Goal: Task Accomplishment & Management: Manage account settings

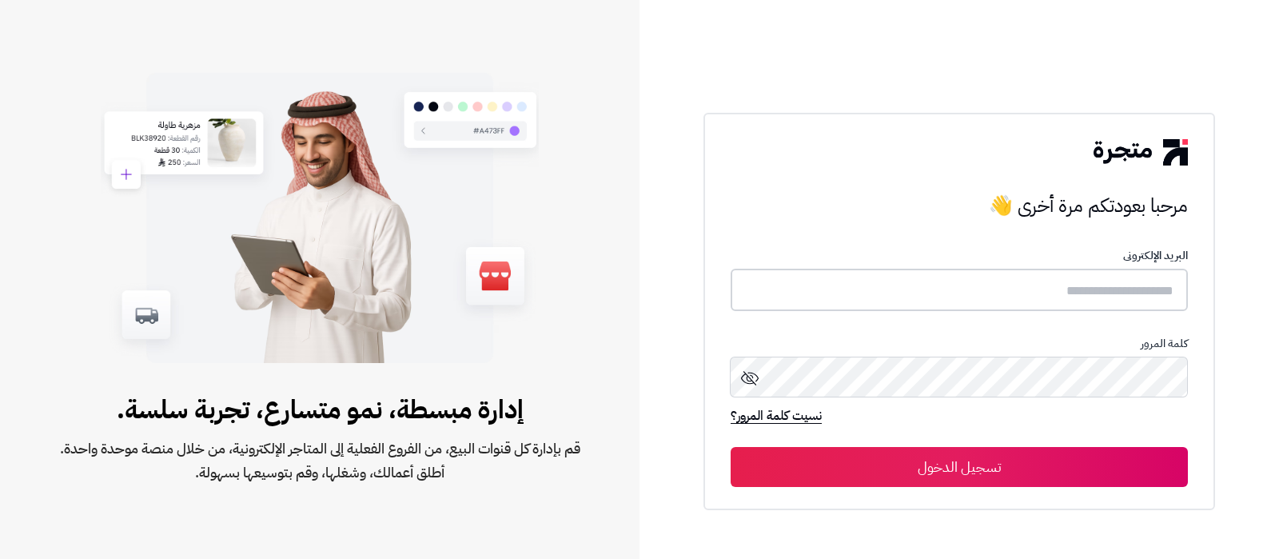
click at [1043, 296] on input "text" at bounding box center [959, 290] width 457 height 42
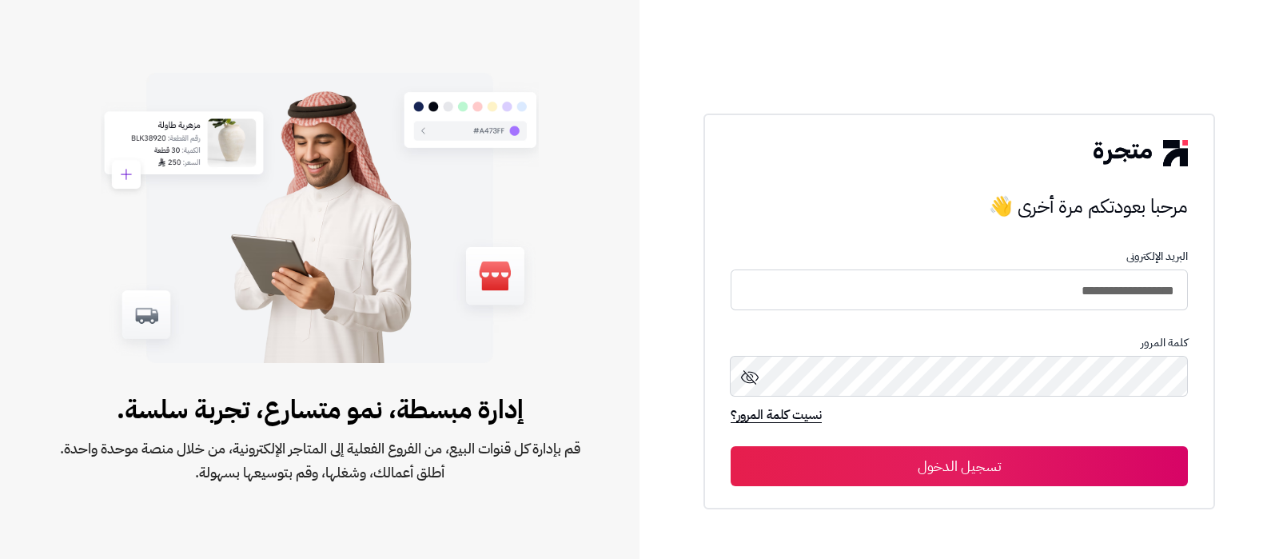
type input "**********"
click at [731, 446] on button "تسجيل الدخول" at bounding box center [959, 466] width 457 height 40
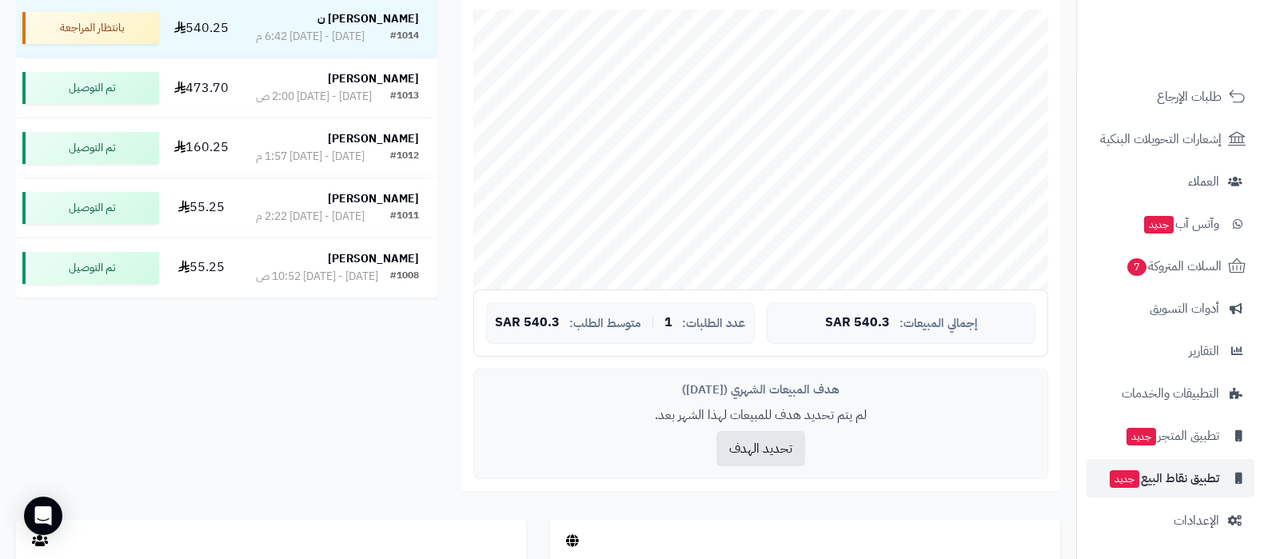
scroll to position [399, 0]
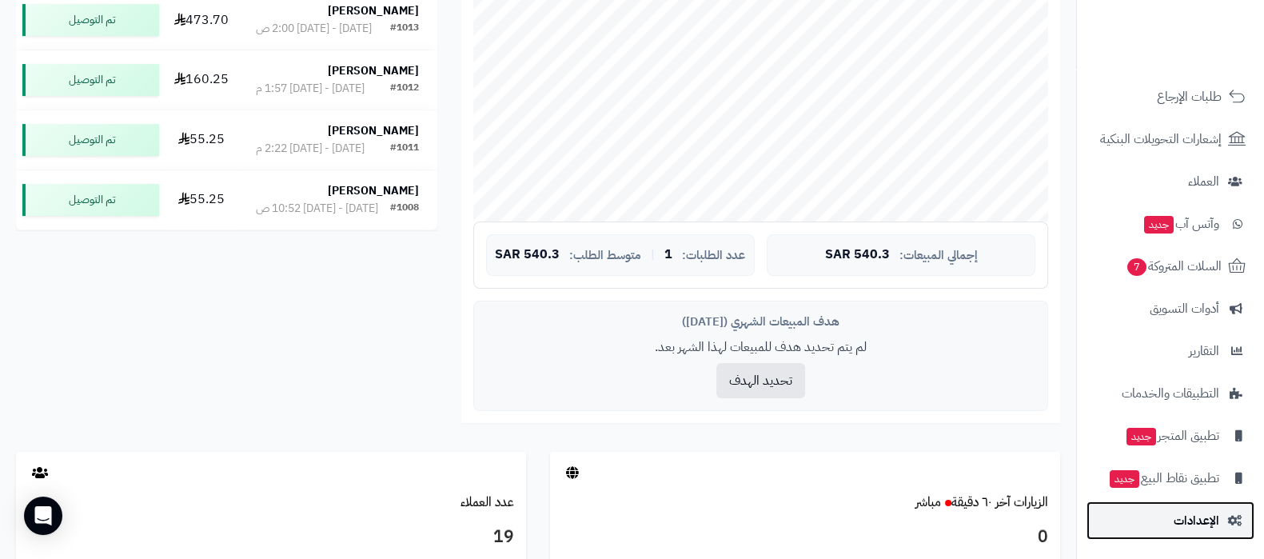
click at [1167, 509] on link "الإعدادات" at bounding box center [1171, 520] width 168 height 38
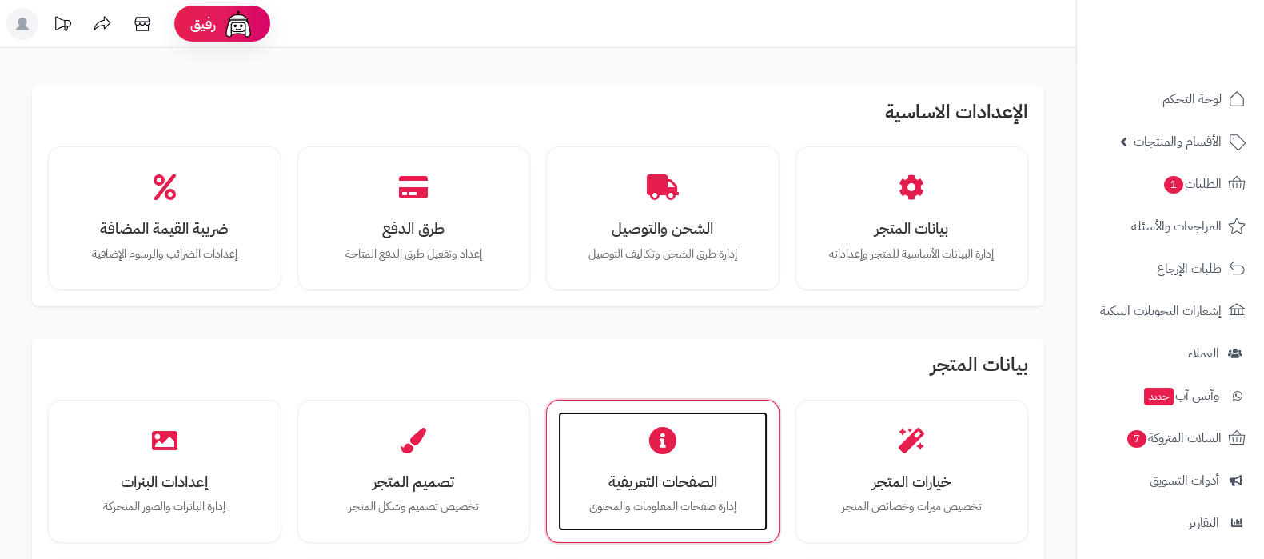
click at [622, 475] on h3 "الصفحات التعريفية" at bounding box center [663, 481] width 178 height 17
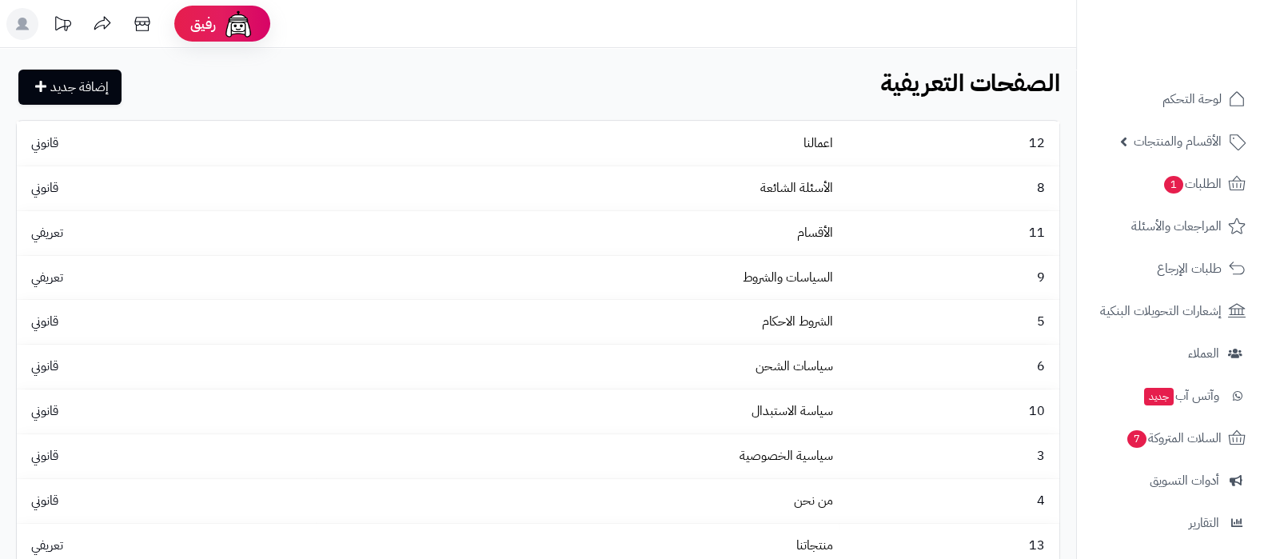
scroll to position [99, 0]
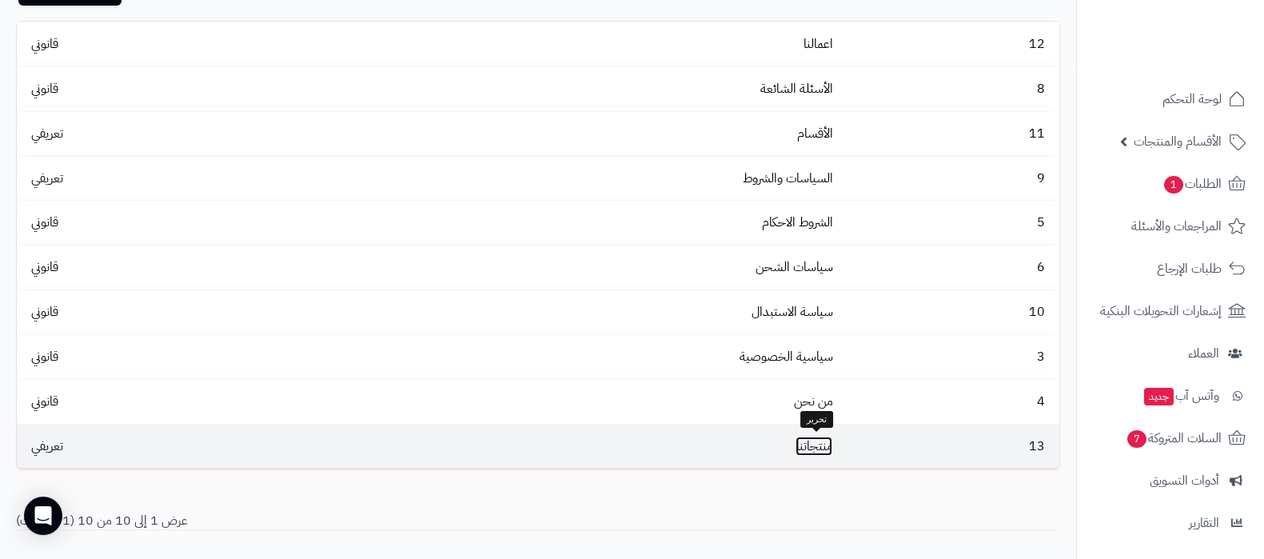
click at [805, 445] on link "منتجاتنا" at bounding box center [814, 446] width 37 height 19
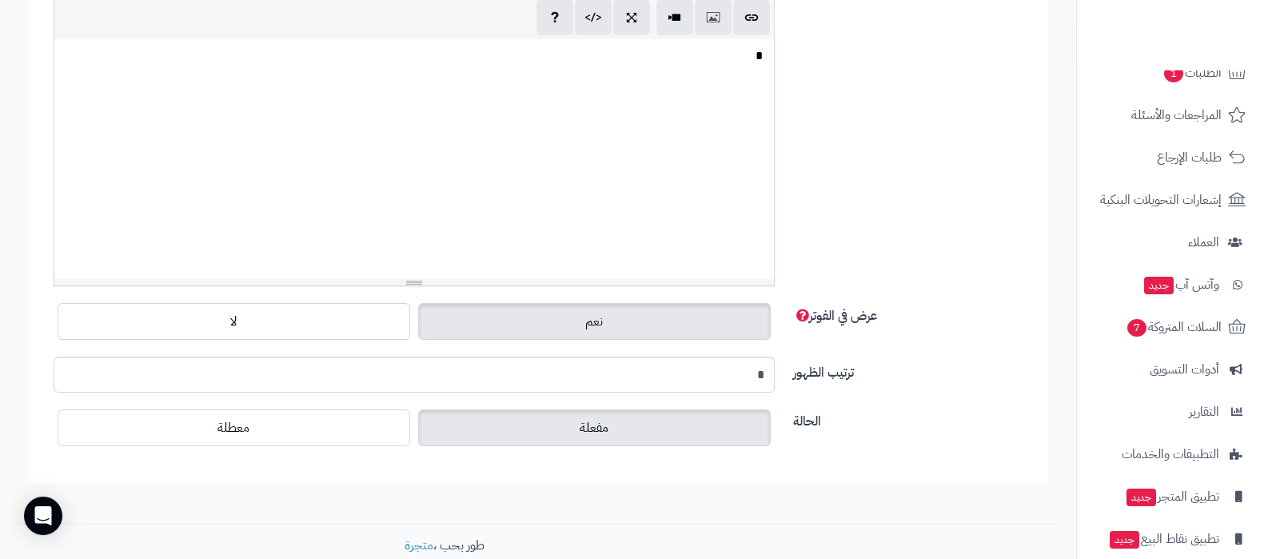
scroll to position [172, 0]
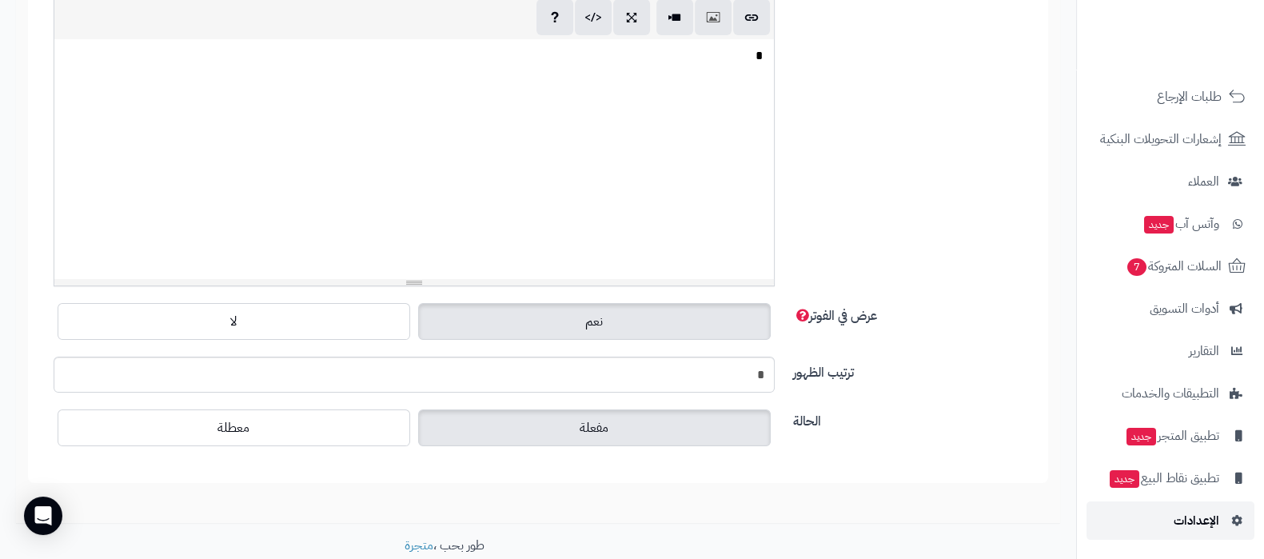
click at [1187, 521] on span "الإعدادات" at bounding box center [1197, 520] width 46 height 22
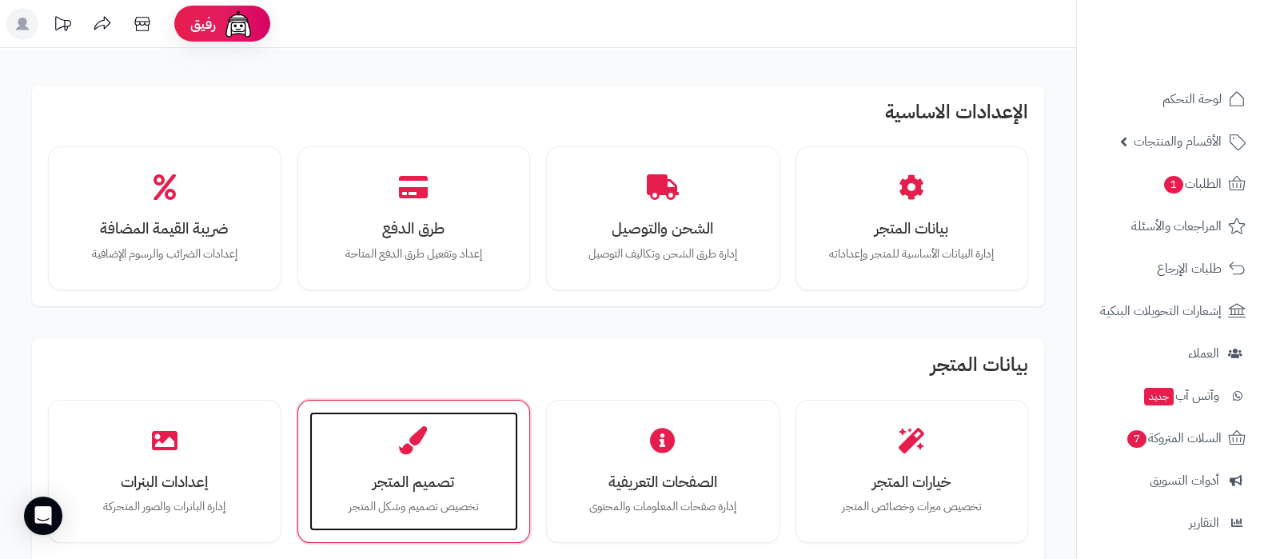
click at [430, 445] on div "تصميم المتجر تخصيص تصميم وشكل المتجر" at bounding box center [413, 472] width 209 height 120
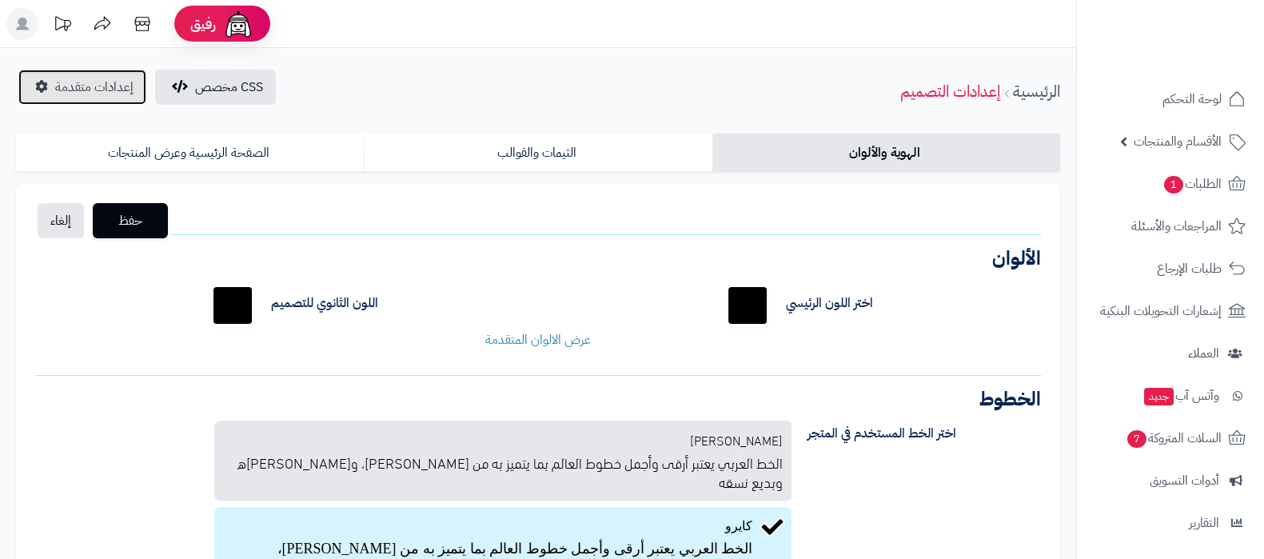
click at [69, 99] on link "إعدادات متقدمة" at bounding box center [82, 87] width 128 height 35
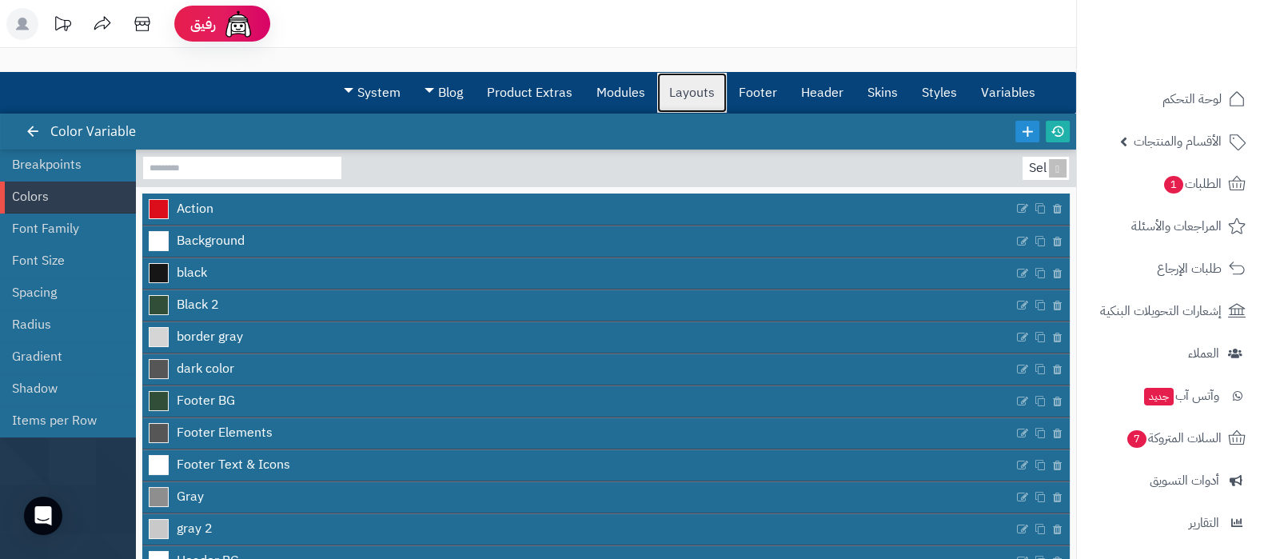
click at [704, 105] on link "Layouts" at bounding box center [692, 93] width 70 height 40
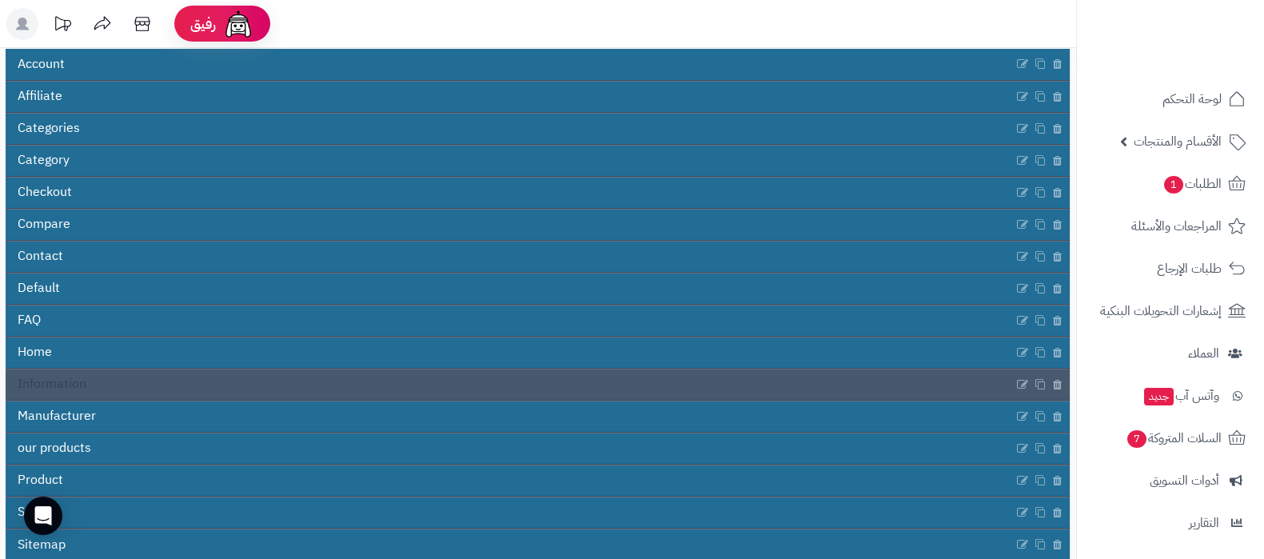
scroll to position [225, 0]
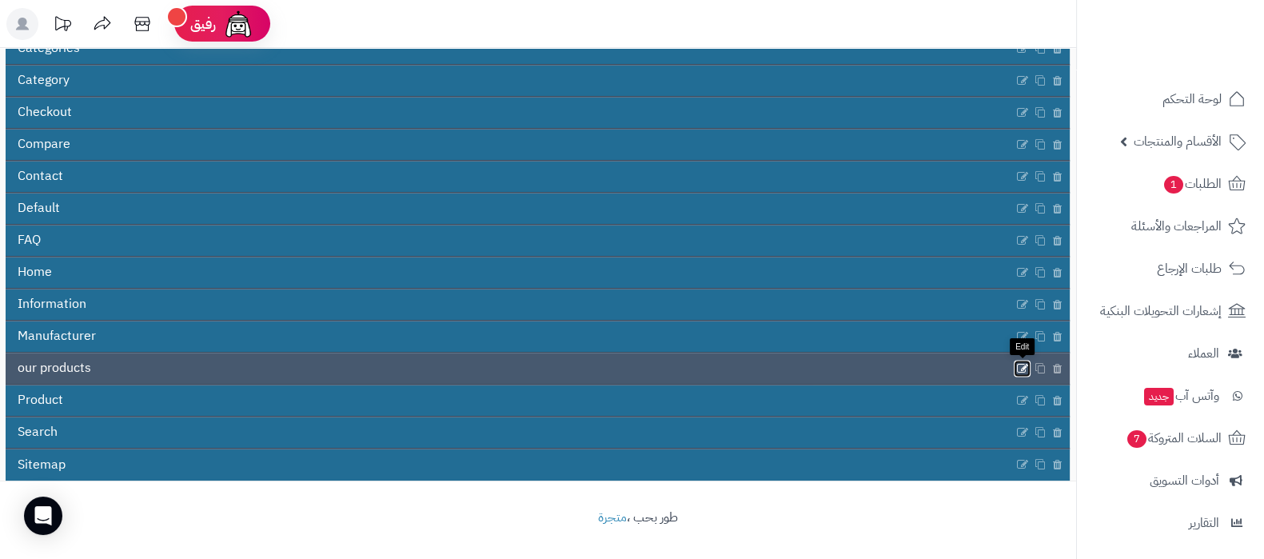
click at [1024, 361] on icon at bounding box center [1022, 368] width 13 height 14
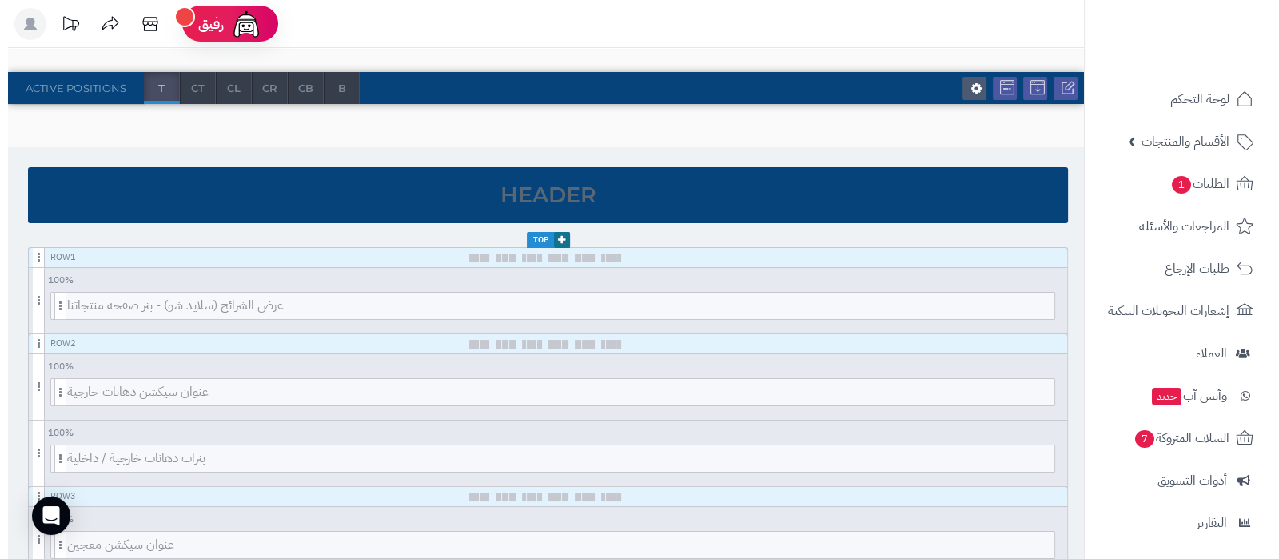
scroll to position [199, 0]
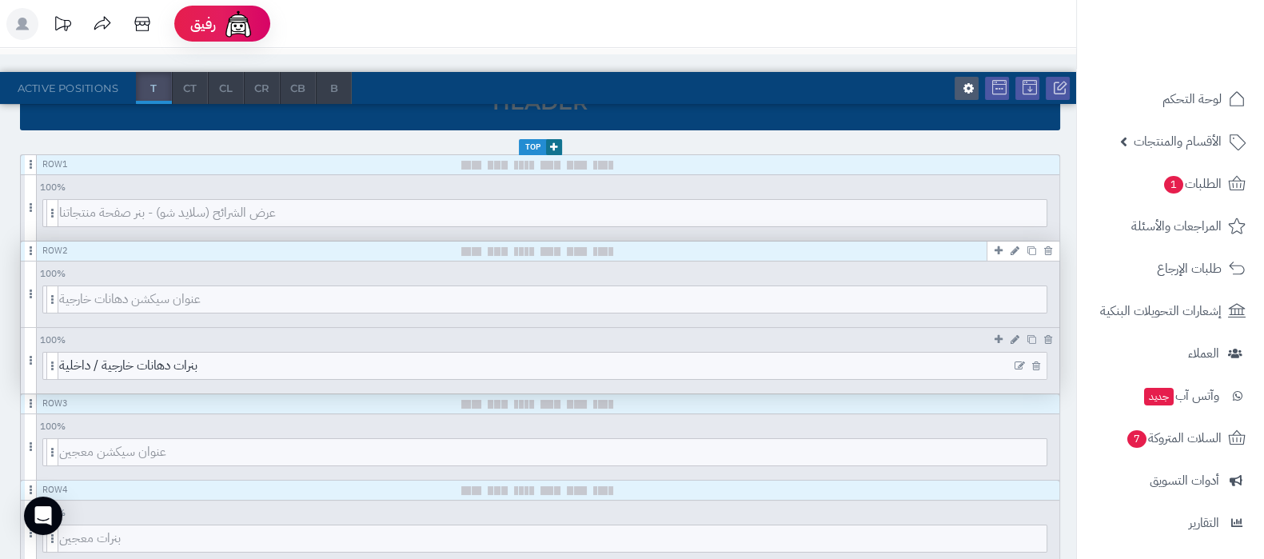
click at [1016, 361] on icon at bounding box center [1020, 366] width 10 height 11
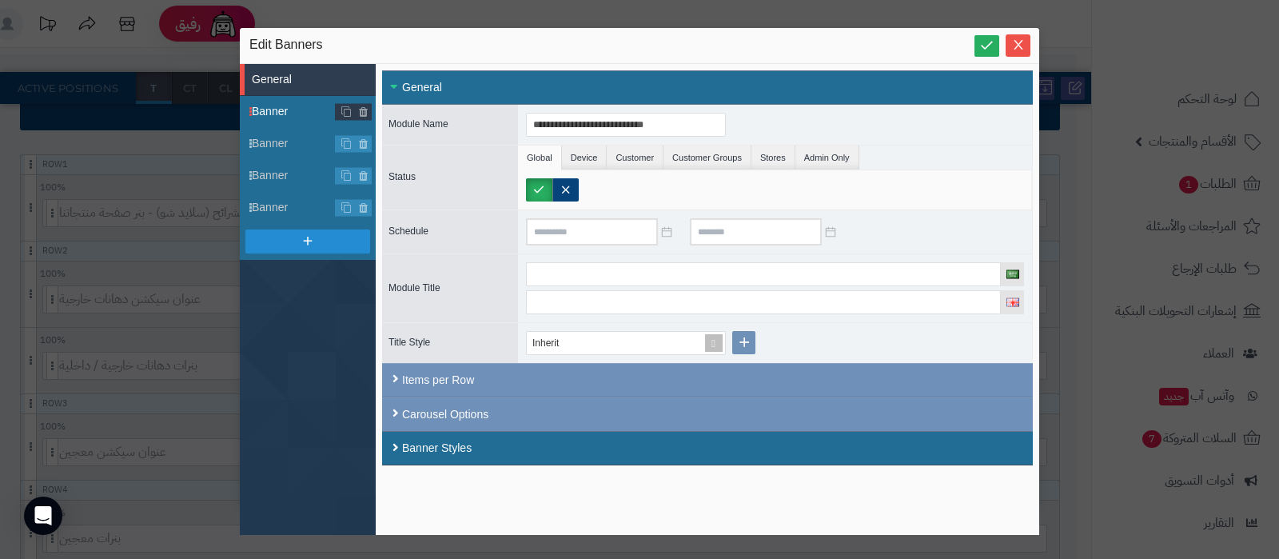
click at [278, 109] on span "Banner" at bounding box center [294, 111] width 84 height 17
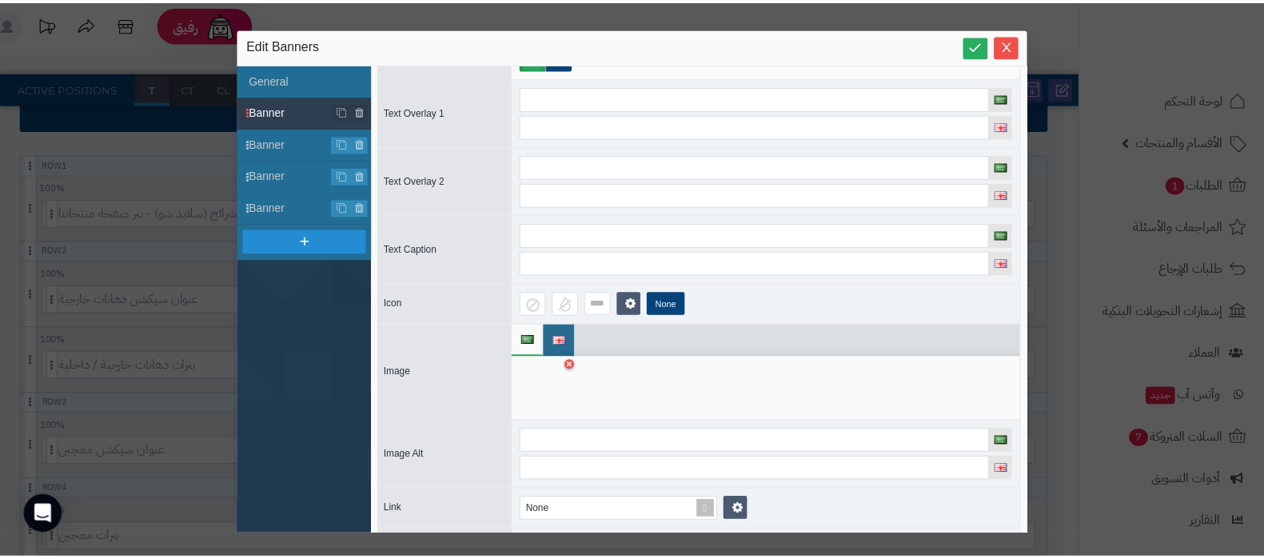
scroll to position [0, 0]
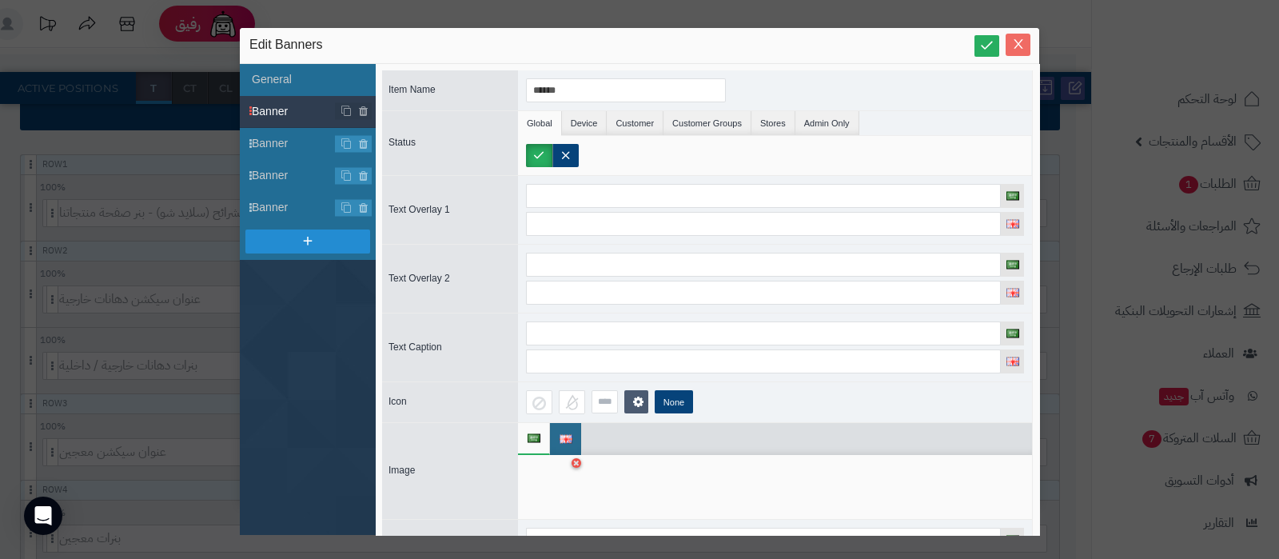
click at [1013, 48] on icon "Close" at bounding box center [1018, 44] width 13 height 13
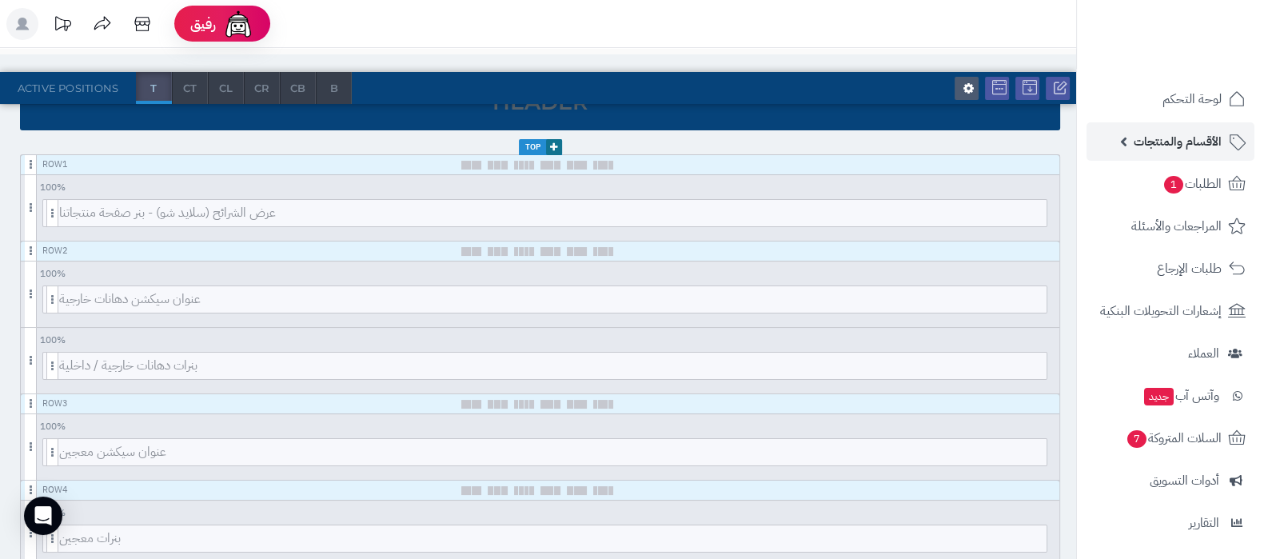
click at [1175, 134] on span "الأقسام والمنتجات" at bounding box center [1178, 141] width 88 height 22
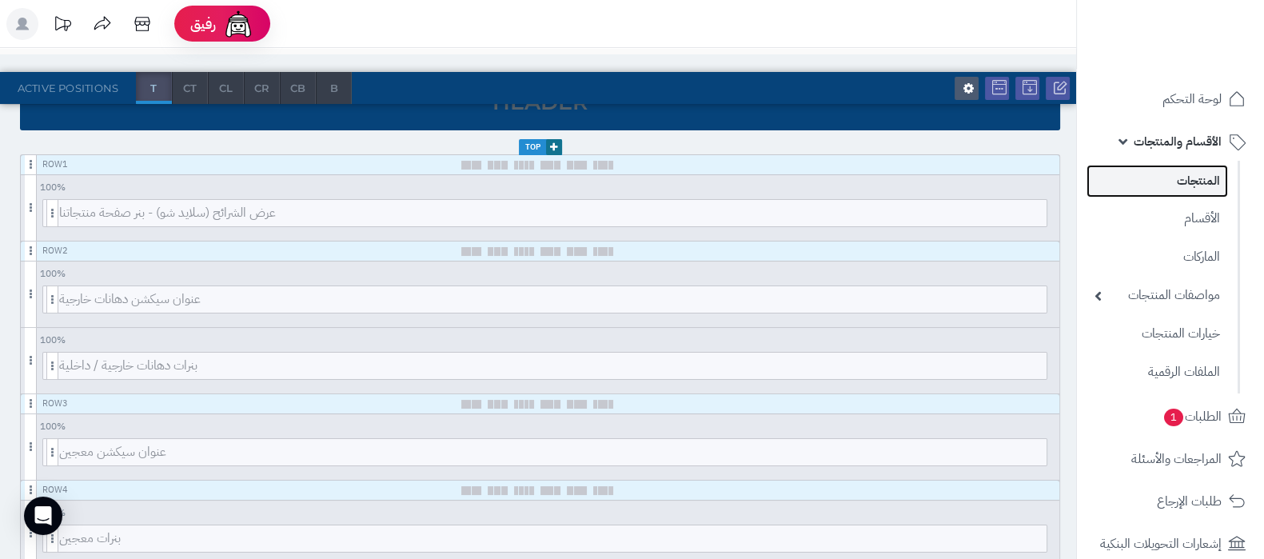
click at [1183, 178] on link "المنتجات" at bounding box center [1158, 181] width 142 height 33
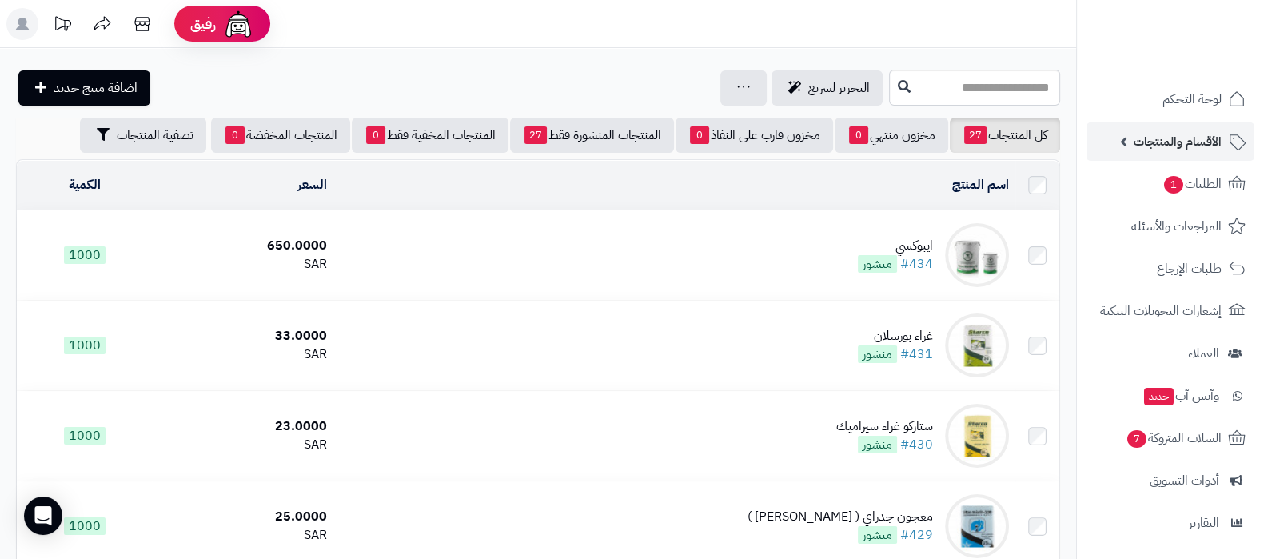
click at [1165, 142] on span "الأقسام والمنتجات" at bounding box center [1178, 141] width 88 height 22
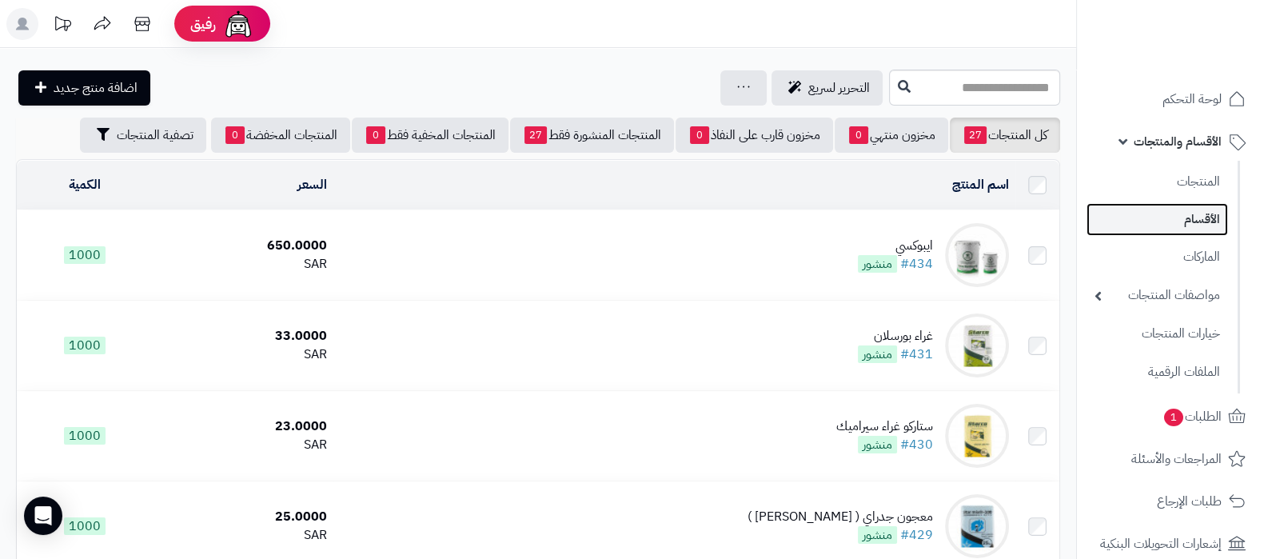
click at [1174, 211] on link "الأقسام" at bounding box center [1158, 219] width 142 height 33
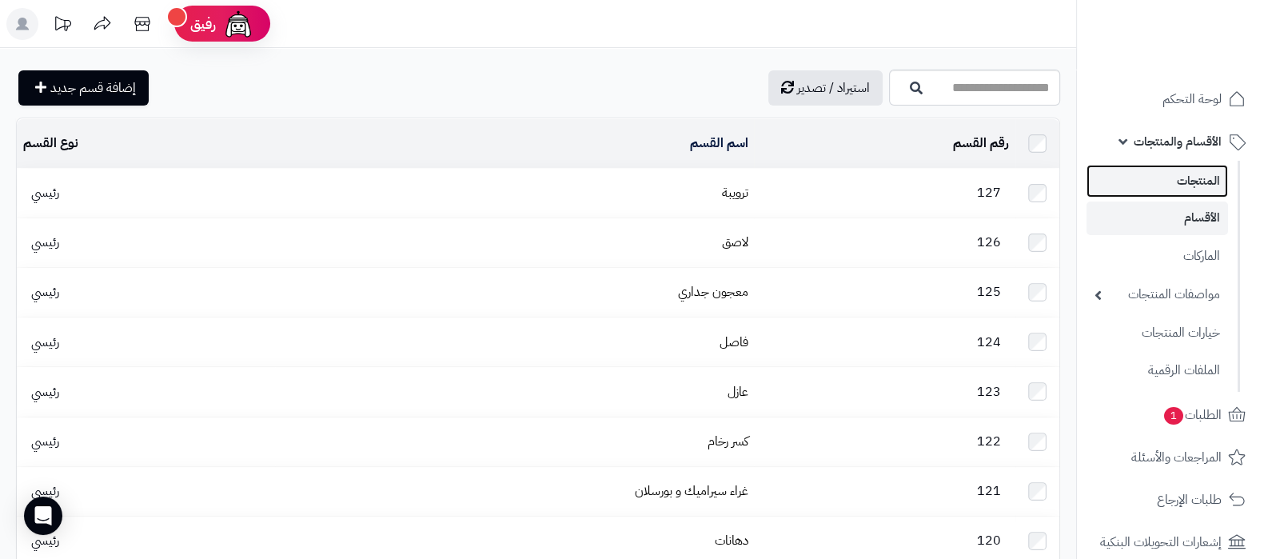
click at [1175, 186] on link "المنتجات" at bounding box center [1158, 181] width 142 height 33
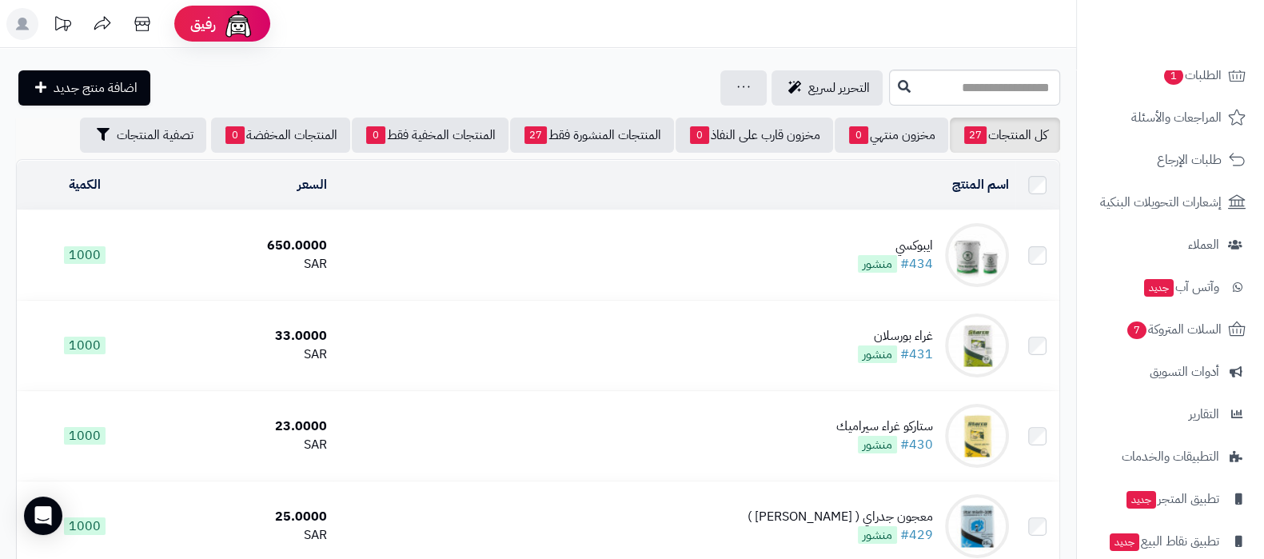
scroll to position [405, 0]
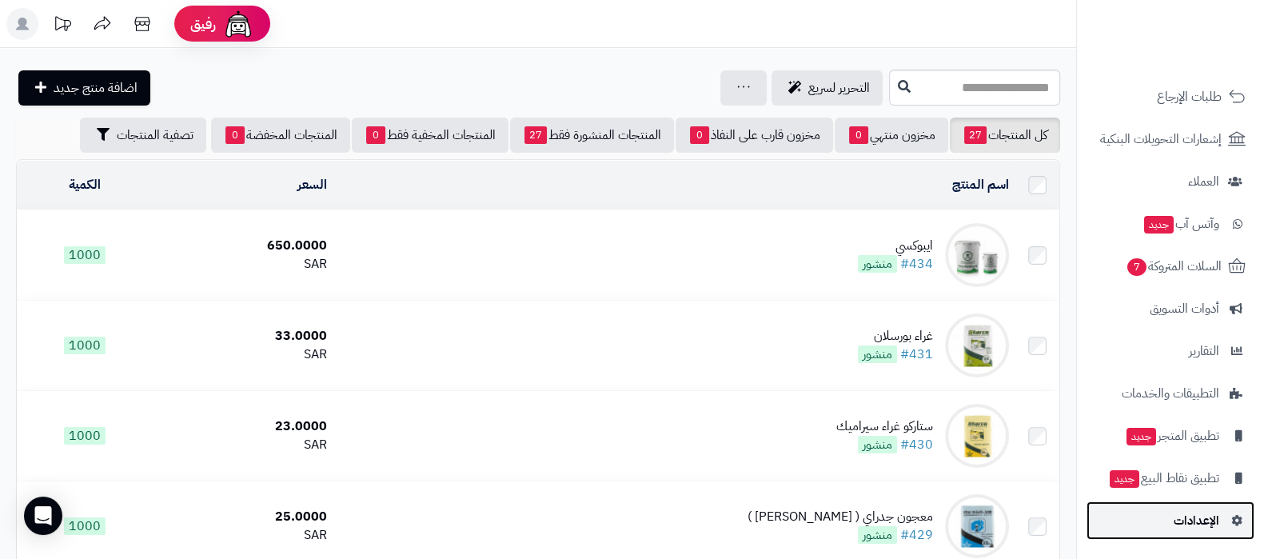
click at [1199, 525] on span "الإعدادات" at bounding box center [1197, 520] width 46 height 22
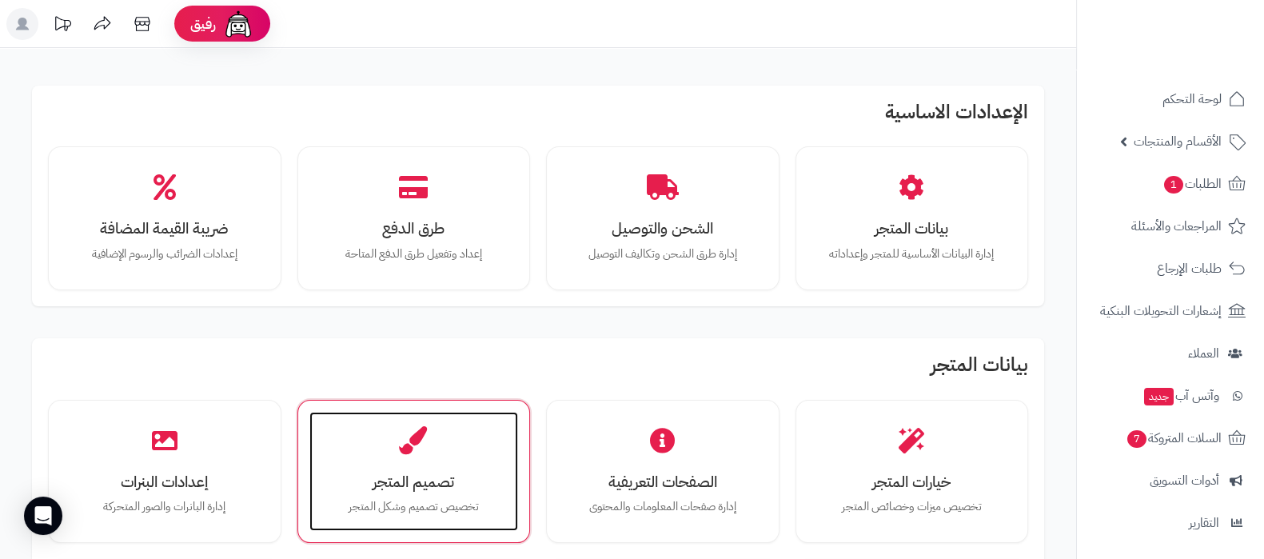
click at [409, 509] on p "تخصيص تصميم وشكل المتجر" at bounding box center [414, 507] width 178 height 18
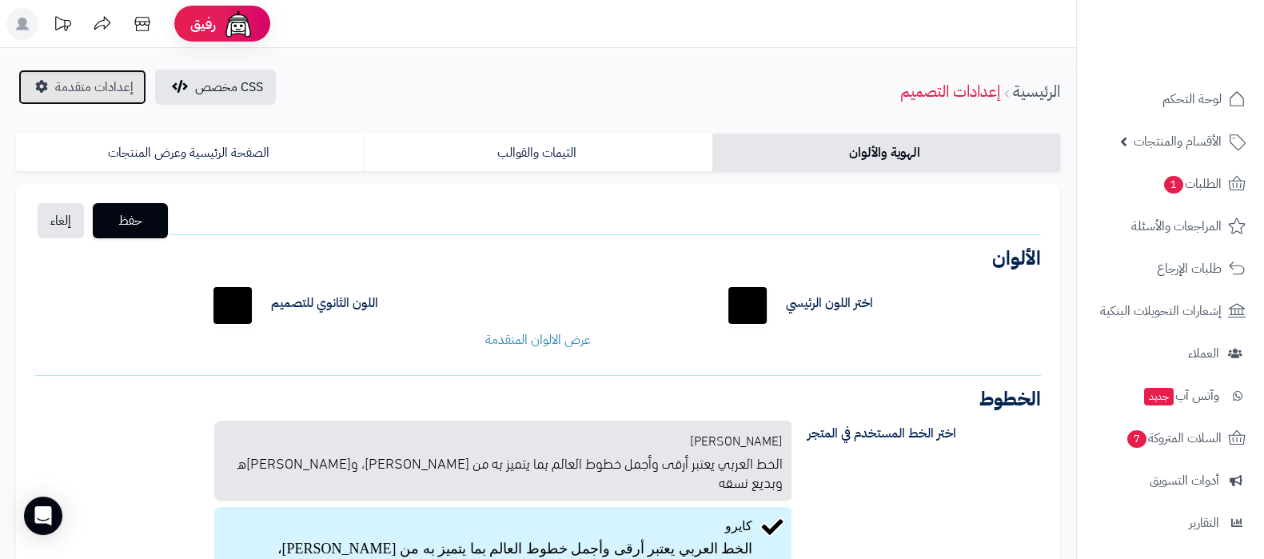
click at [74, 78] on span "إعدادات متقدمة" at bounding box center [94, 87] width 78 height 19
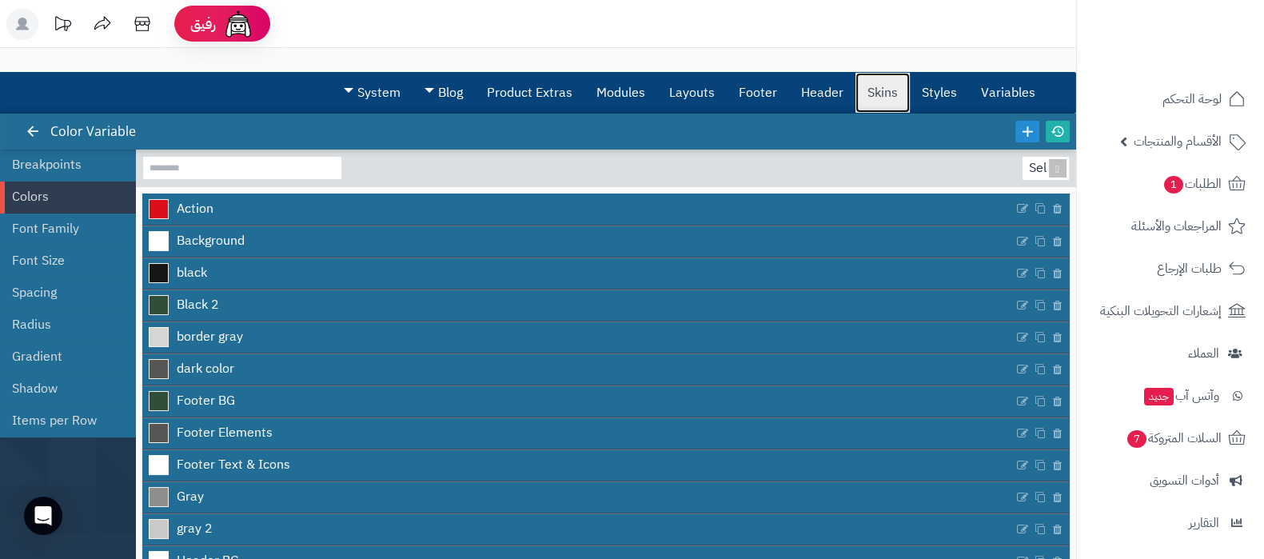
click at [892, 103] on link "Skins" at bounding box center [883, 93] width 54 height 40
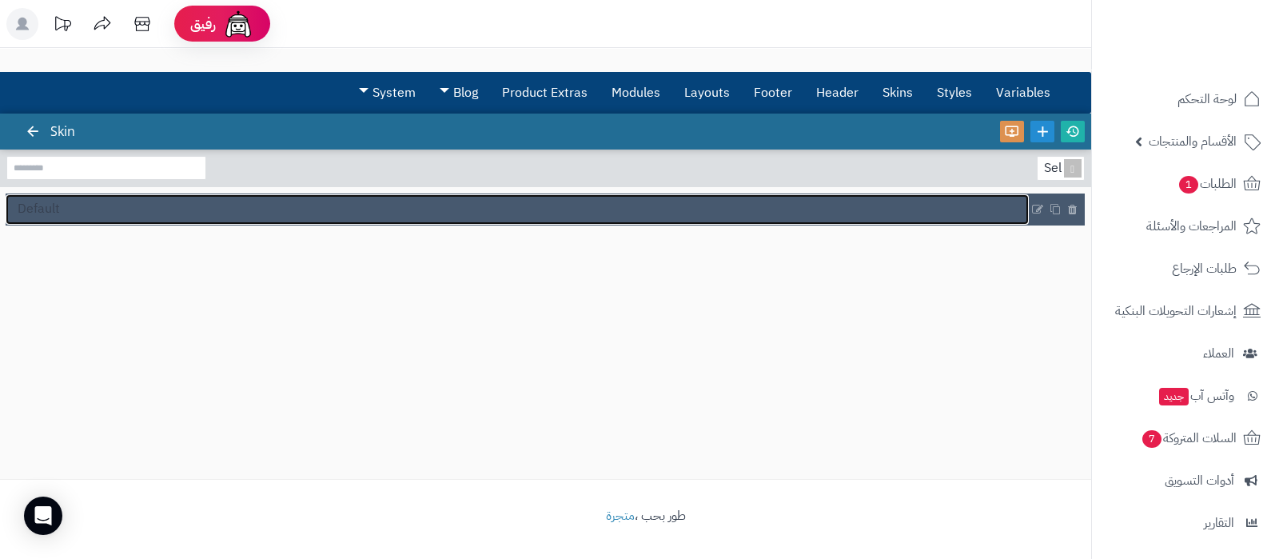
click at [66, 204] on link "Default" at bounding box center [517, 209] width 1023 height 30
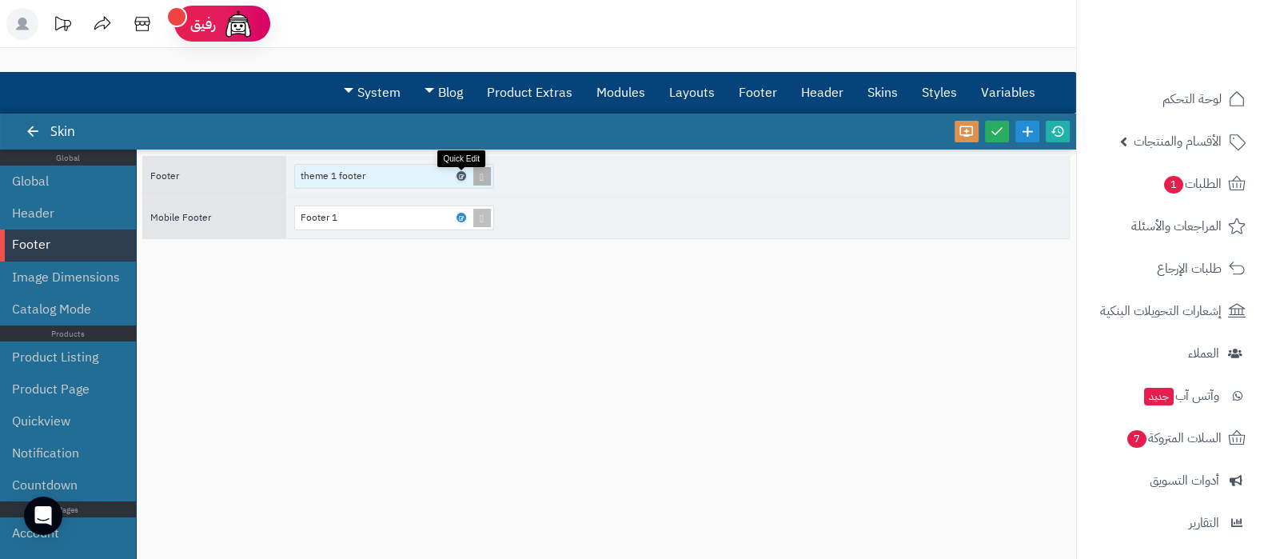
click at [462, 174] on icon at bounding box center [460, 176] width 5 height 7
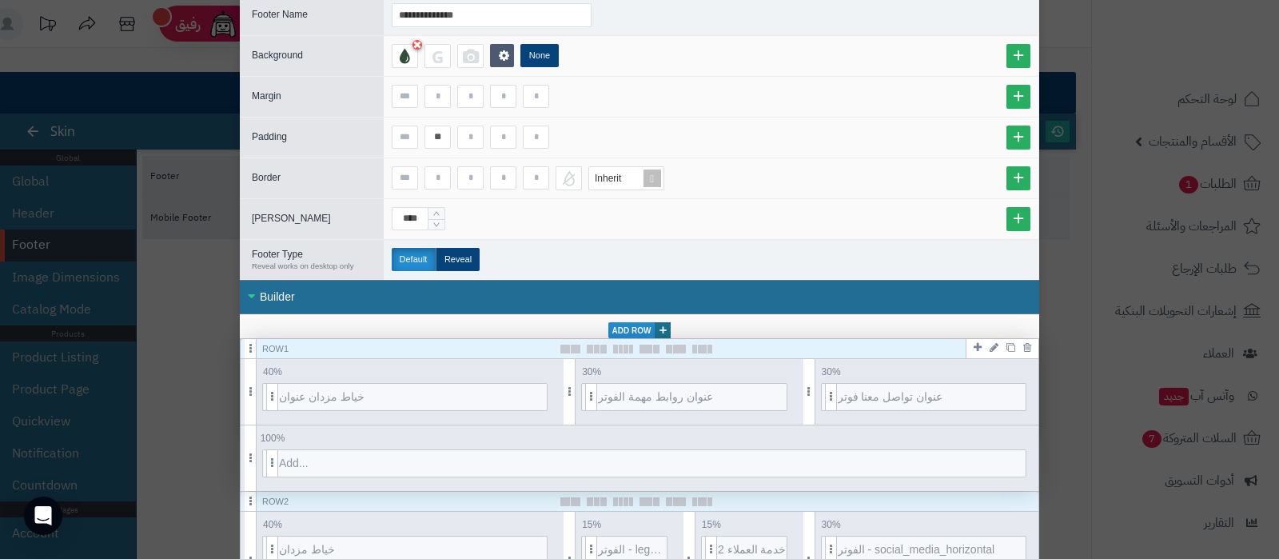
scroll to position [99, 0]
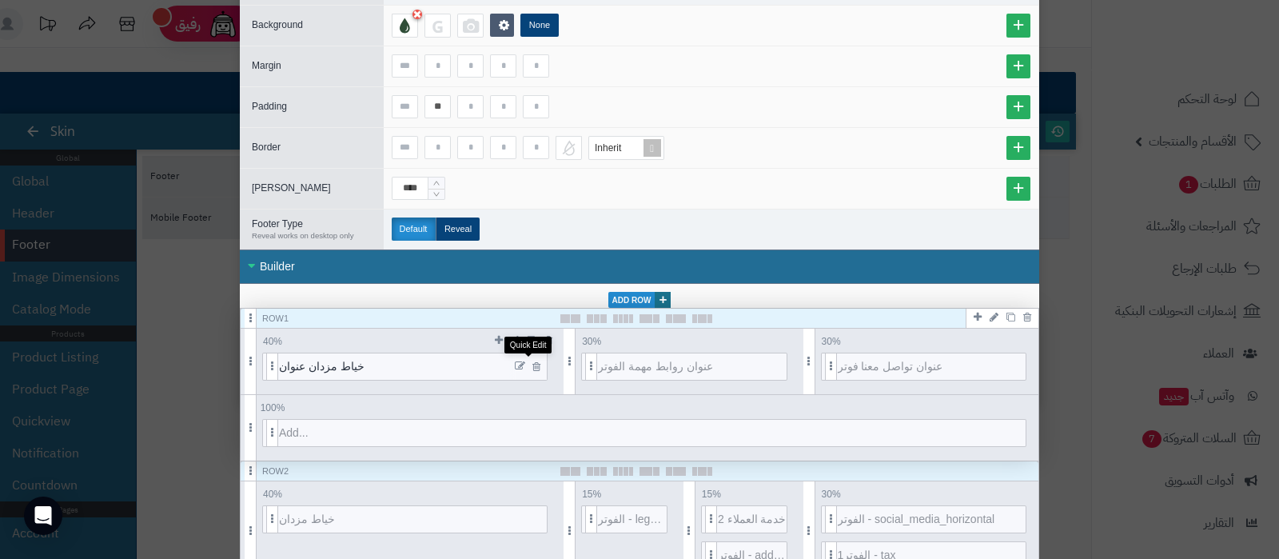
click at [525, 361] on icon at bounding box center [520, 366] width 10 height 11
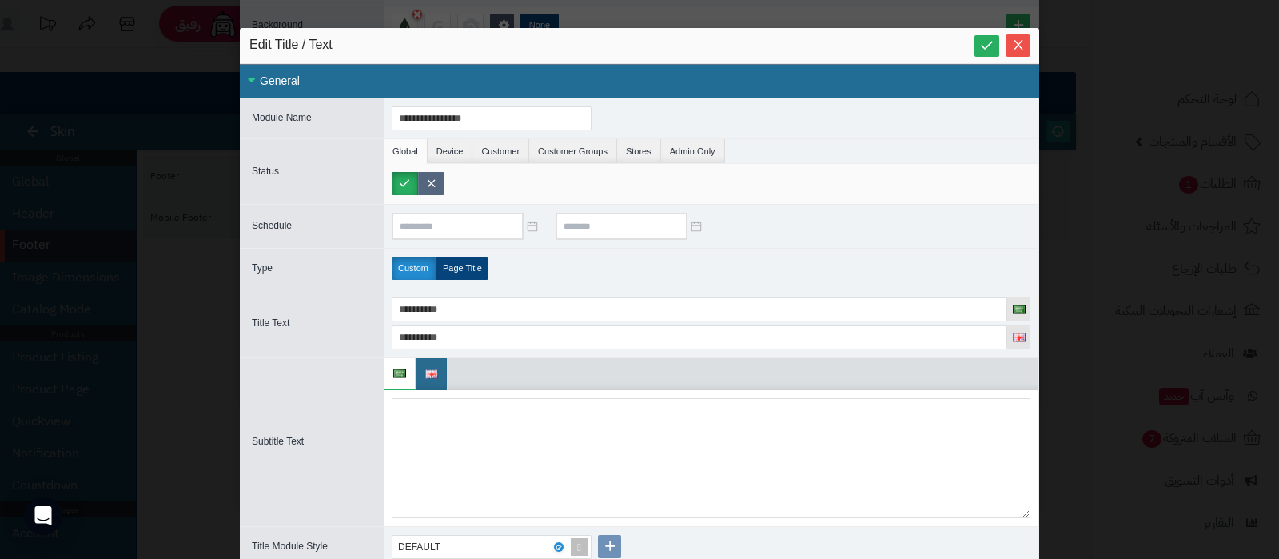
click at [441, 172] on label at bounding box center [431, 183] width 26 height 23
click at [1027, 36] on button "Close" at bounding box center [1018, 45] width 25 height 22
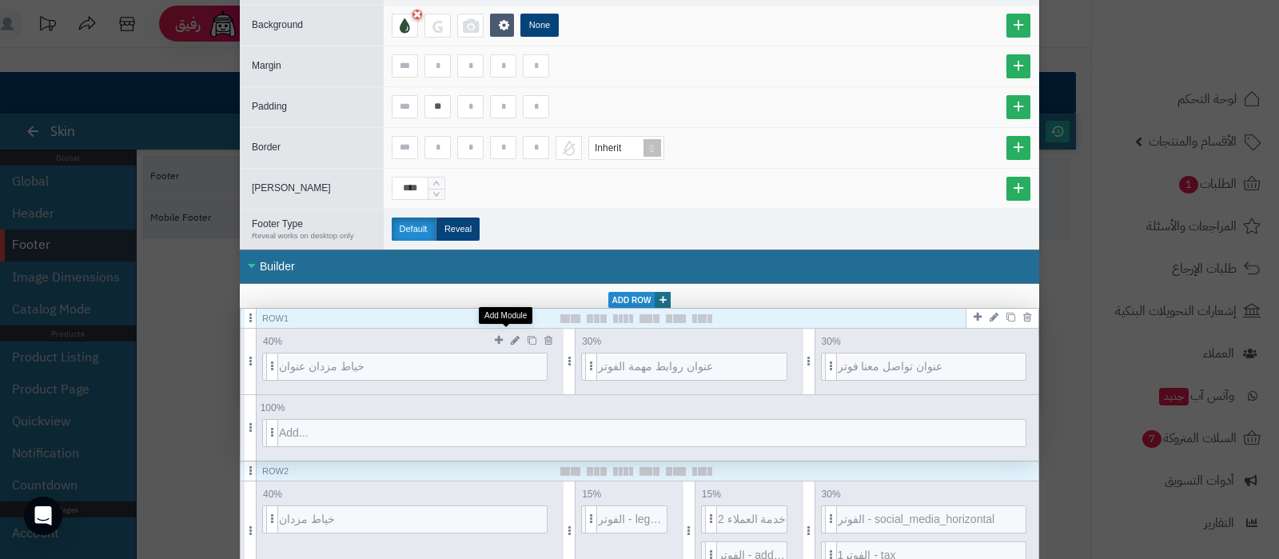
click at [503, 335] on icon at bounding box center [499, 340] width 8 height 10
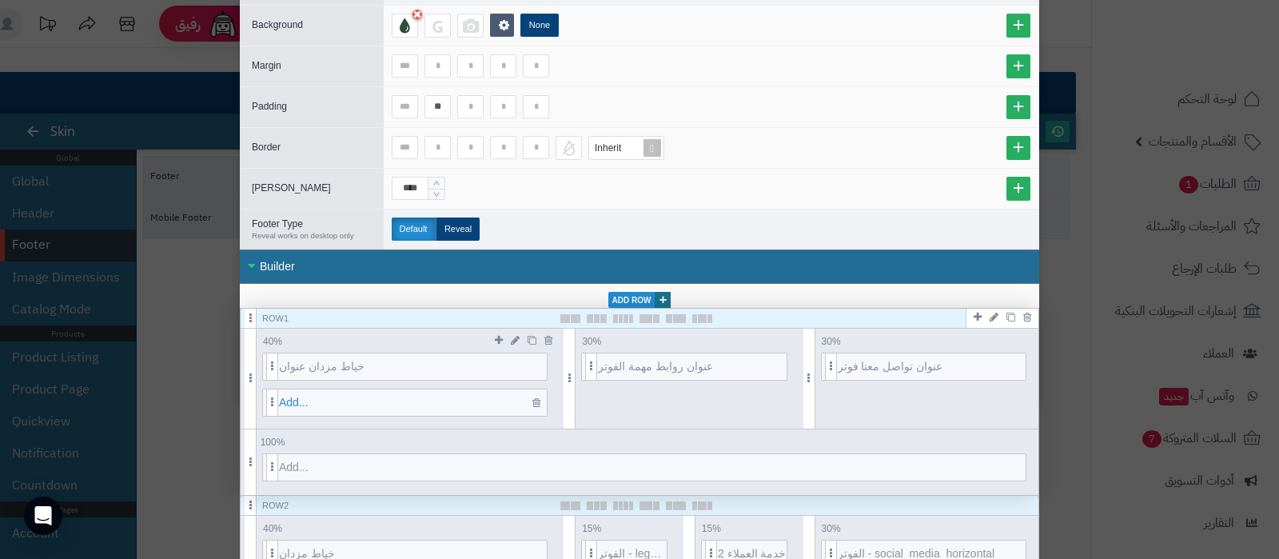
click at [395, 397] on span "Add..." at bounding box center [413, 402] width 268 height 26
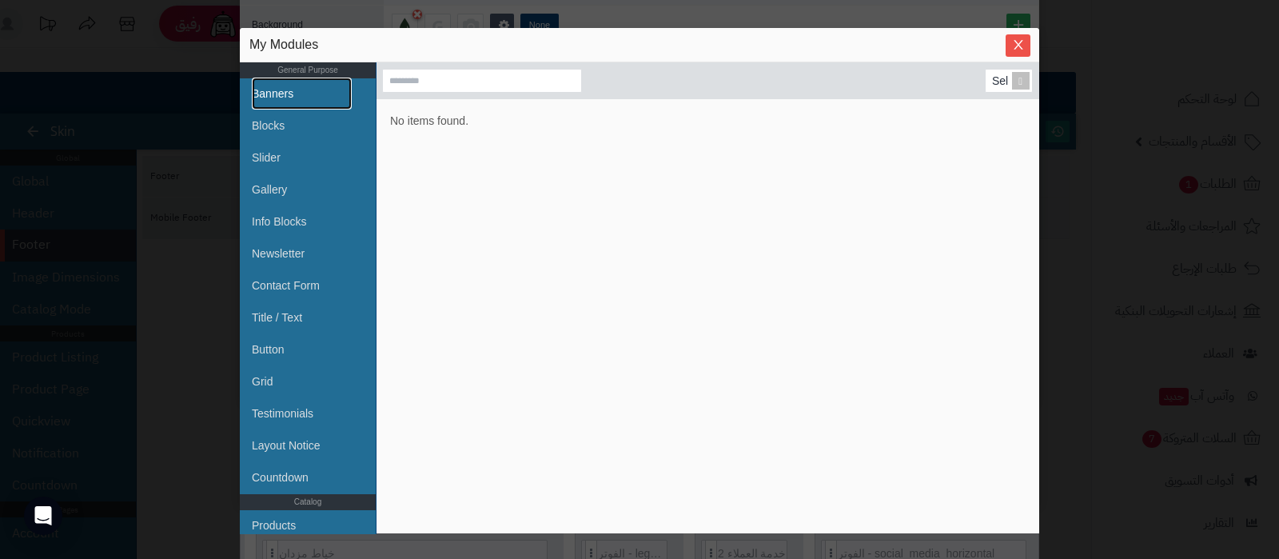
click at [281, 94] on link "Banners" at bounding box center [302, 94] width 100 height 32
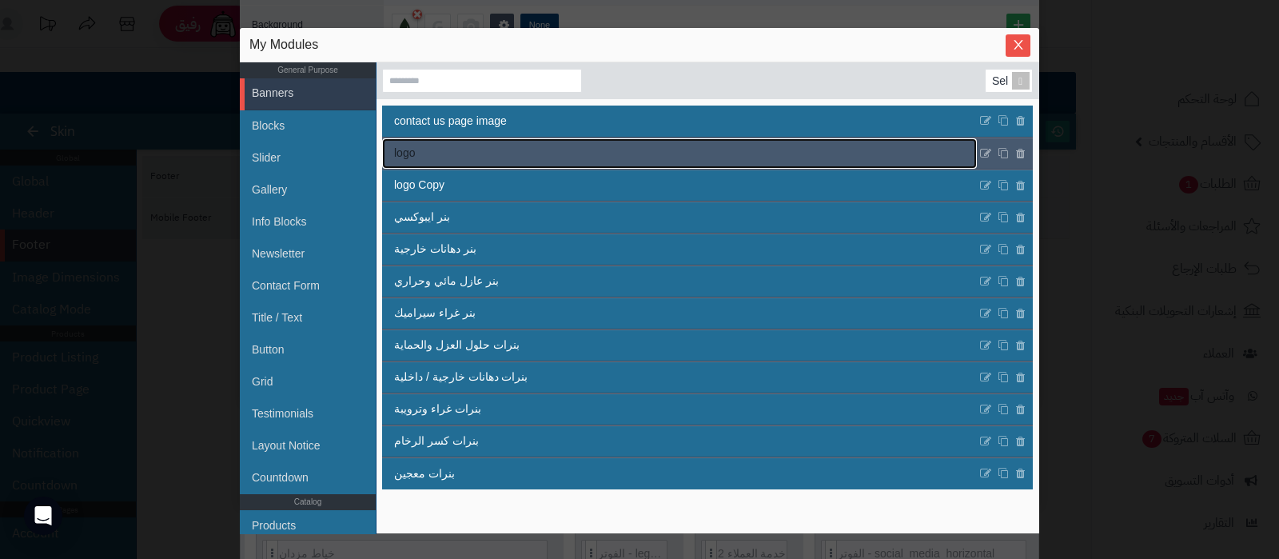
click at [616, 160] on link "logo" at bounding box center [679, 153] width 595 height 30
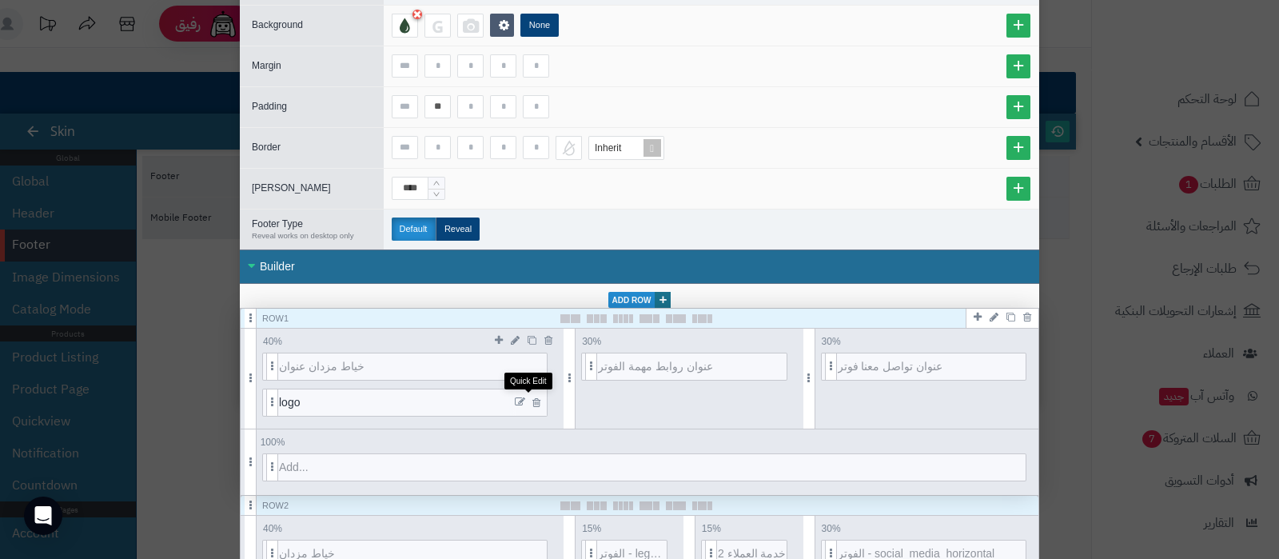
click at [525, 397] on icon at bounding box center [520, 402] width 10 height 11
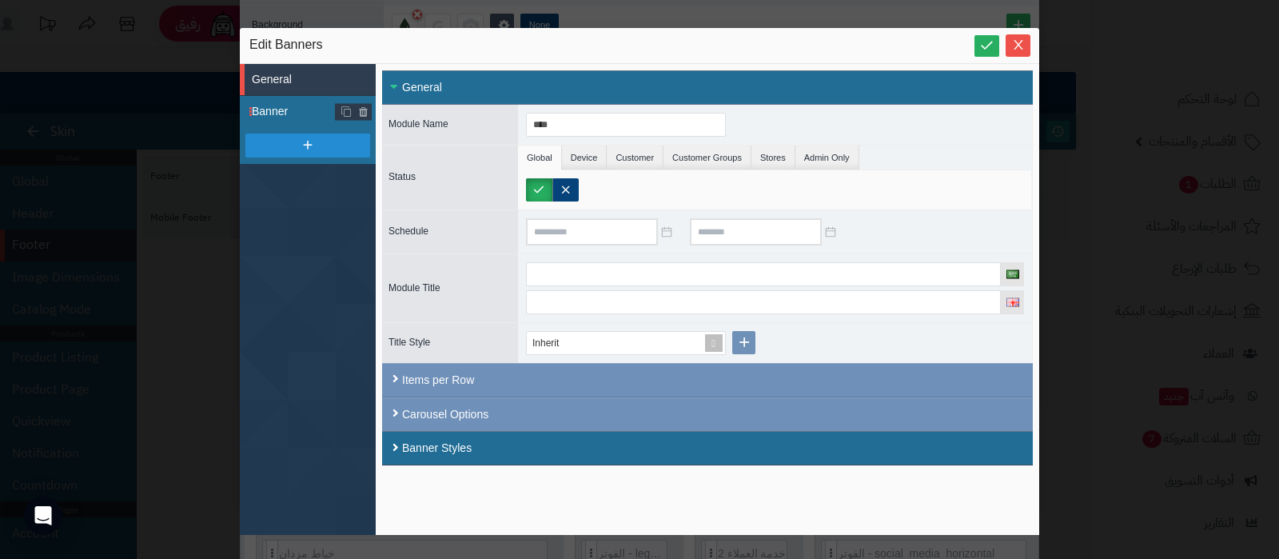
click at [269, 106] on span "Banner" at bounding box center [314, 111] width 124 height 17
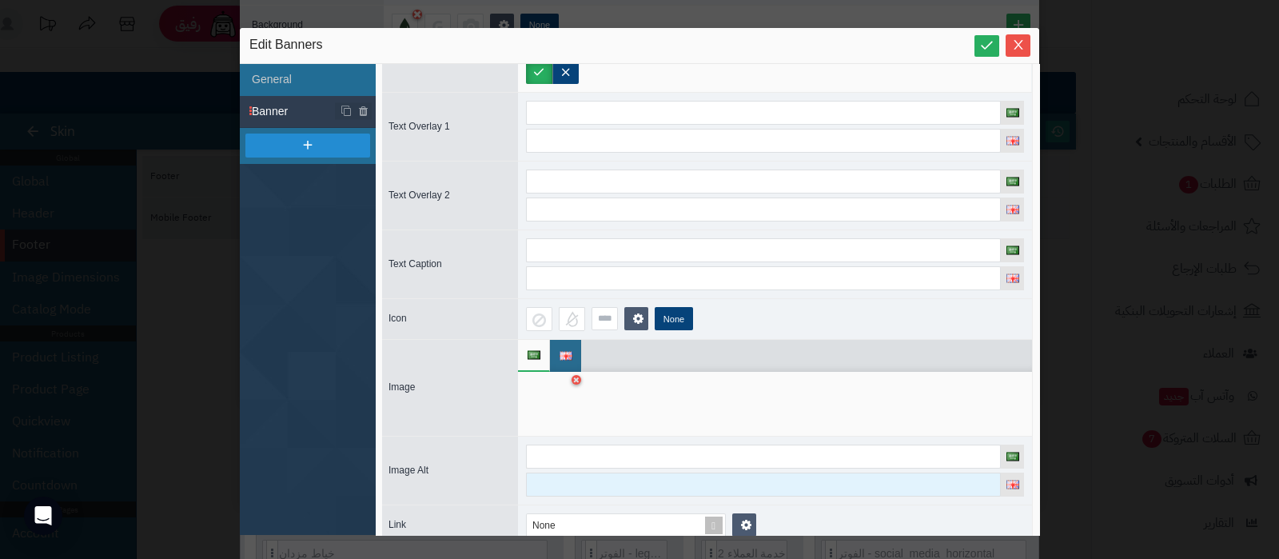
scroll to position [139, 0]
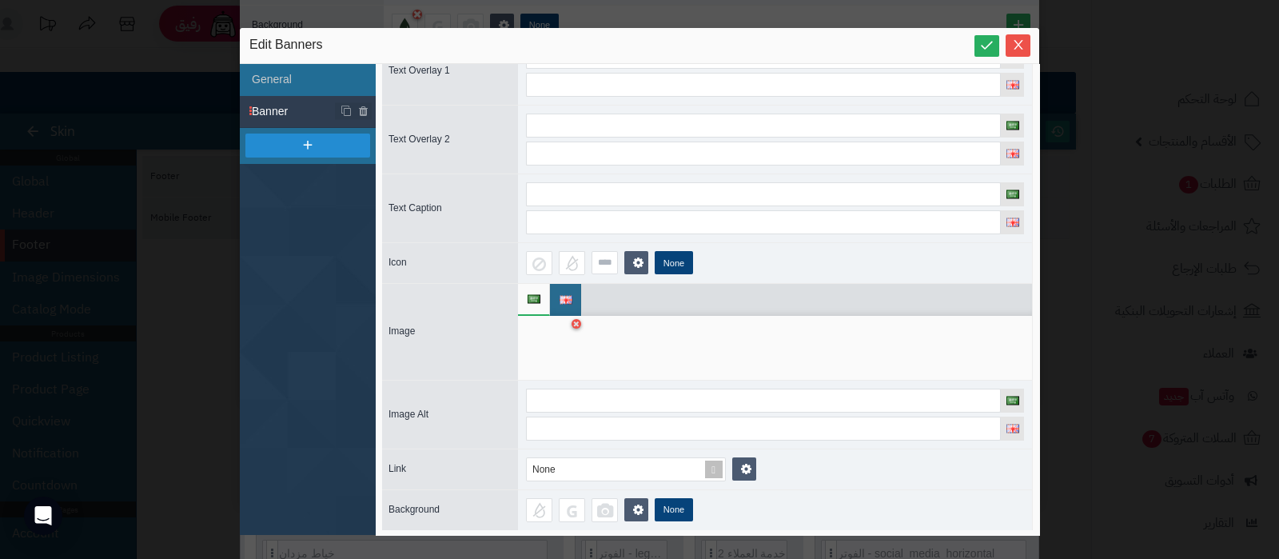
click at [556, 350] on div at bounding box center [551, 348] width 50 height 48
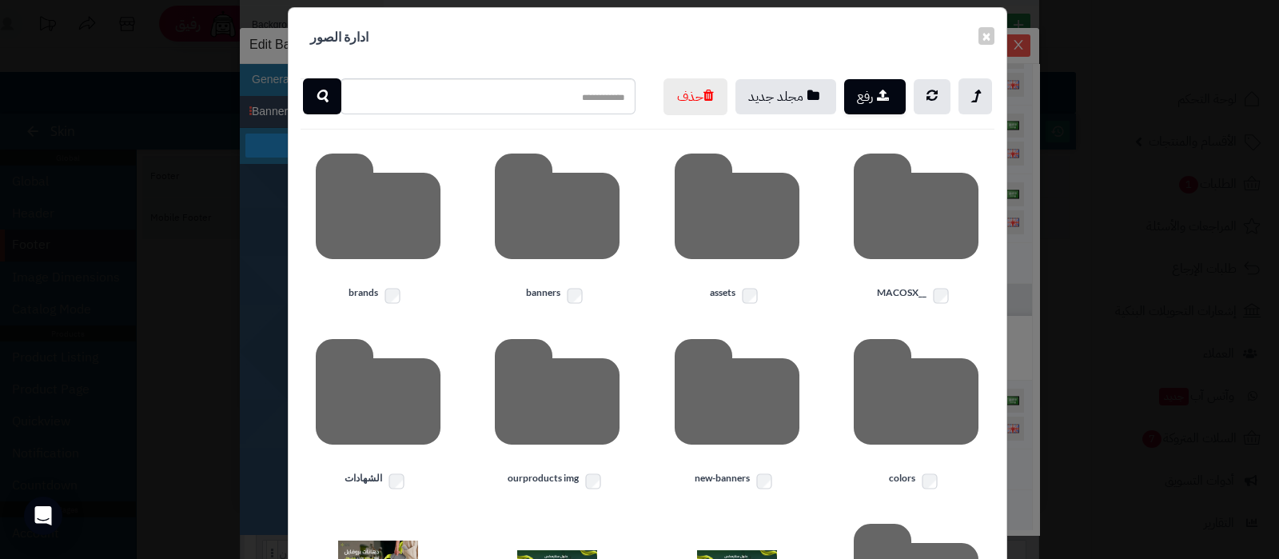
scroll to position [0, 0]
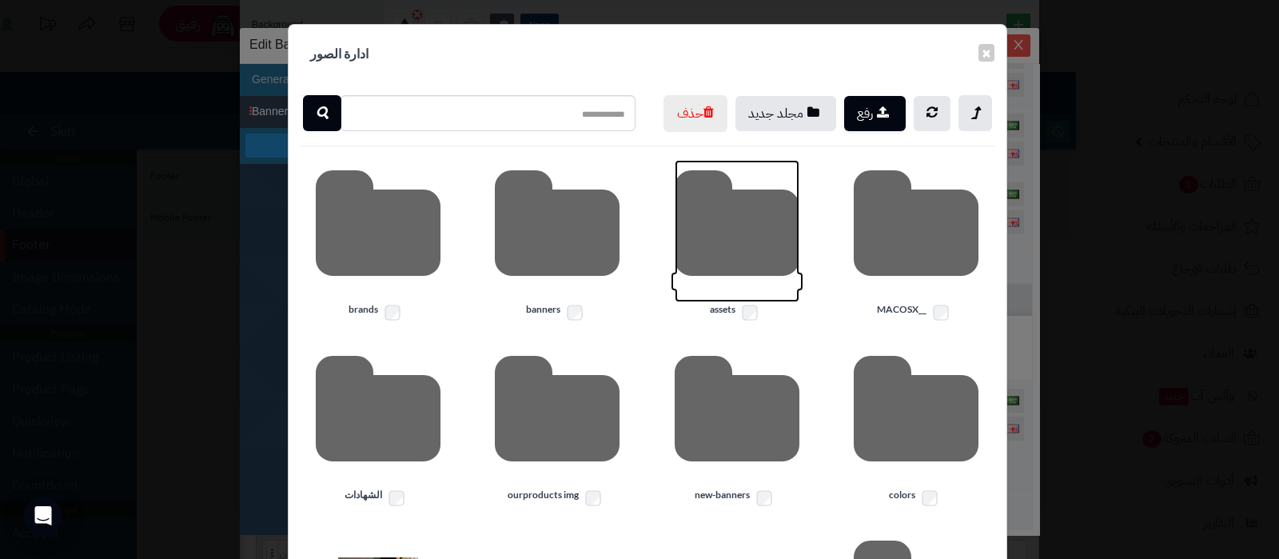
click at [729, 261] on icon at bounding box center [737, 231] width 125 height 142
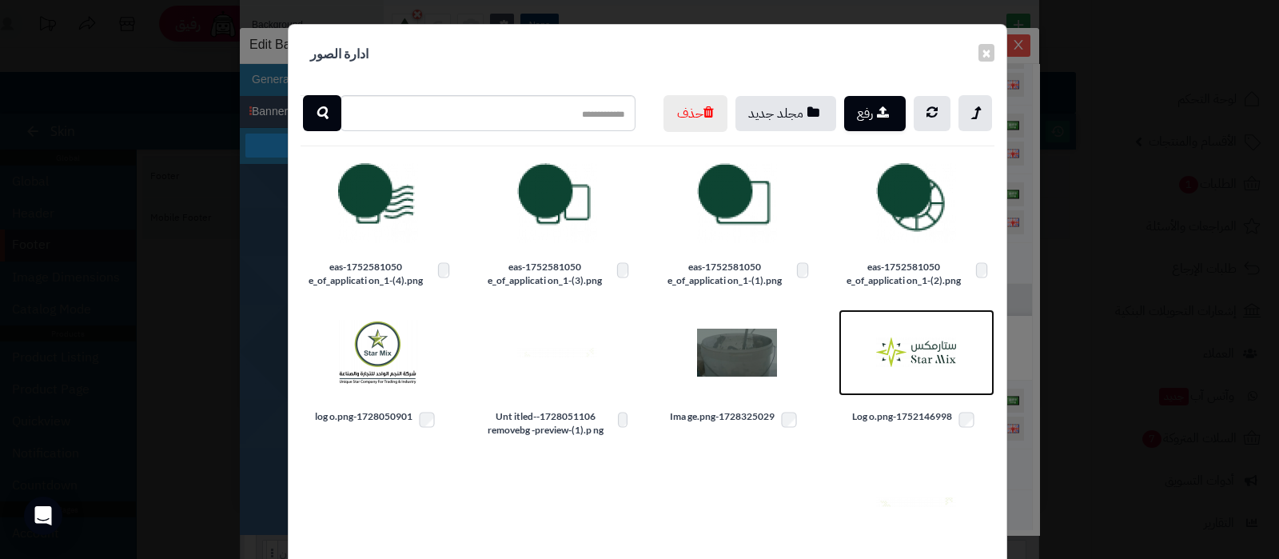
click at [934, 382] on img at bounding box center [916, 353] width 80 height 80
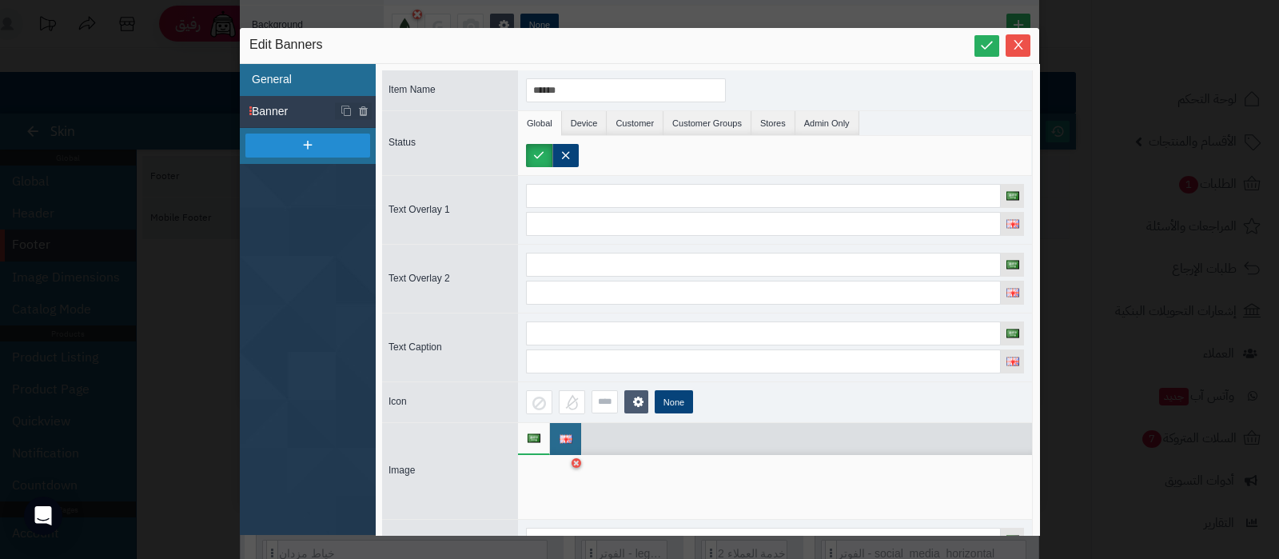
click at [309, 81] on li "General" at bounding box center [308, 80] width 136 height 32
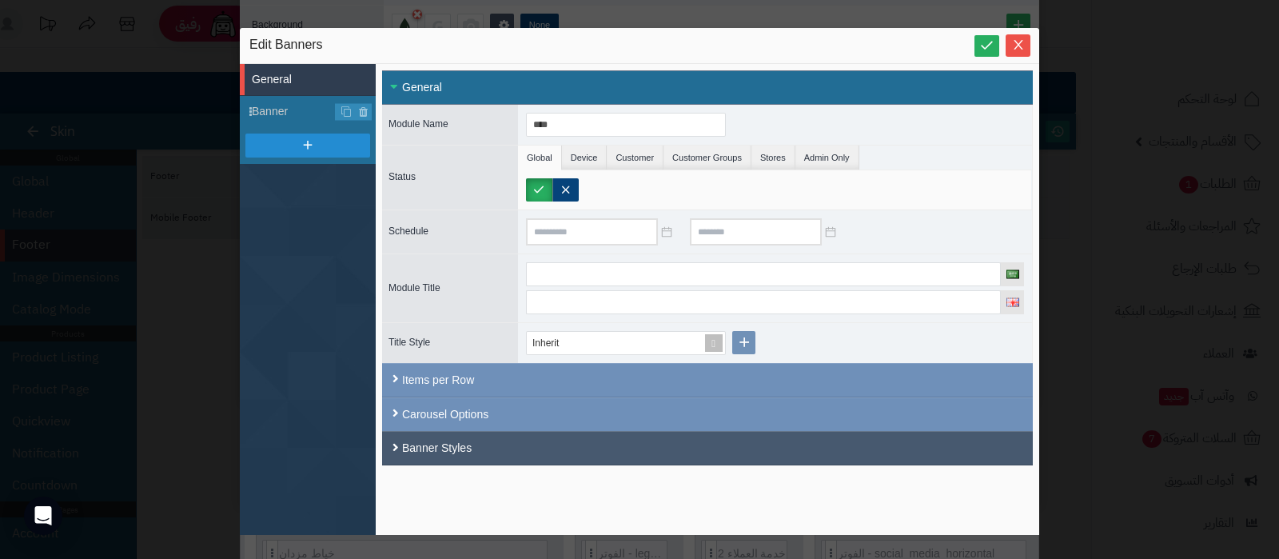
click at [484, 436] on div "Banner Styles" at bounding box center [707, 448] width 651 height 34
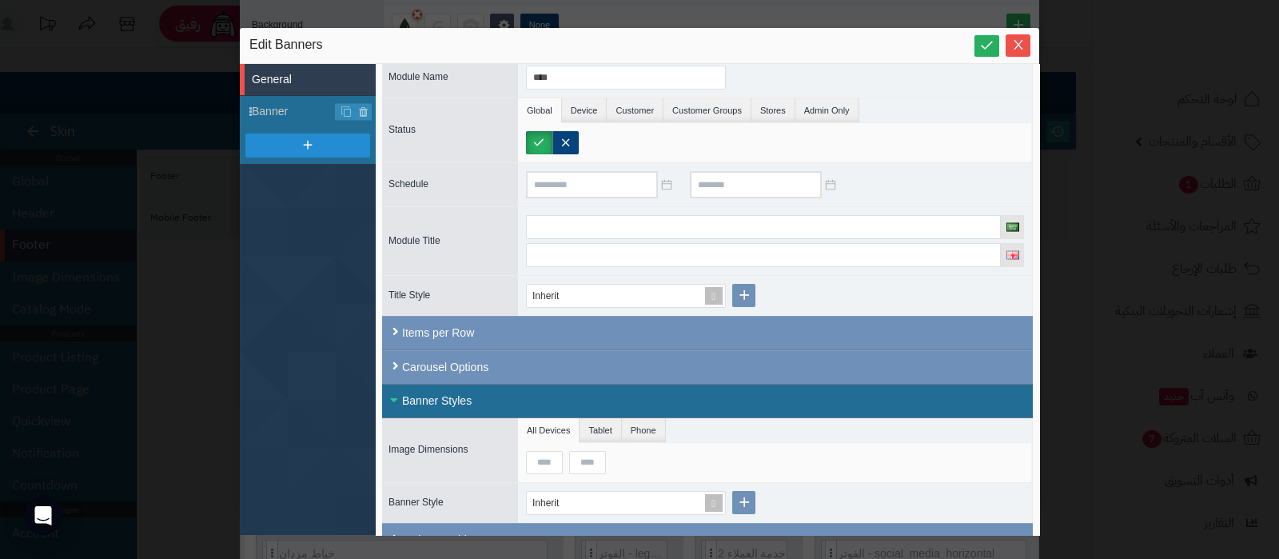
scroll to position [72, 0]
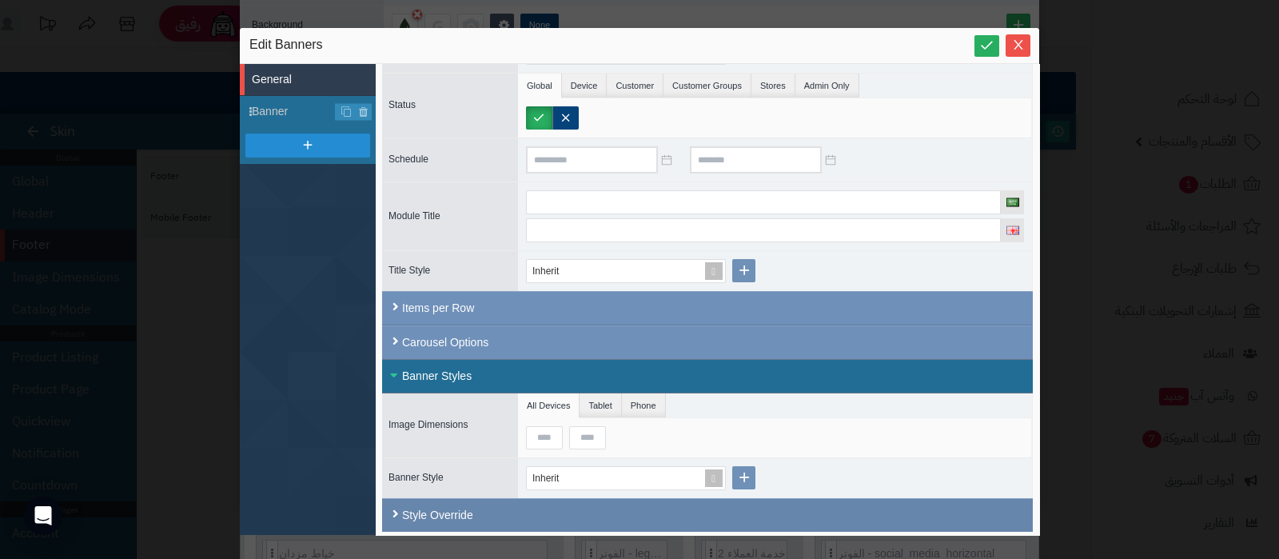
click at [527, 505] on div "Style Override" at bounding box center [707, 515] width 651 height 34
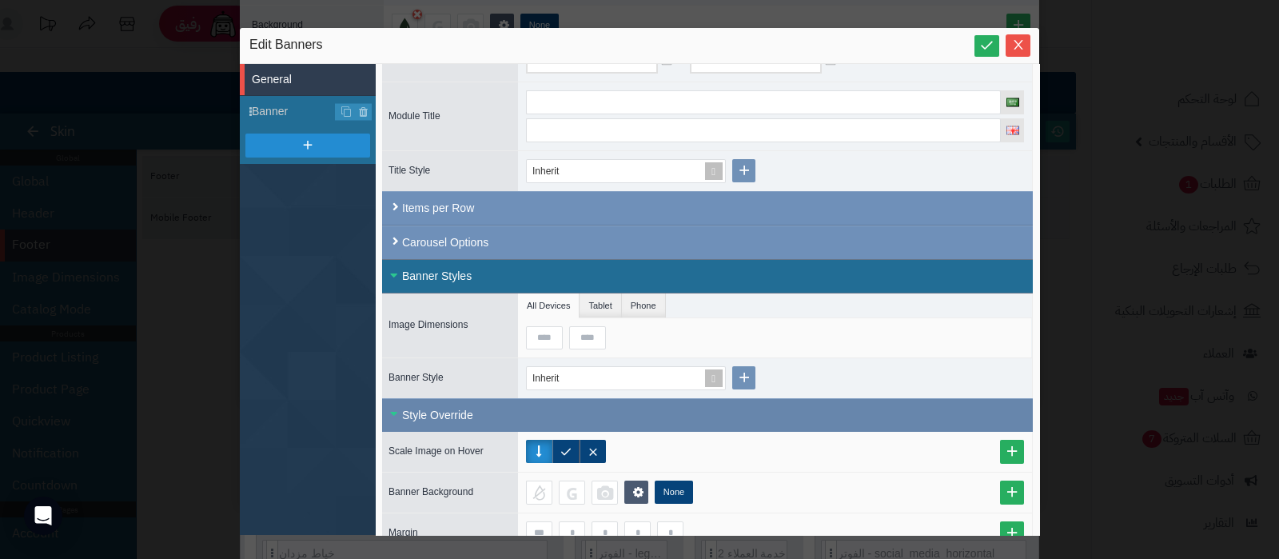
click at [500, 417] on div "Style Override" at bounding box center [707, 415] width 651 height 34
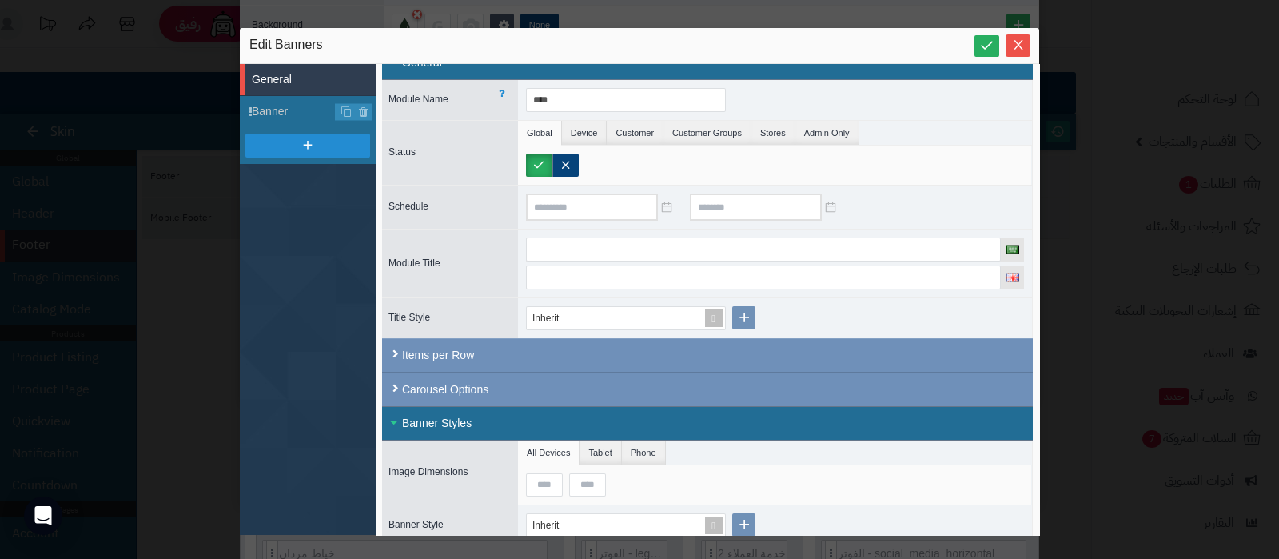
scroll to position [0, 0]
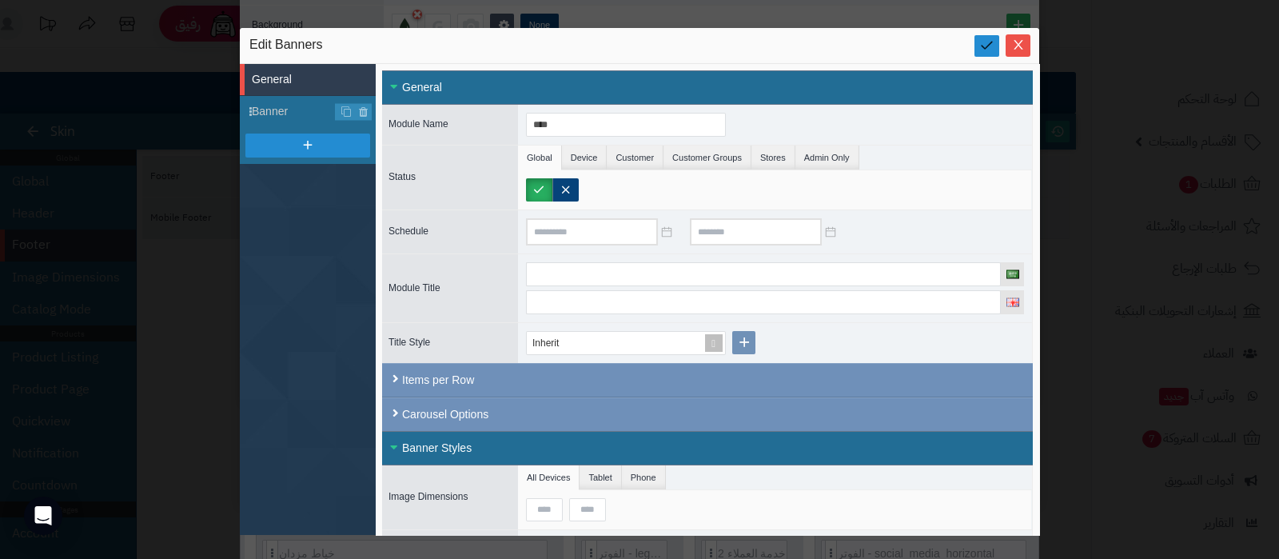
click at [984, 46] on icon at bounding box center [987, 45] width 15 height 15
click at [1017, 40] on icon "Close" at bounding box center [1018, 44] width 13 height 13
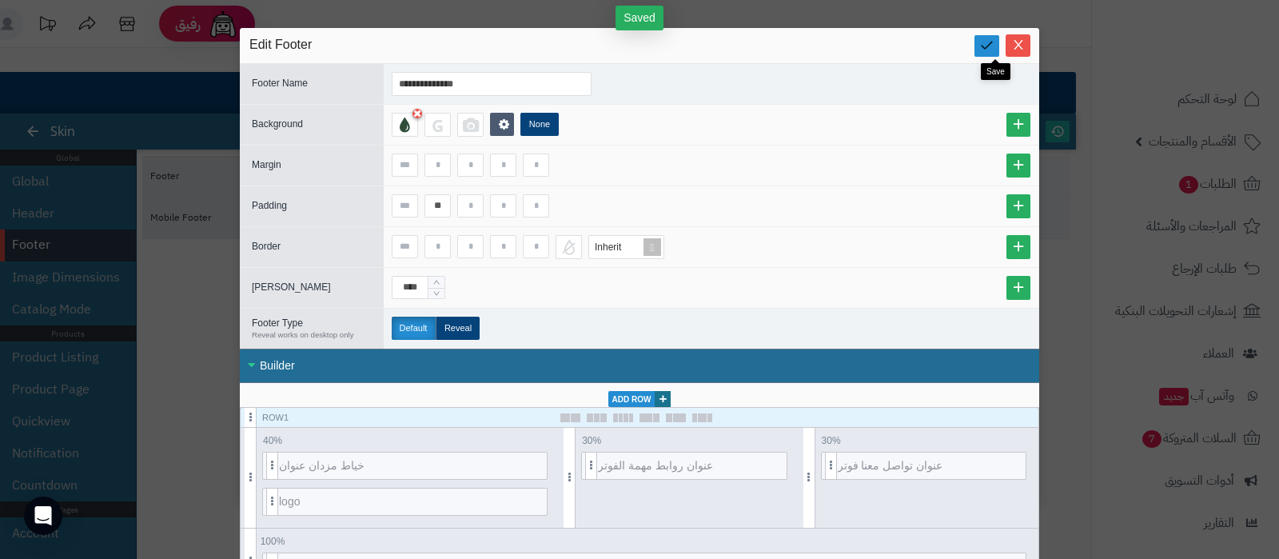
click at [995, 49] on icon at bounding box center [987, 45] width 15 height 15
click at [1018, 45] on span "Close" at bounding box center [1018, 45] width 25 height 14
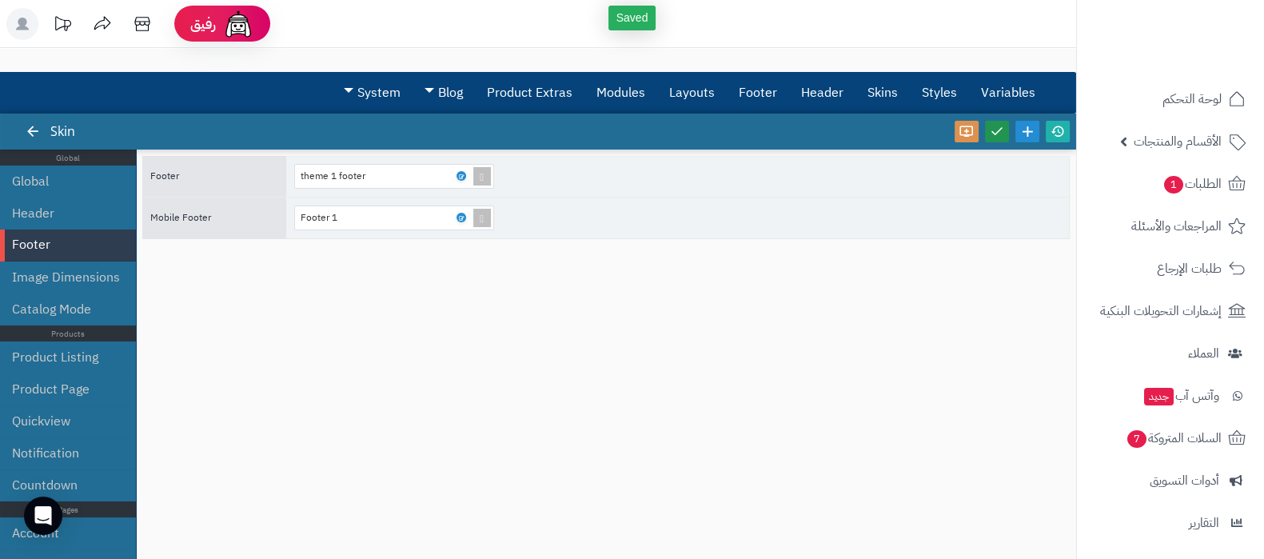
click at [996, 130] on icon at bounding box center [997, 131] width 14 height 14
click at [1056, 130] on icon at bounding box center [1058, 131] width 14 height 14
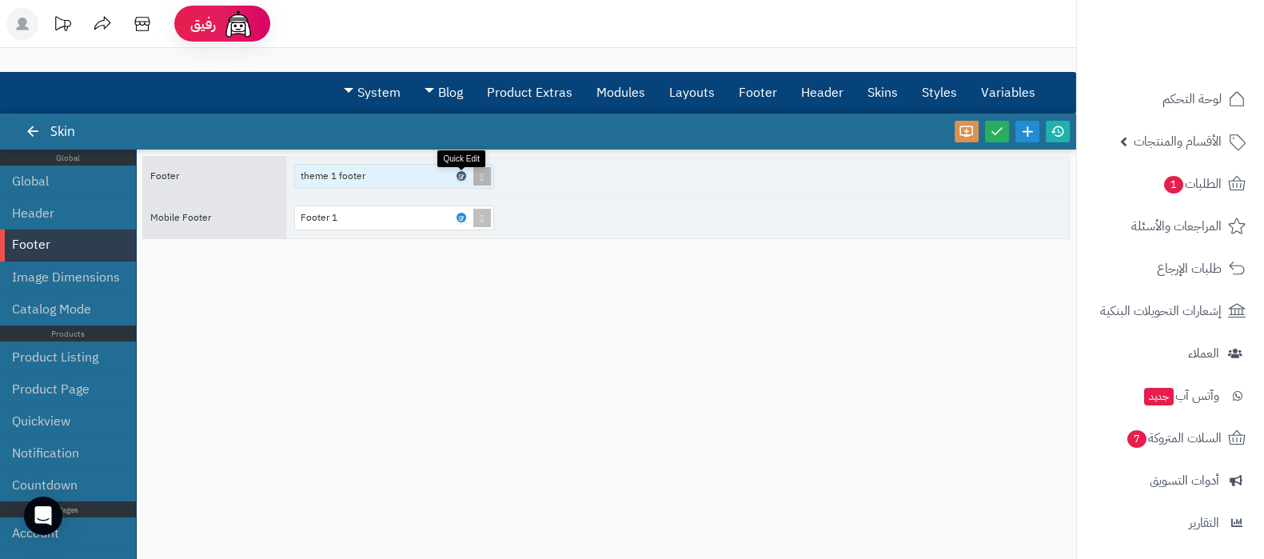
click at [462, 177] on icon at bounding box center [460, 176] width 5 height 7
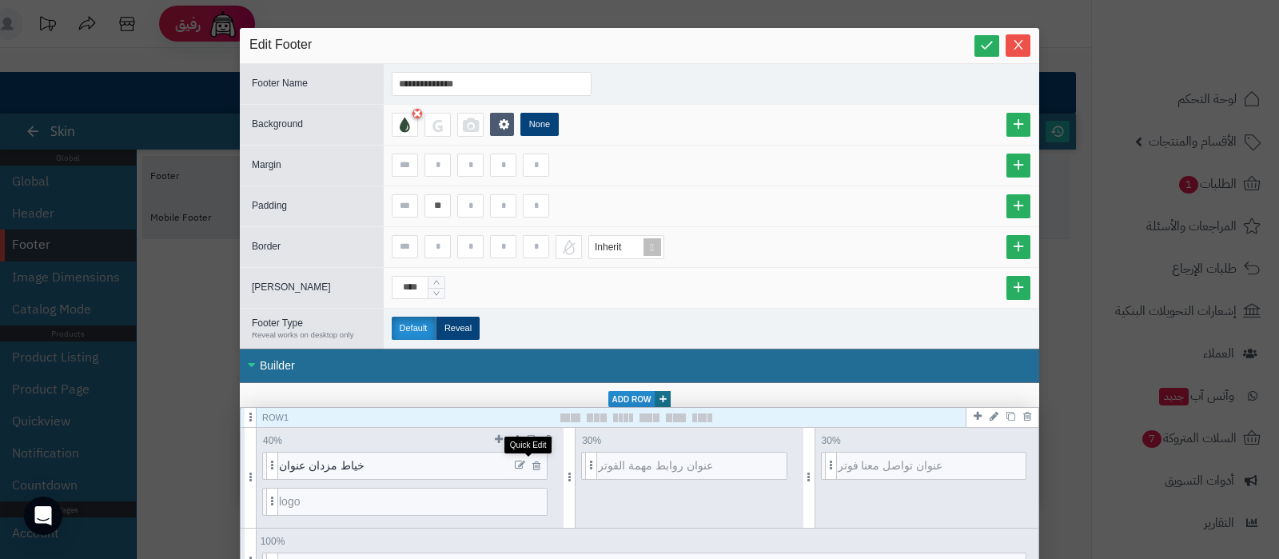
click at [525, 462] on icon at bounding box center [520, 465] width 10 height 11
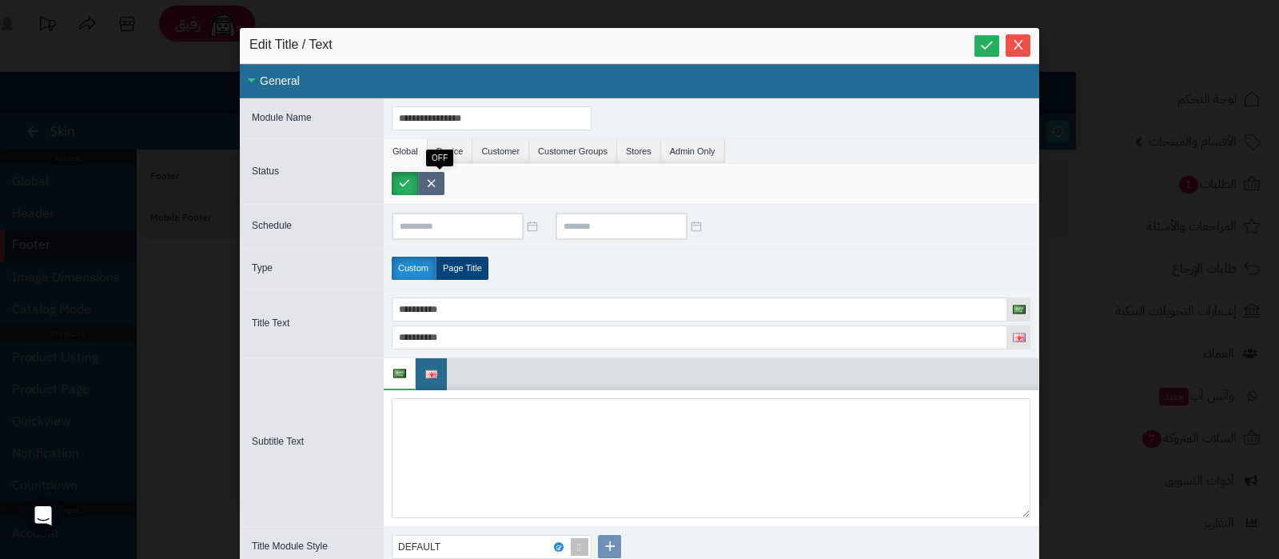
click at [440, 182] on label at bounding box center [431, 183] width 26 height 23
click at [986, 44] on link at bounding box center [987, 46] width 25 height 22
click at [1023, 42] on icon "Close" at bounding box center [1018, 44] width 13 height 13
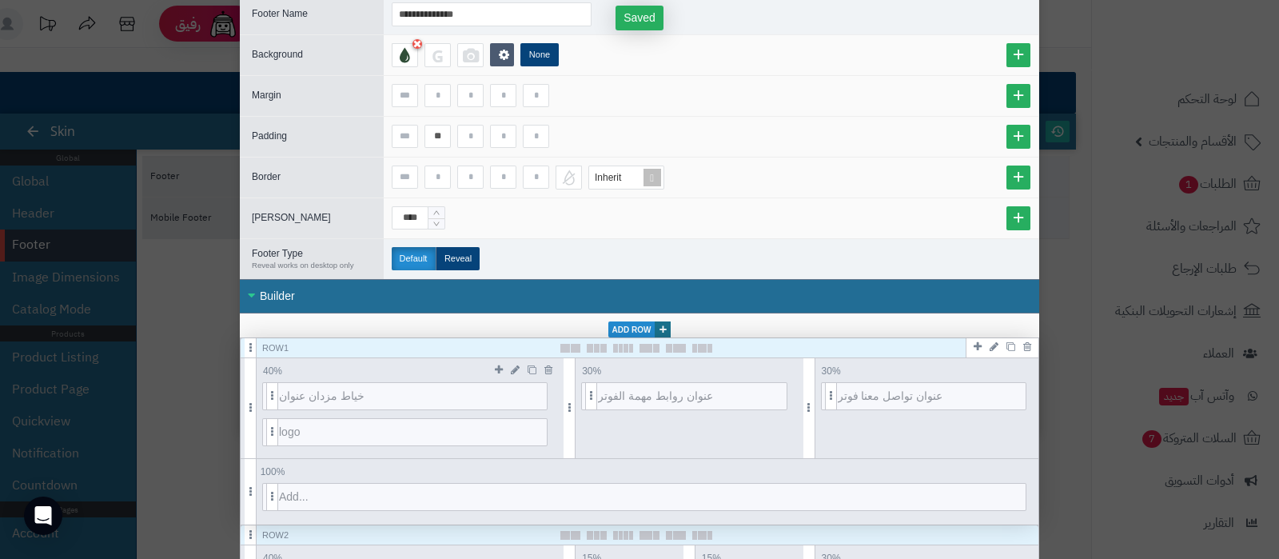
scroll to position [99, 0]
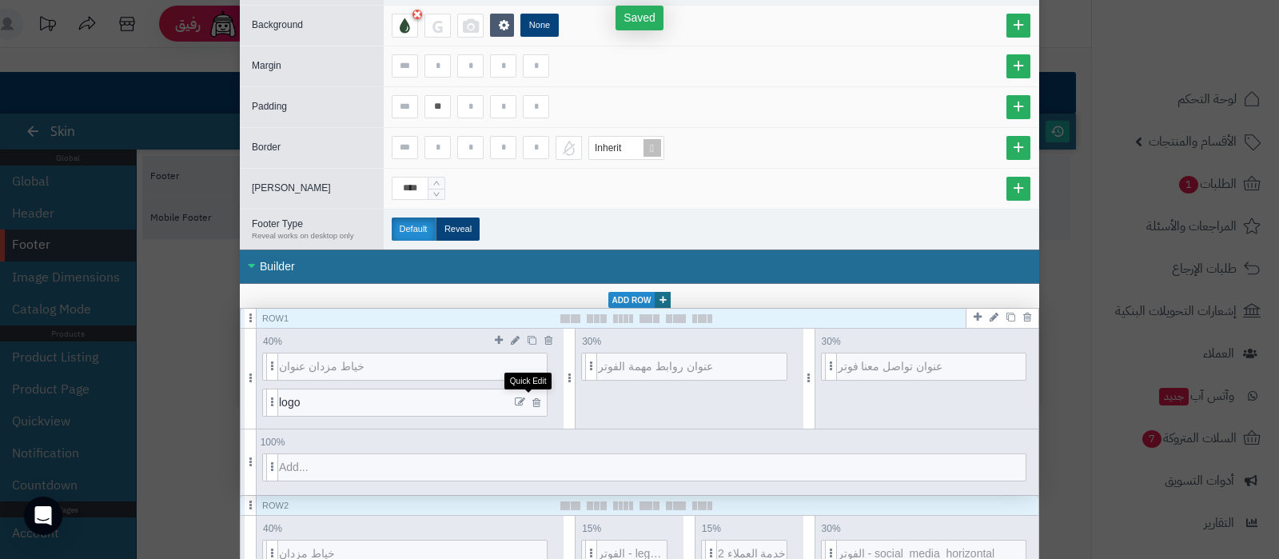
click at [525, 397] on icon at bounding box center [520, 402] width 10 height 11
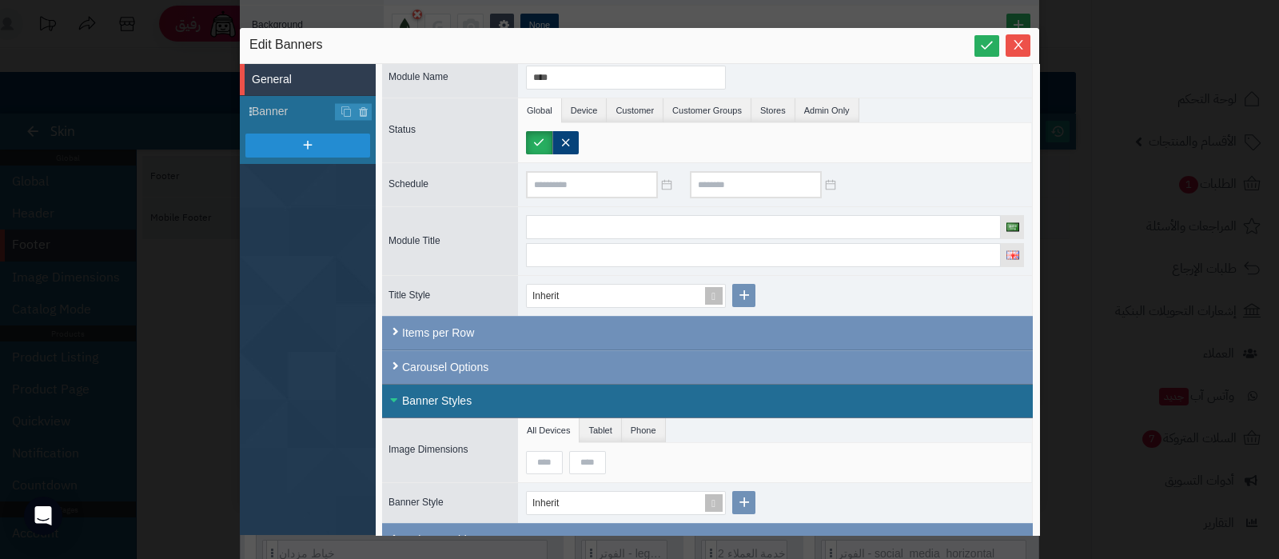
scroll to position [72, 0]
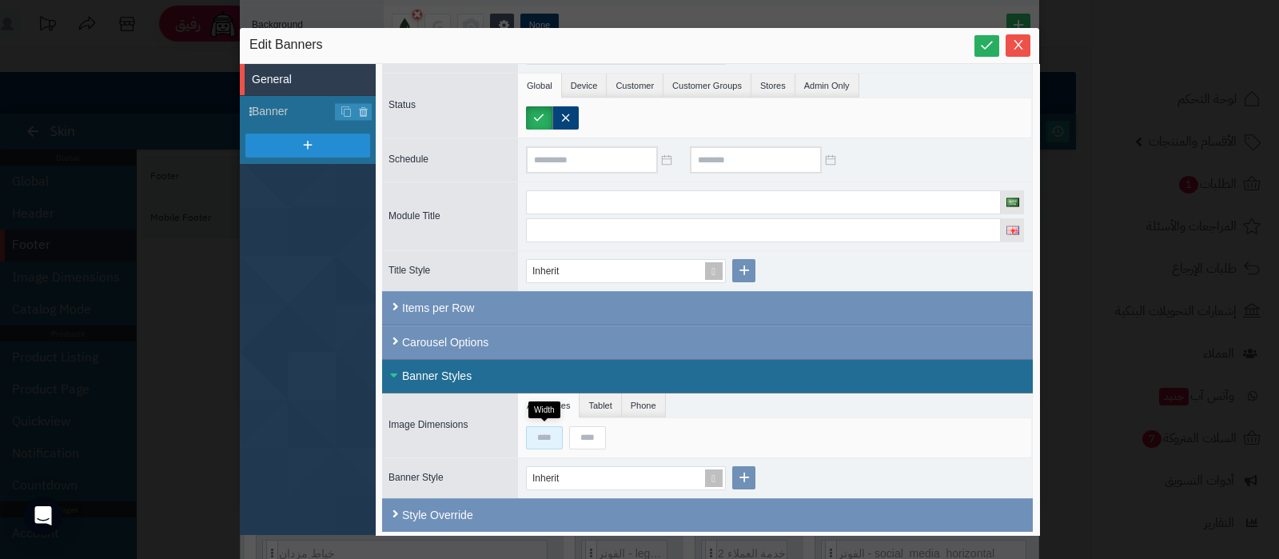
click at [545, 433] on input at bounding box center [544, 437] width 37 height 23
type input "***"
click at [988, 38] on icon at bounding box center [987, 45] width 15 height 15
click at [1024, 47] on span "Close" at bounding box center [1018, 45] width 25 height 14
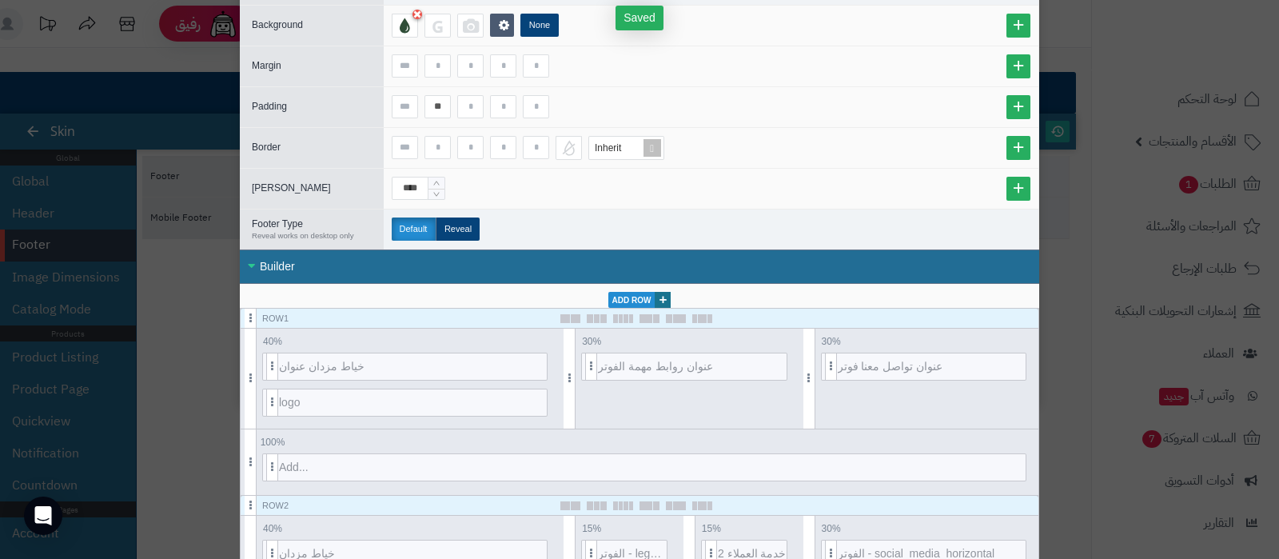
scroll to position [0, 0]
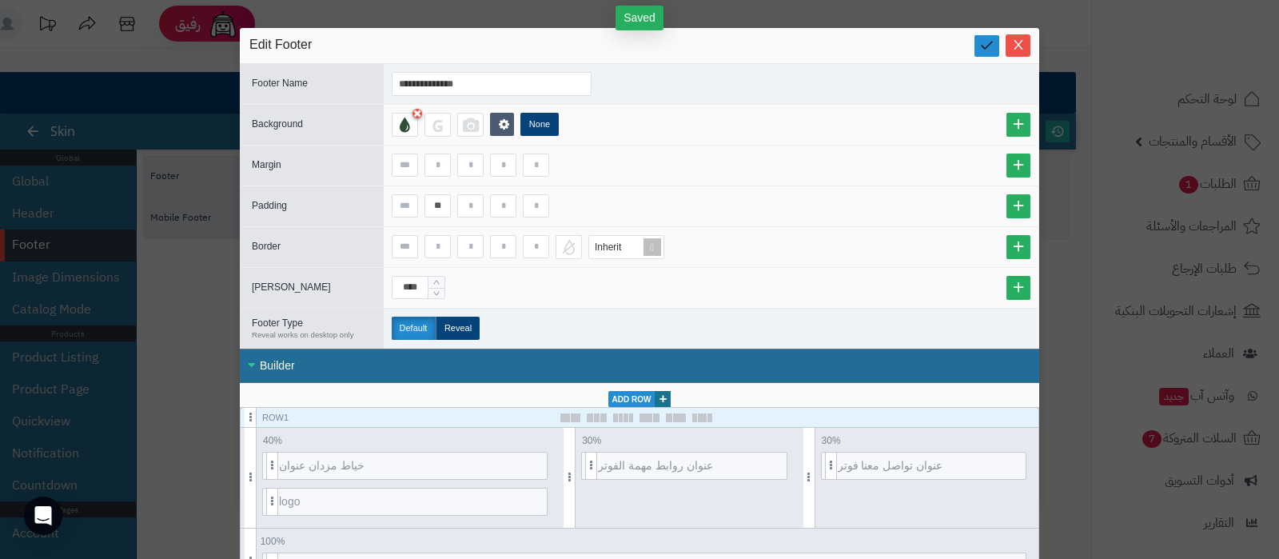
click at [995, 50] on icon at bounding box center [987, 45] width 15 height 15
click at [1023, 43] on icon "Close" at bounding box center [1018, 44] width 13 height 13
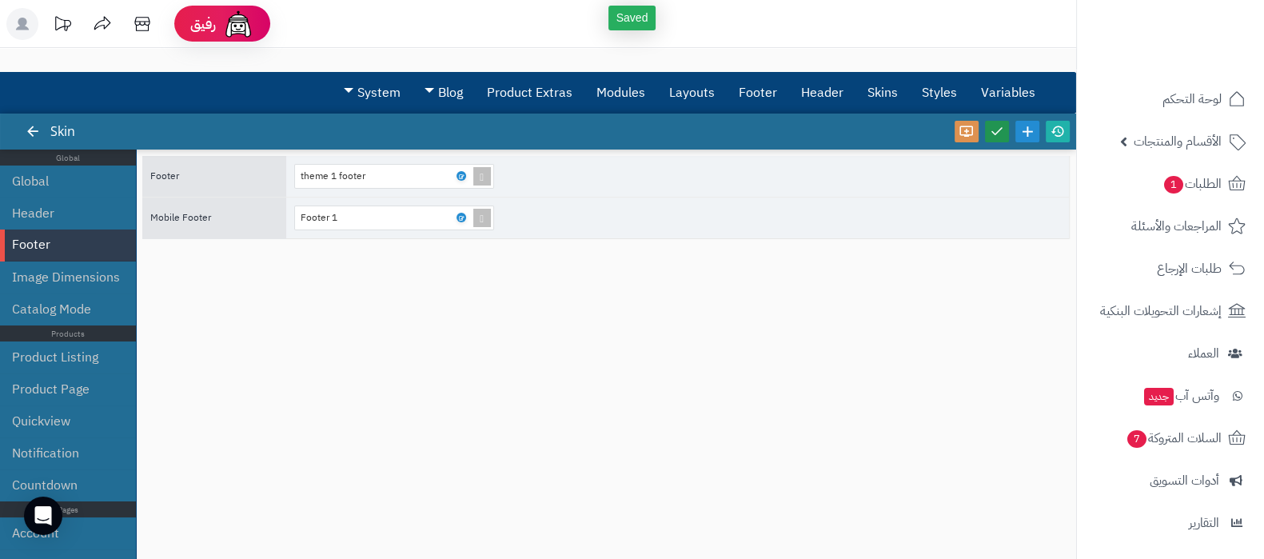
click at [1007, 130] on link at bounding box center [997, 132] width 24 height 22
click at [1056, 130] on icon at bounding box center [1058, 131] width 14 height 14
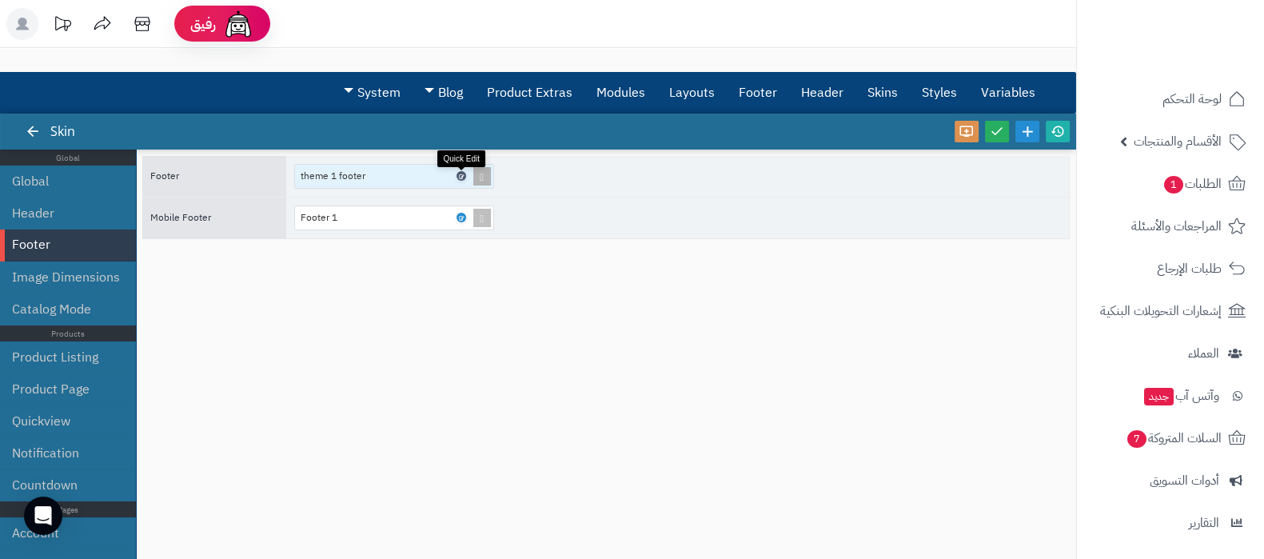
click at [459, 174] on icon at bounding box center [460, 176] width 5 height 7
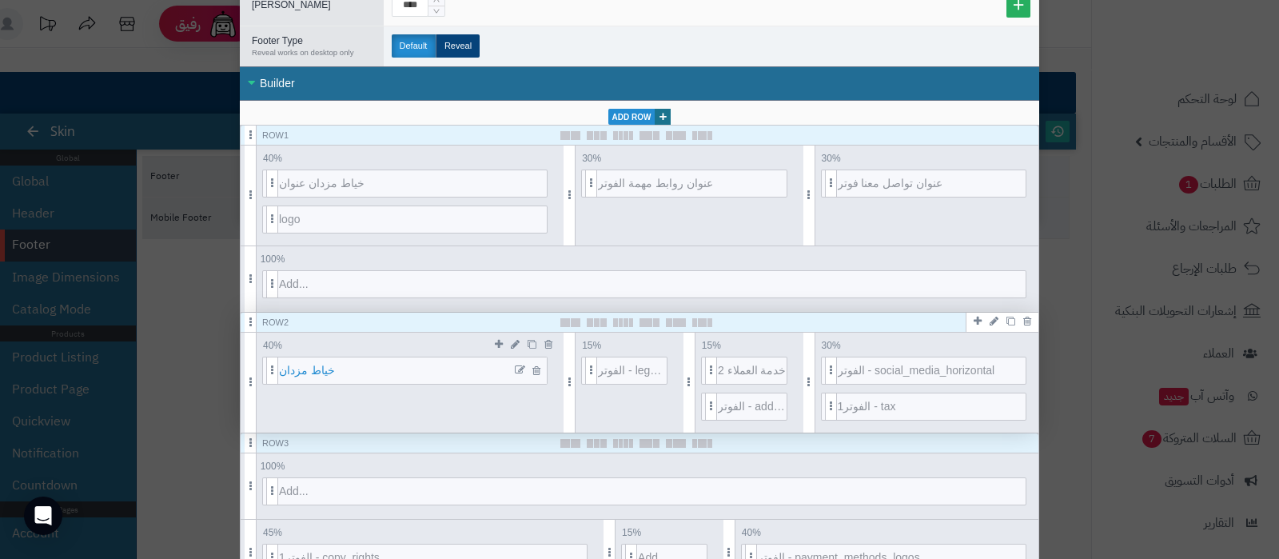
scroll to position [300, 0]
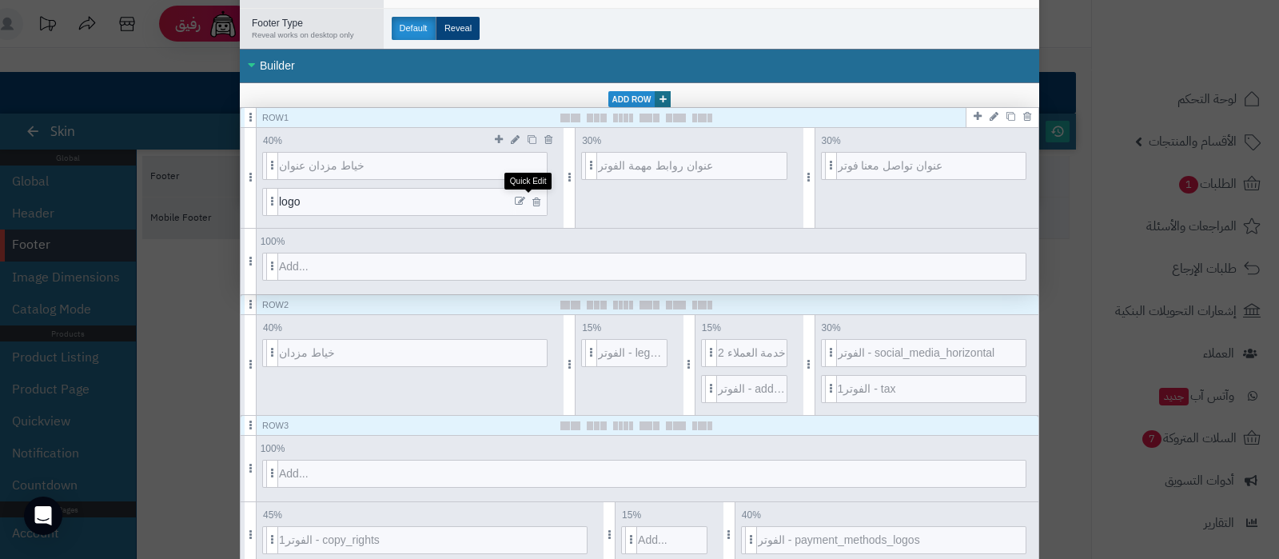
click at [525, 197] on icon at bounding box center [520, 201] width 10 height 11
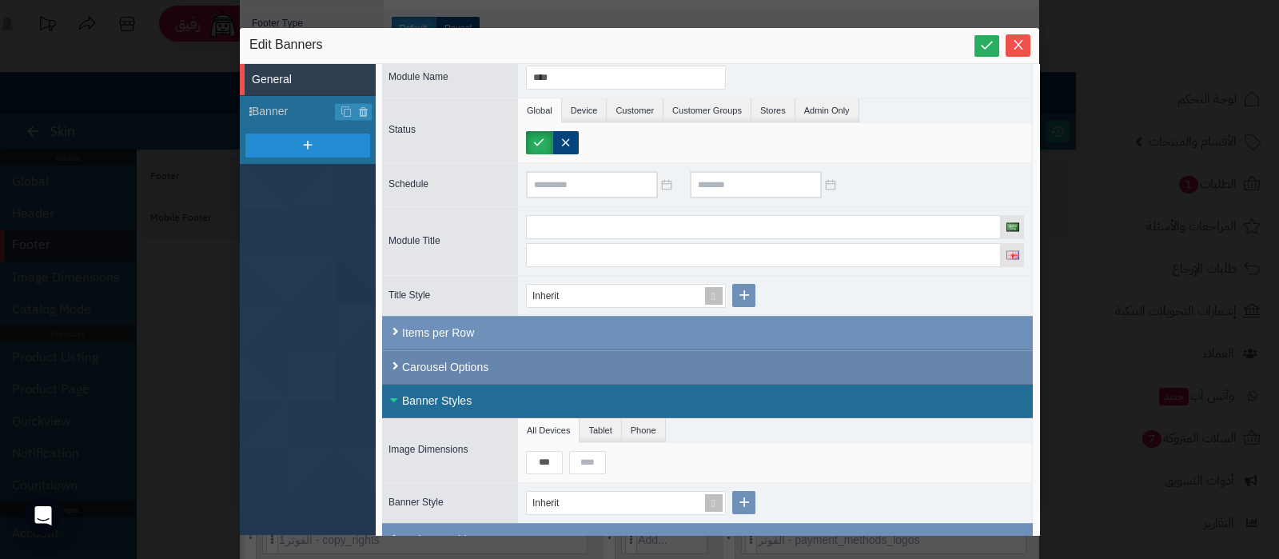
scroll to position [72, 0]
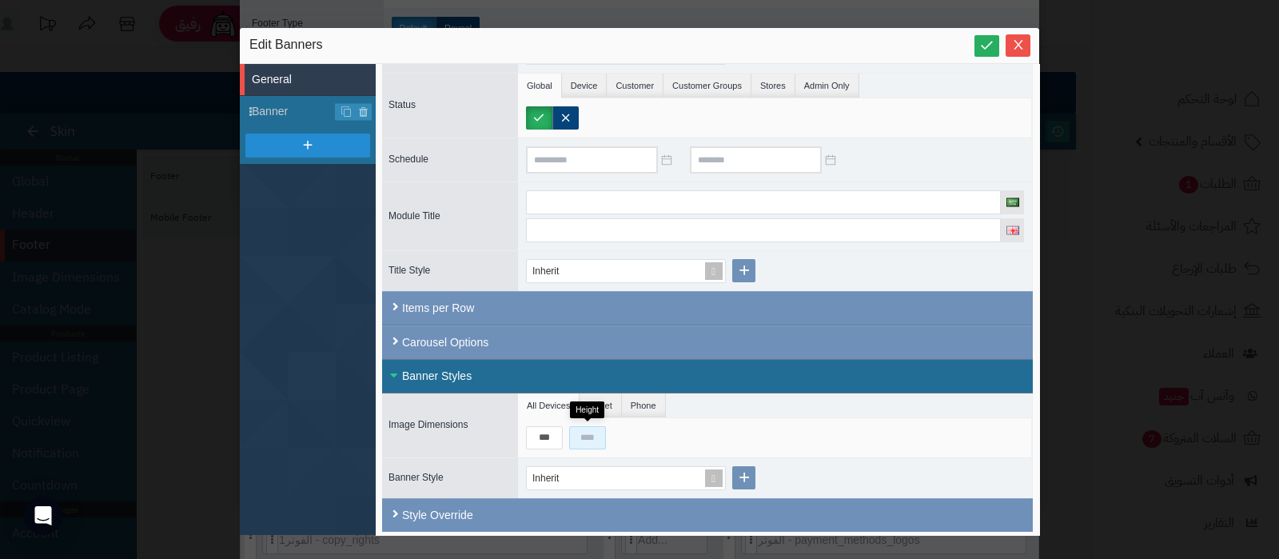
click at [589, 433] on input at bounding box center [587, 437] width 37 height 23
type input "***"
click at [988, 42] on icon at bounding box center [987, 45] width 15 height 15
click at [1016, 42] on icon "Close" at bounding box center [1018, 44] width 13 height 13
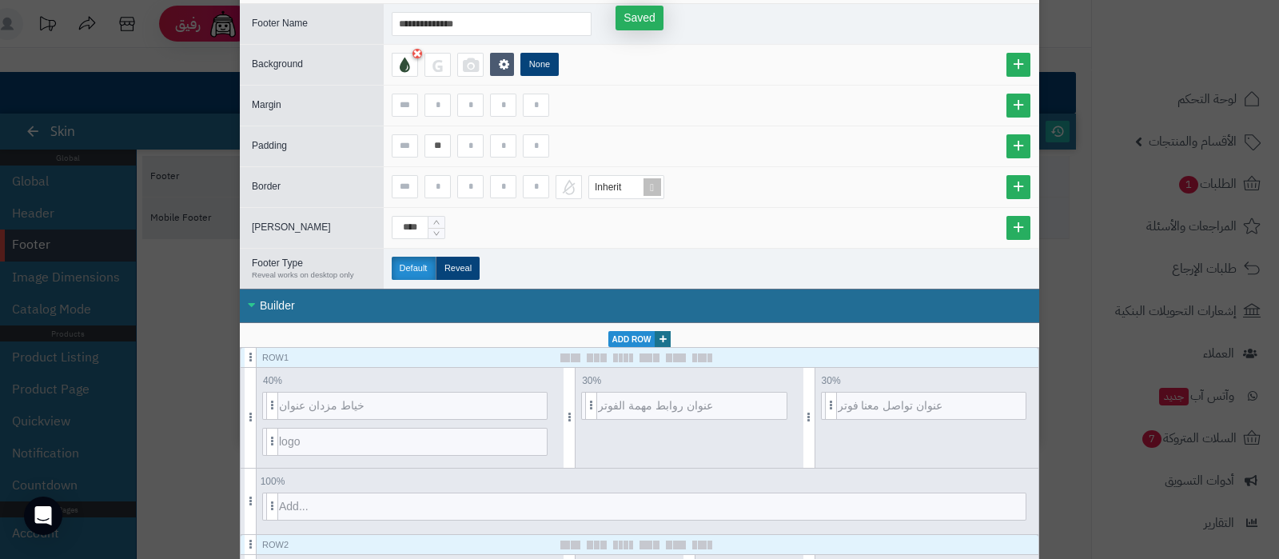
scroll to position [0, 0]
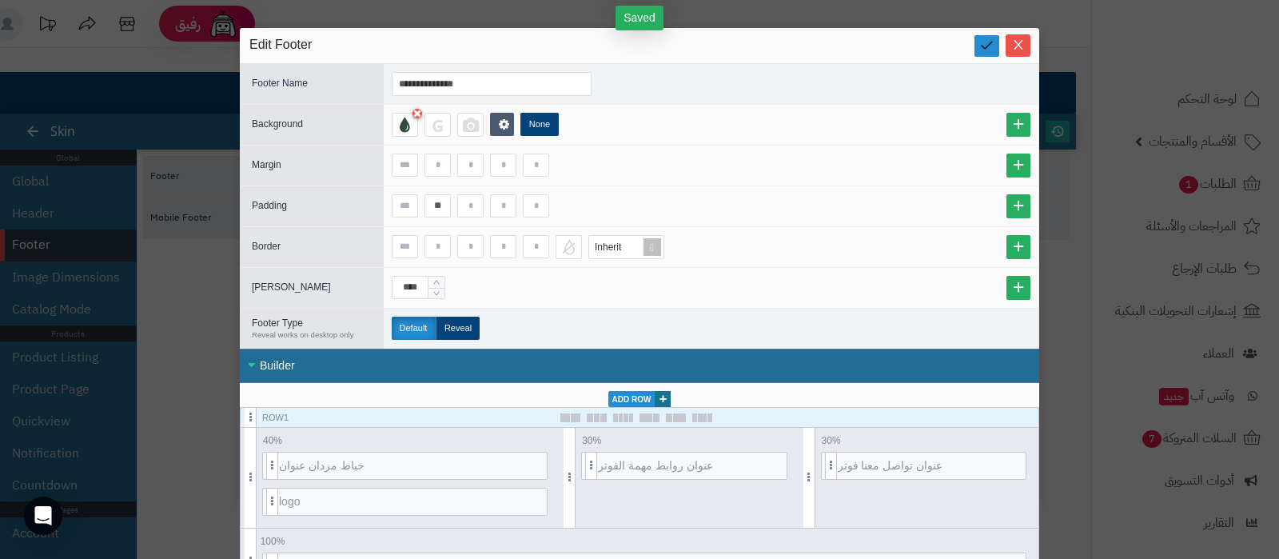
click at [992, 49] on icon at bounding box center [987, 45] width 15 height 15
click at [1023, 42] on icon "Close" at bounding box center [1018, 44] width 13 height 13
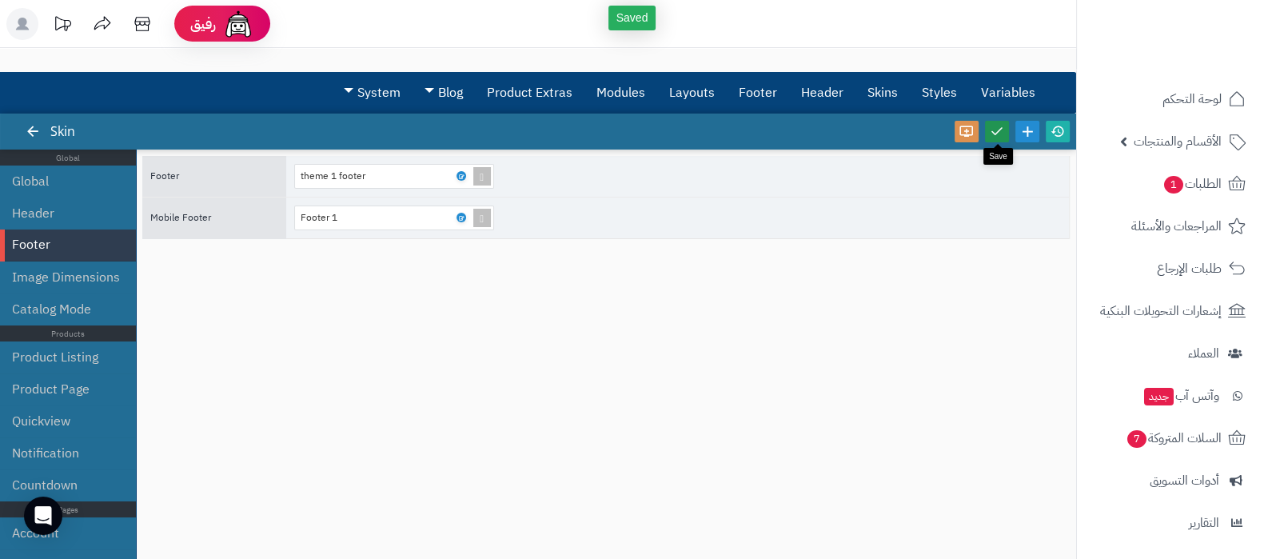
click at [996, 134] on icon at bounding box center [997, 131] width 14 height 14
click at [1061, 130] on icon at bounding box center [1058, 131] width 14 height 14
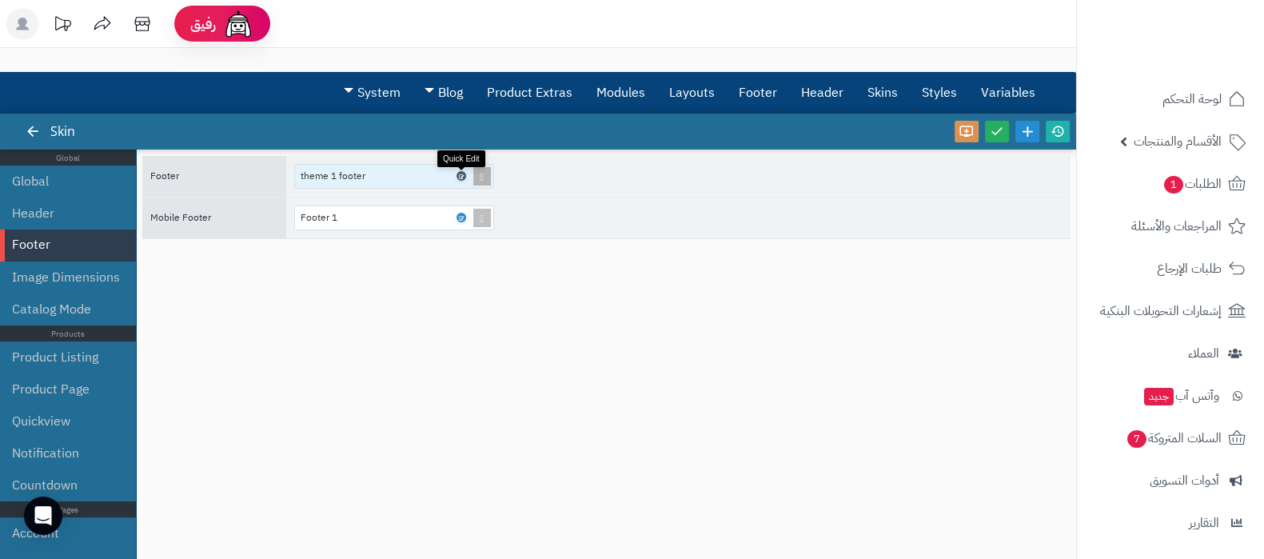
click at [462, 174] on icon at bounding box center [460, 176] width 5 height 7
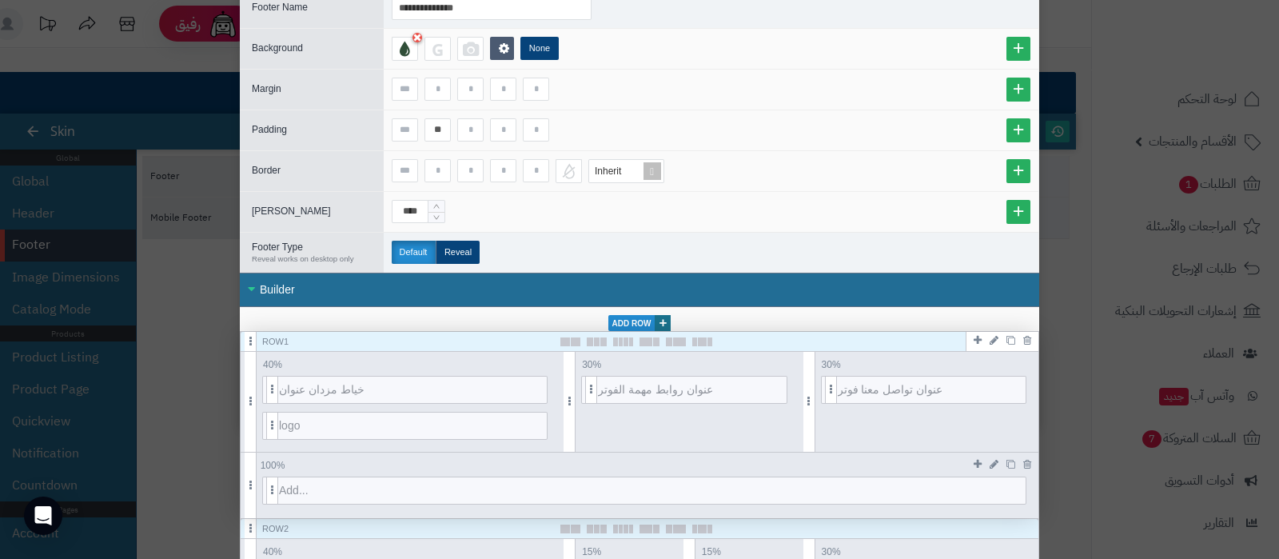
scroll to position [106, 0]
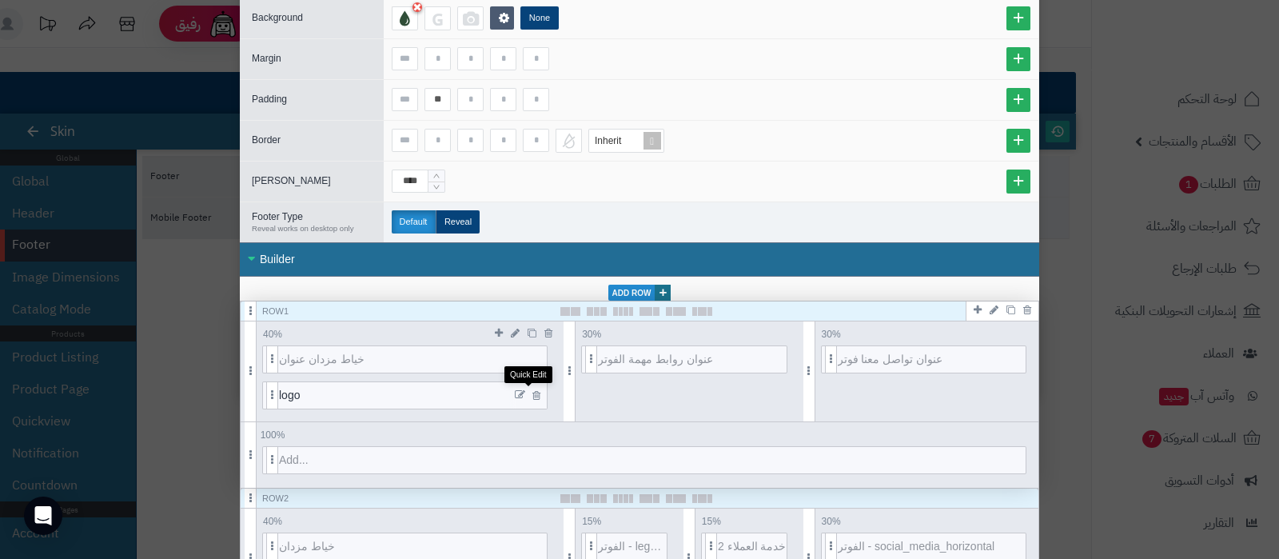
click at [525, 393] on icon at bounding box center [520, 394] width 10 height 11
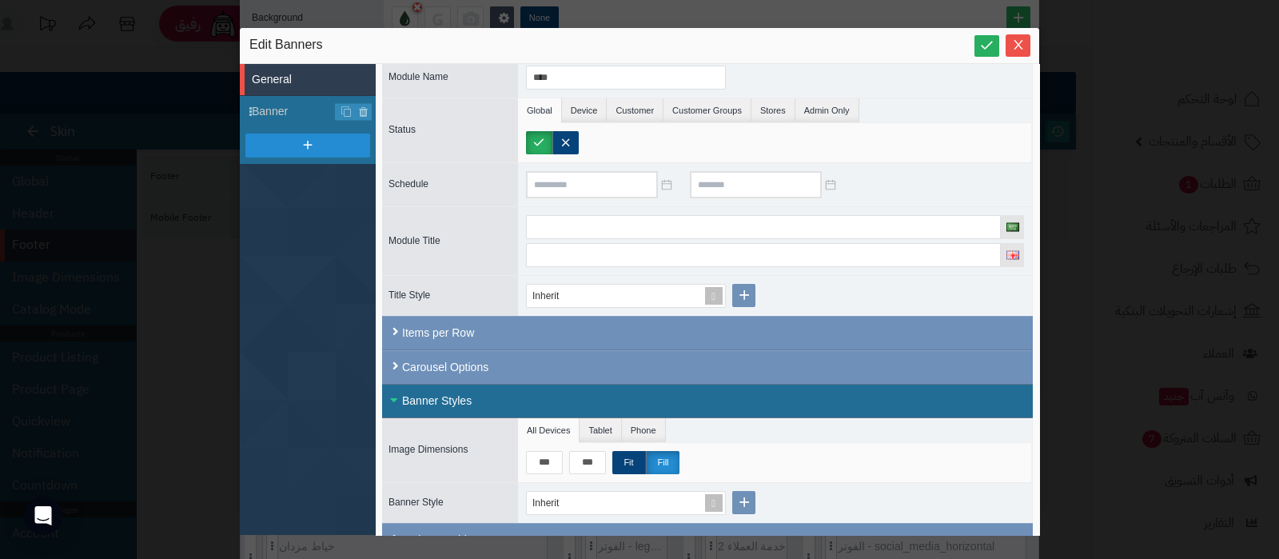
scroll to position [72, 0]
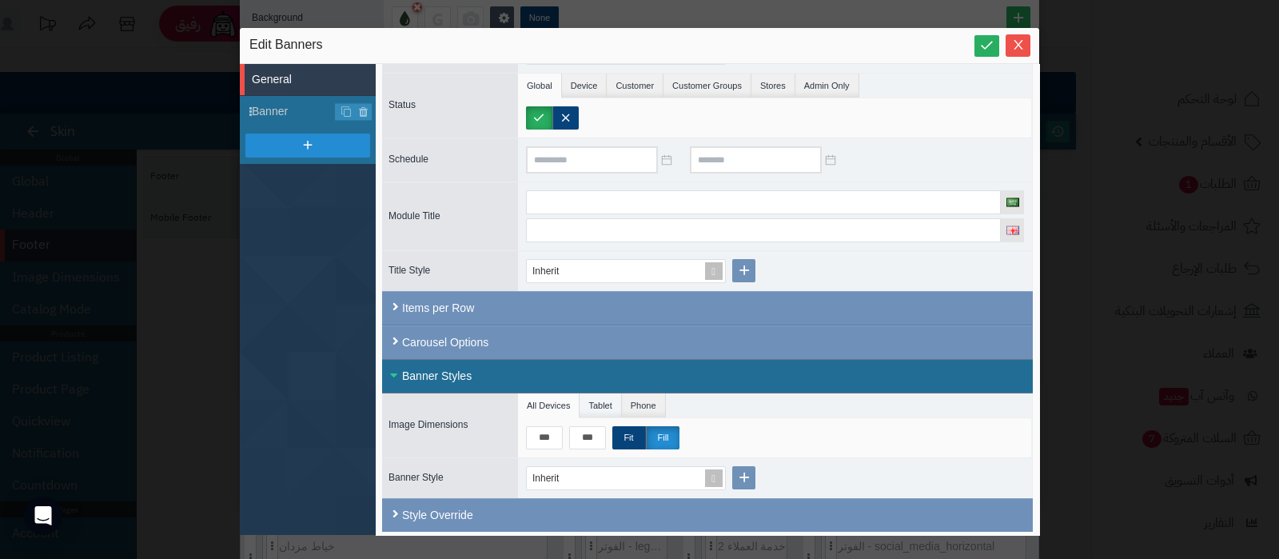
click at [592, 401] on li "Tablet" at bounding box center [601, 405] width 42 height 24
click at [553, 397] on li "All Devices" at bounding box center [549, 405] width 62 height 24
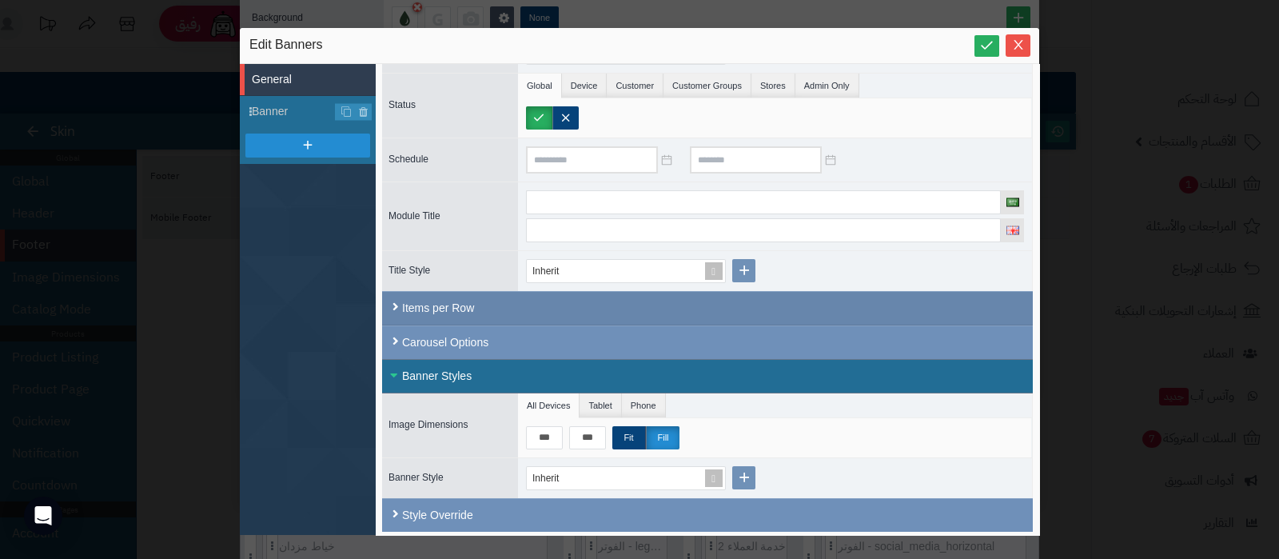
click at [440, 307] on div "Items per Row" at bounding box center [707, 308] width 651 height 34
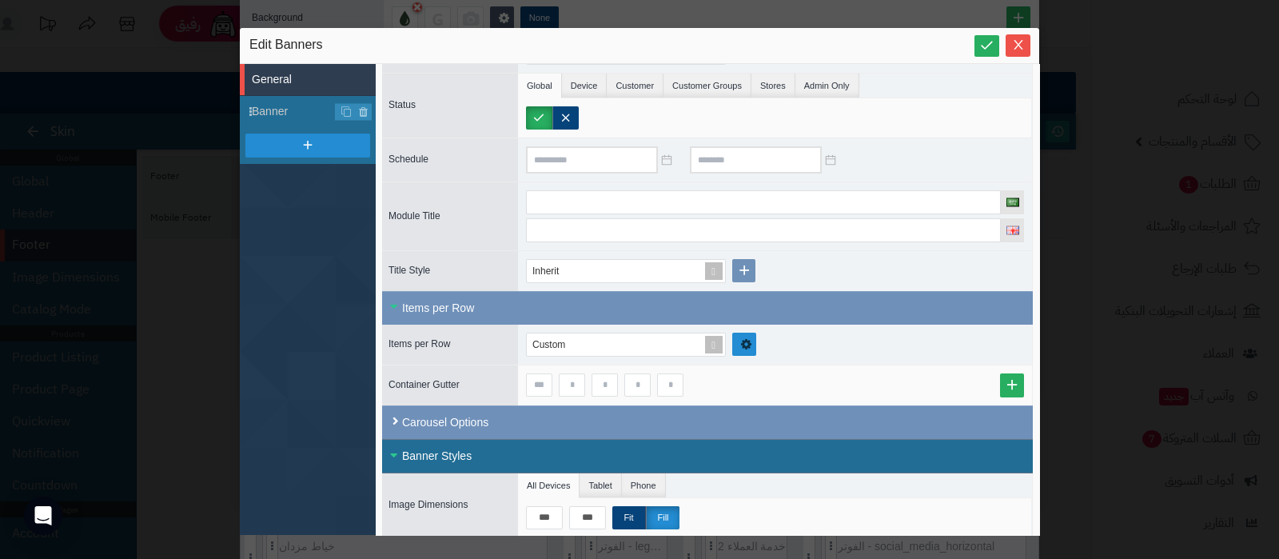
click at [751, 345] on link at bounding box center [744, 344] width 24 height 23
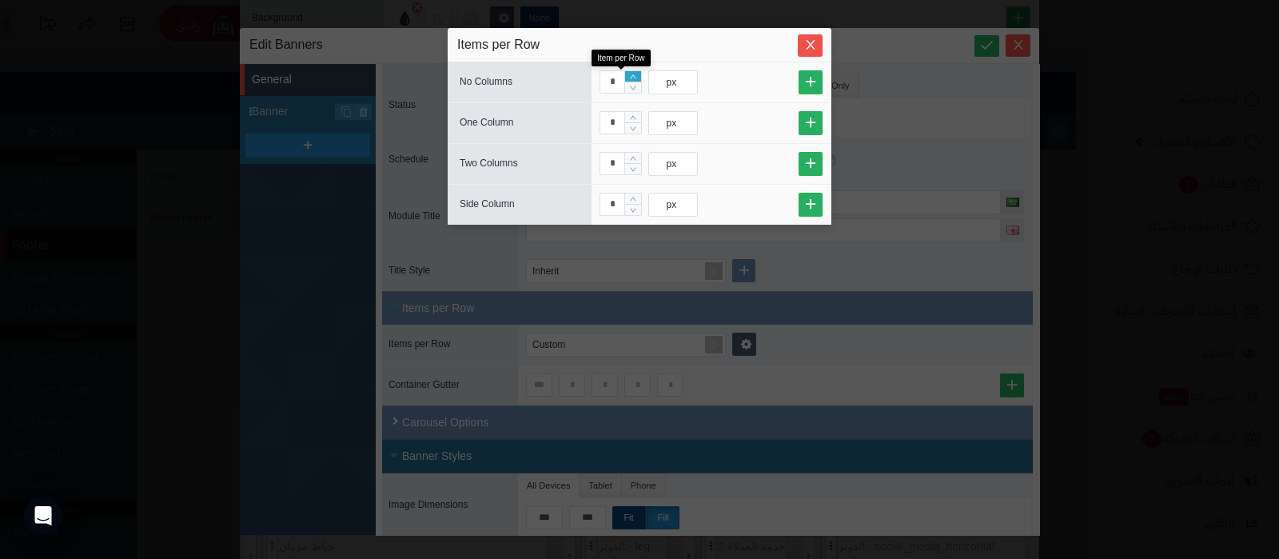
type input "*"
click at [635, 77] on icon "Increase Value" at bounding box center [633, 76] width 6 height 4
click at [804, 50] on icon "Close" at bounding box center [810, 44] width 13 height 13
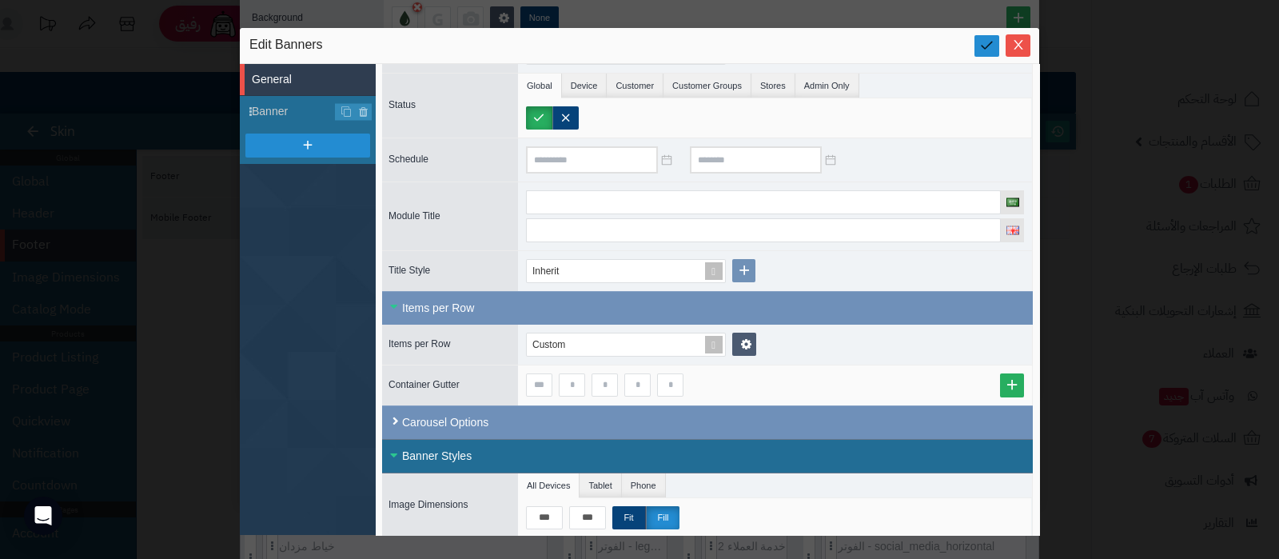
click at [980, 54] on link at bounding box center [987, 46] width 25 height 22
click at [1016, 39] on icon "Close" at bounding box center [1018, 44] width 13 height 13
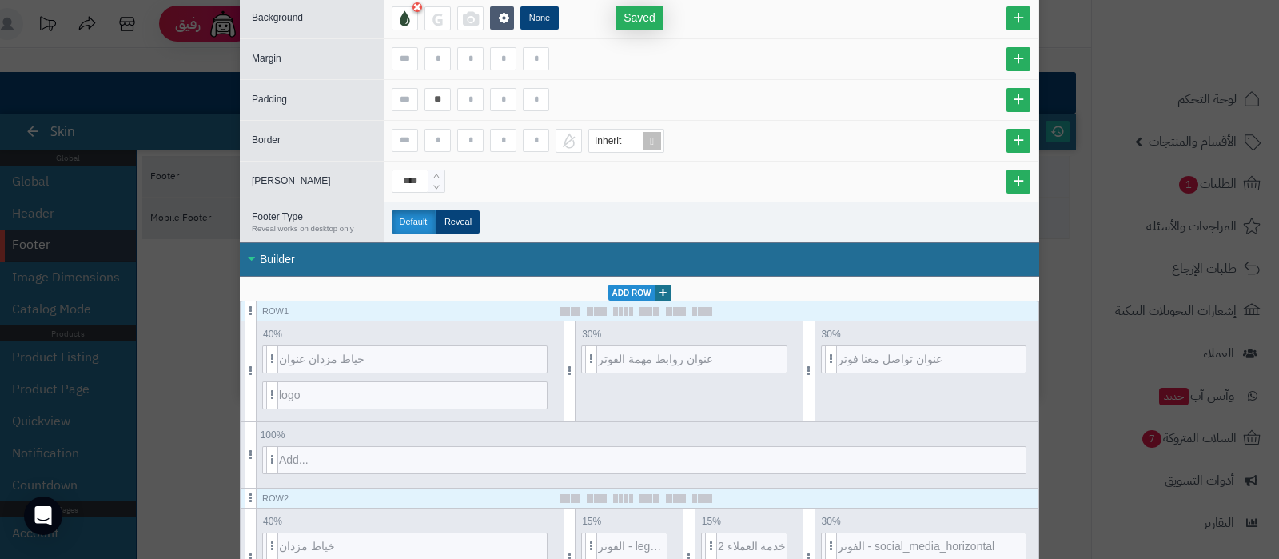
scroll to position [0, 0]
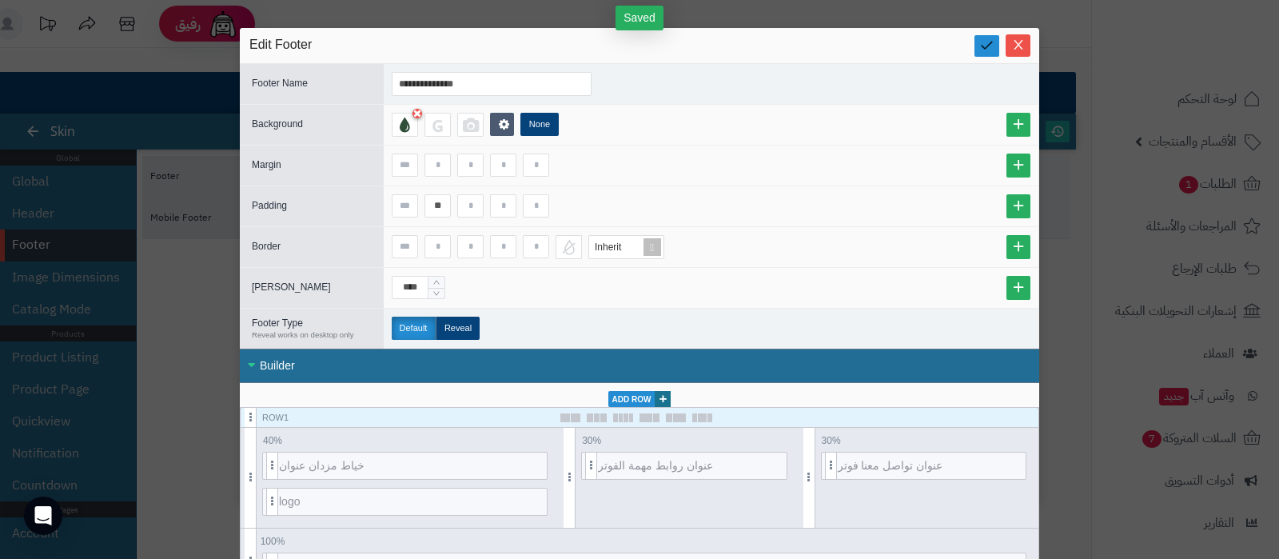
click at [995, 45] on icon at bounding box center [987, 45] width 15 height 15
click at [1025, 43] on icon "Close" at bounding box center [1018, 44] width 13 height 13
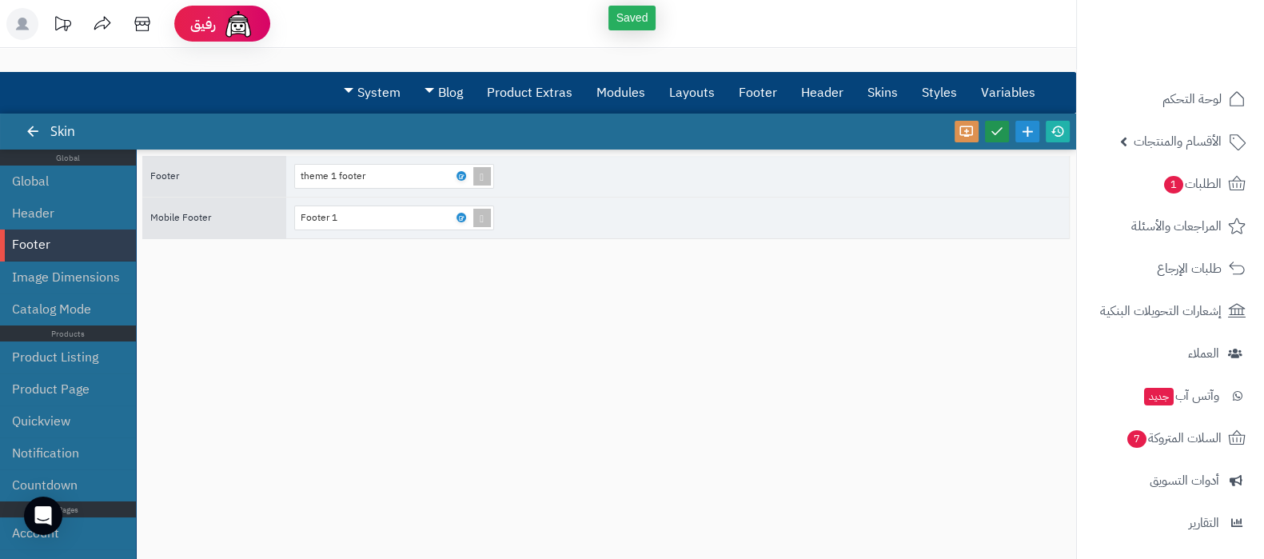
click at [1003, 130] on icon at bounding box center [997, 131] width 14 height 14
click at [1055, 132] on icon at bounding box center [1058, 131] width 14 height 14
click at [461, 174] on icon at bounding box center [460, 176] width 5 height 7
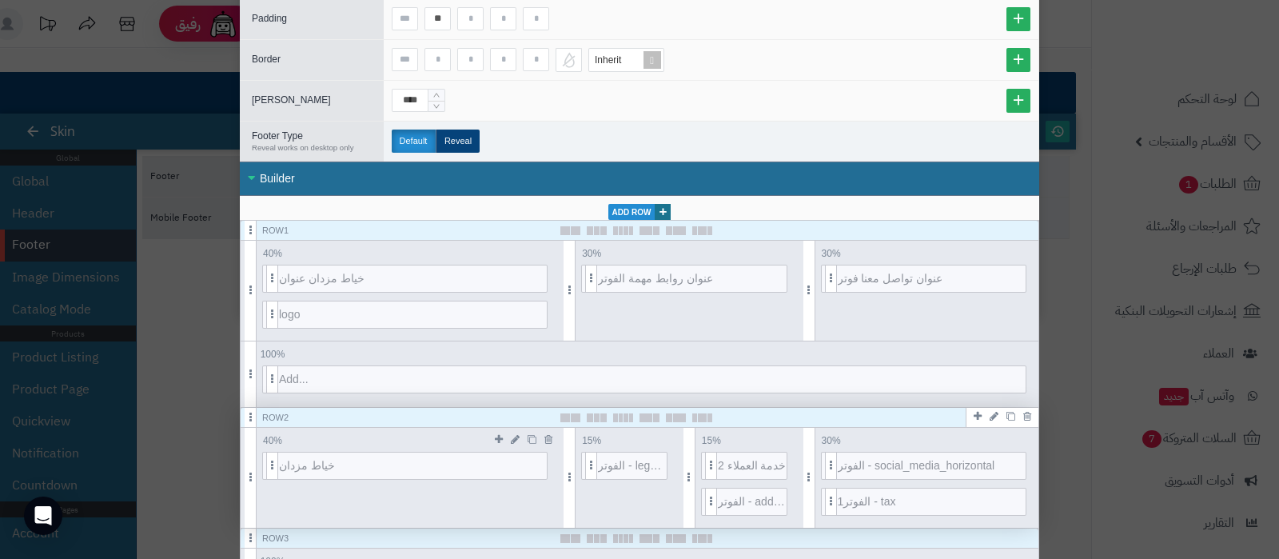
scroll to position [199, 0]
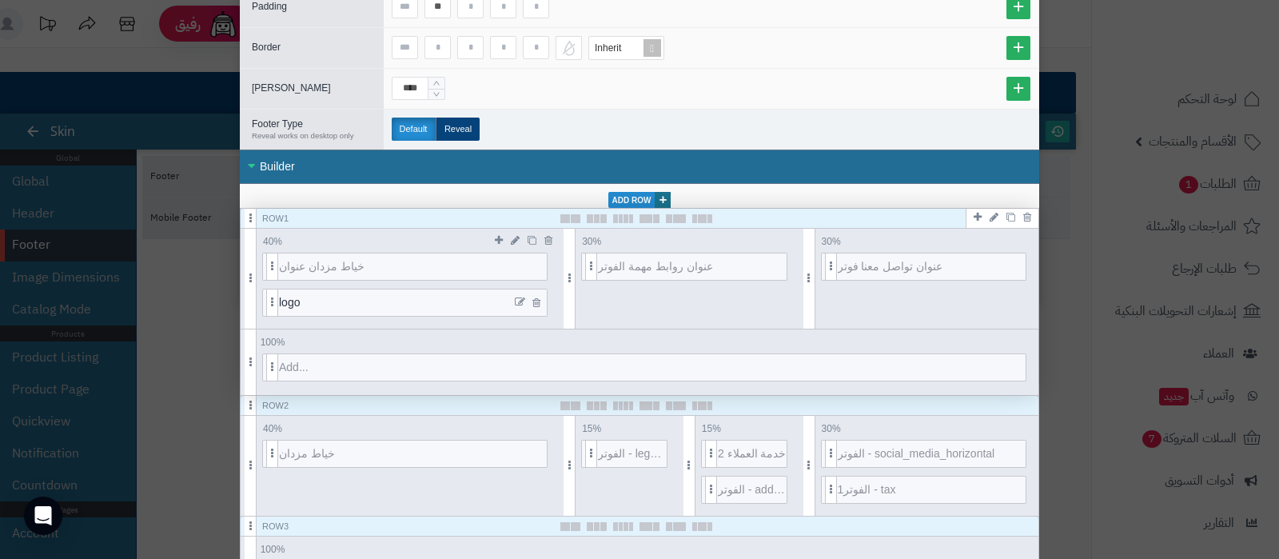
click at [525, 298] on icon at bounding box center [520, 302] width 10 height 11
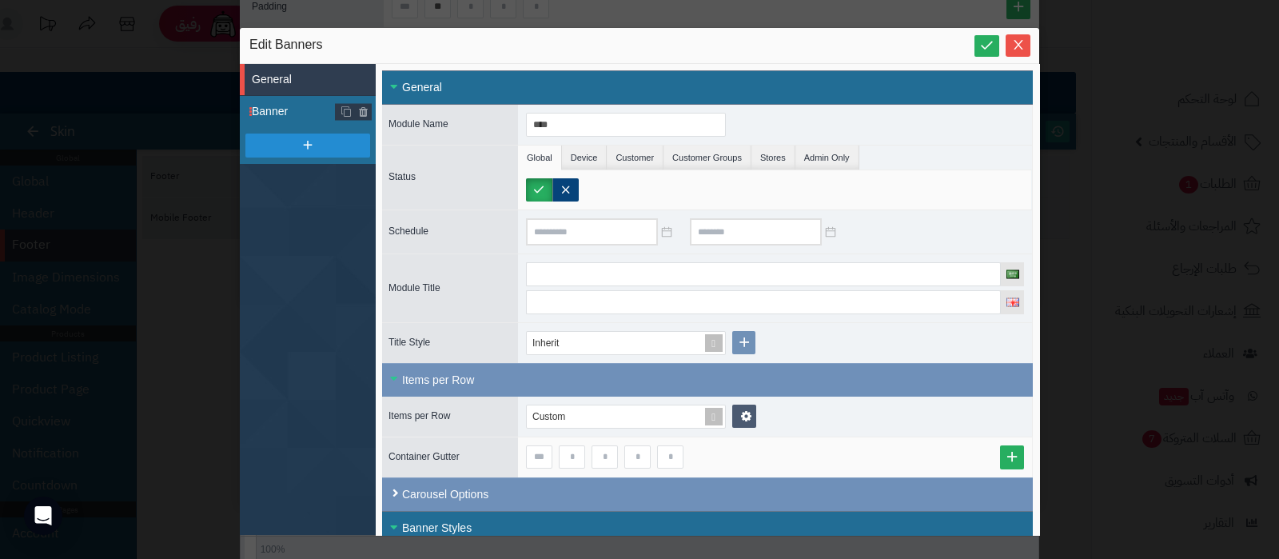
click at [279, 117] on span "Banner" at bounding box center [314, 111] width 124 height 17
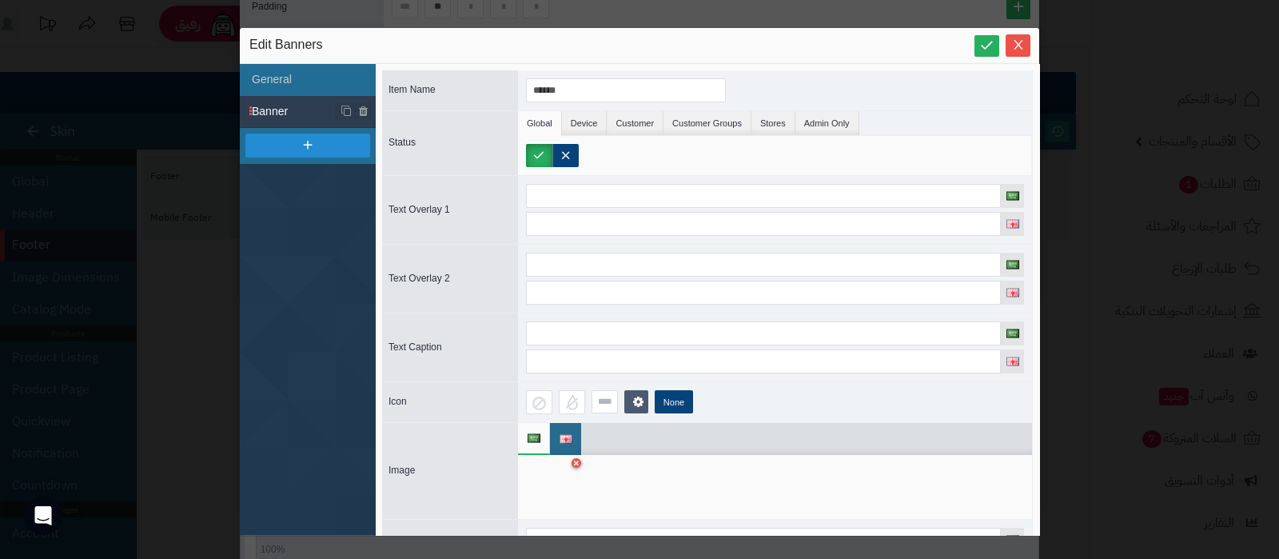
click at [554, 489] on div at bounding box center [551, 487] width 50 height 48
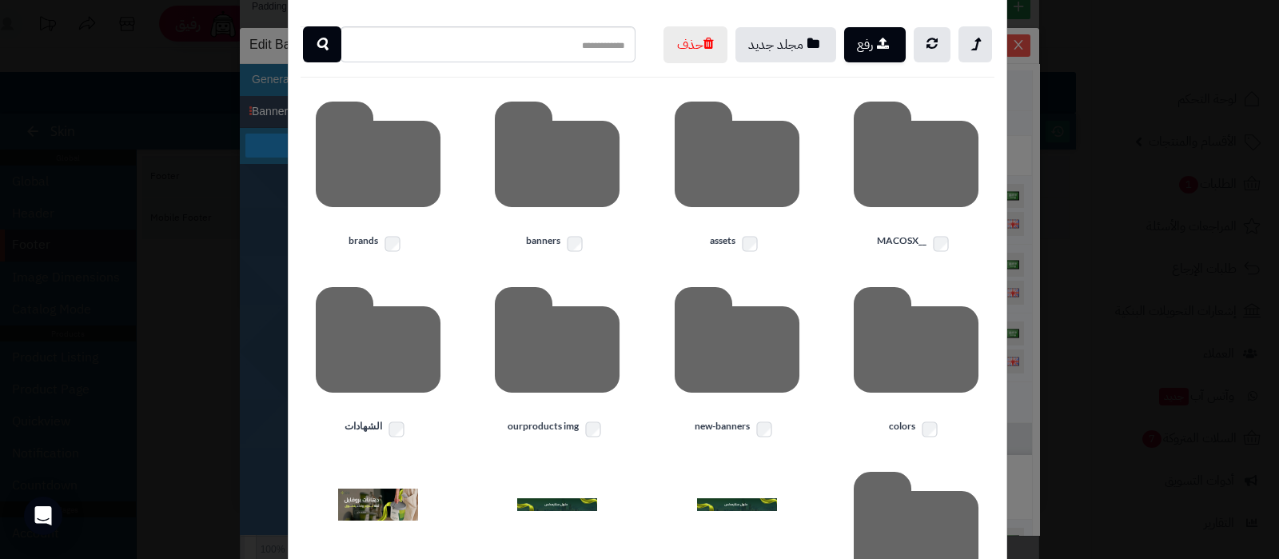
scroll to position [99, 0]
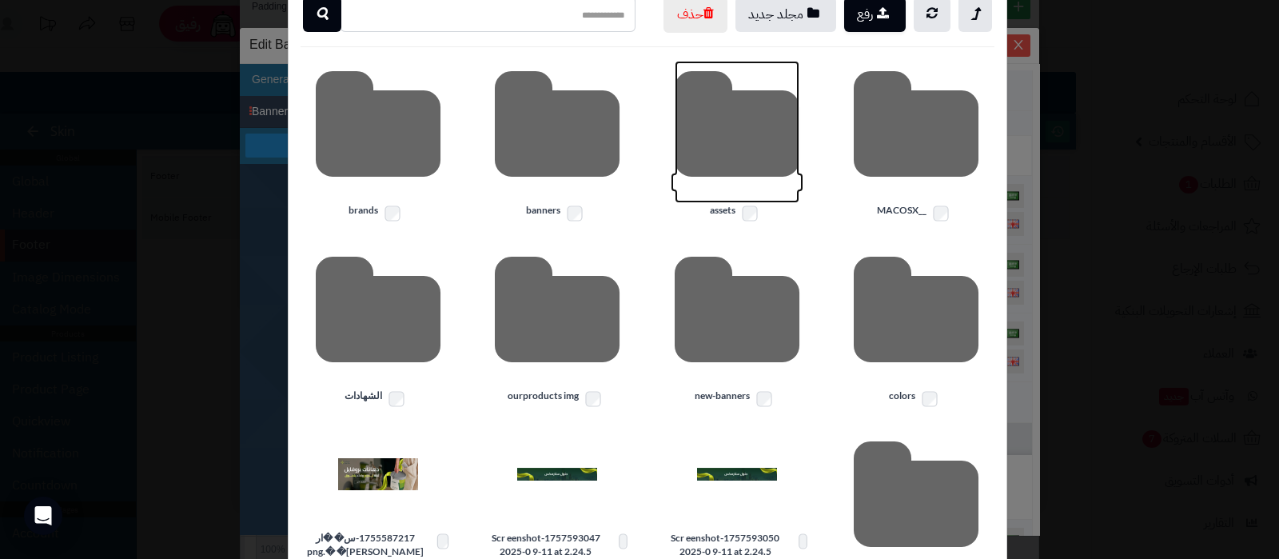
click at [748, 166] on icon at bounding box center [737, 132] width 125 height 142
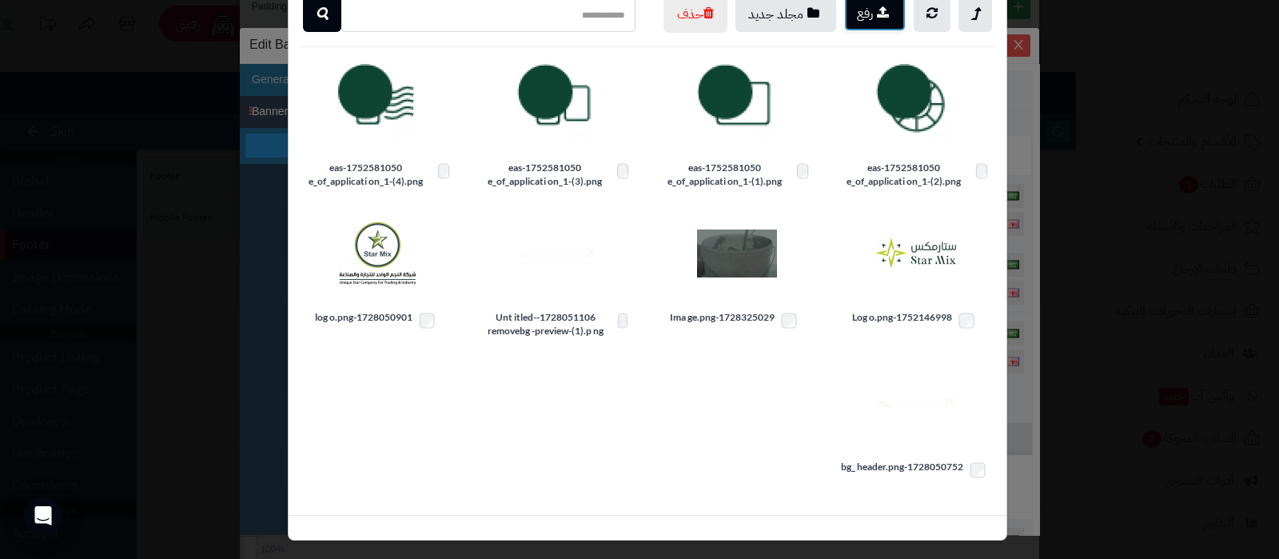
click at [879, 22] on button "رفع" at bounding box center [875, 13] width 62 height 35
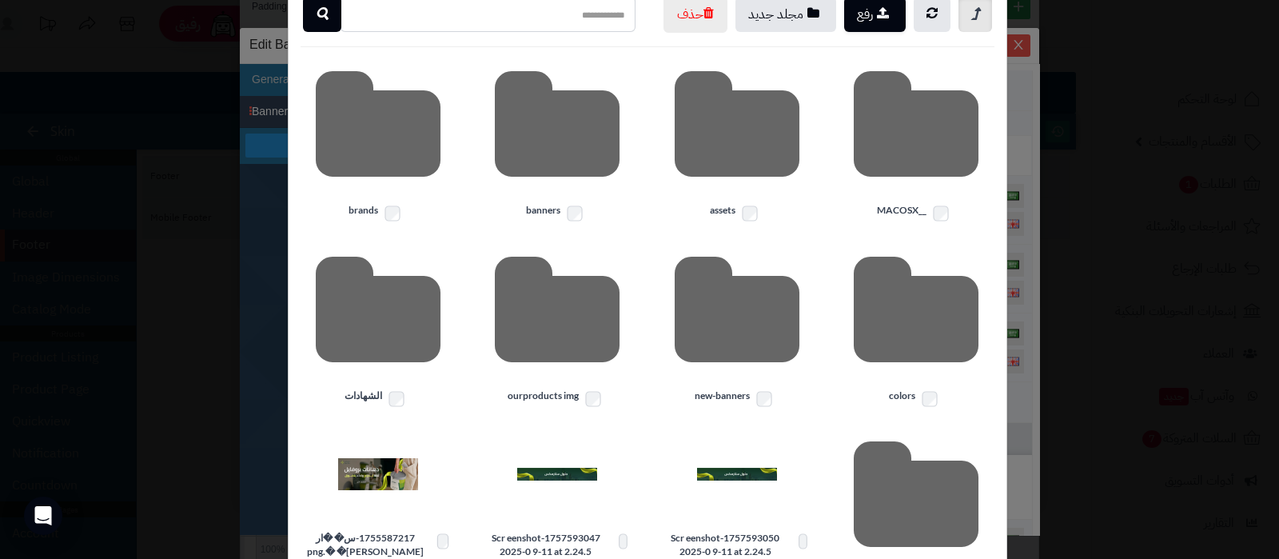
scroll to position [0, 0]
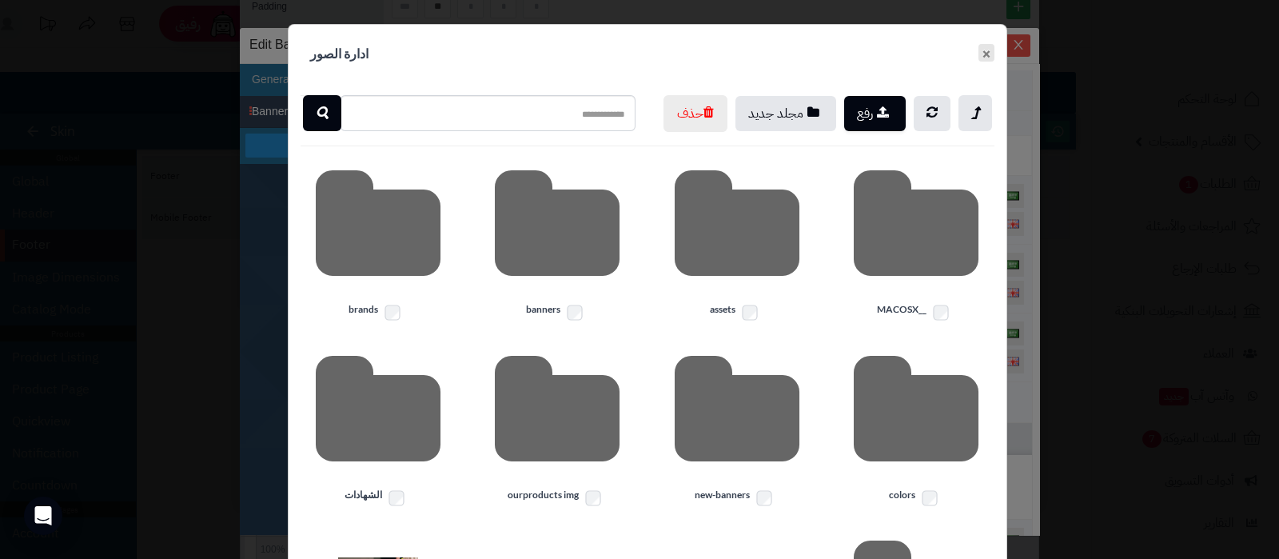
click at [995, 56] on button "×" at bounding box center [987, 53] width 16 height 18
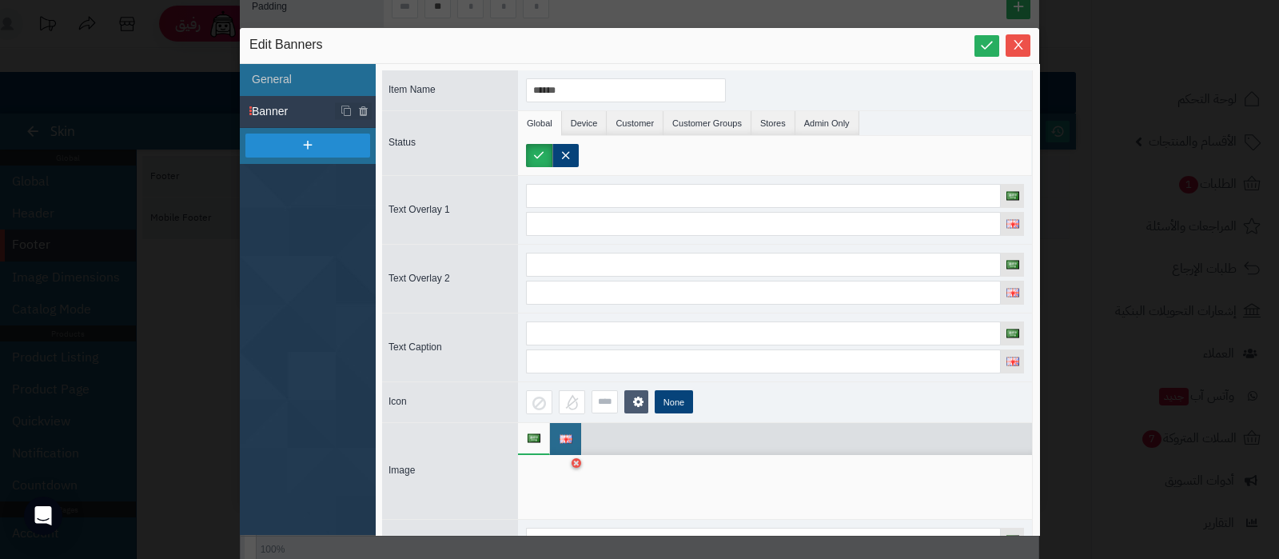
click at [554, 485] on div at bounding box center [551, 487] width 50 height 48
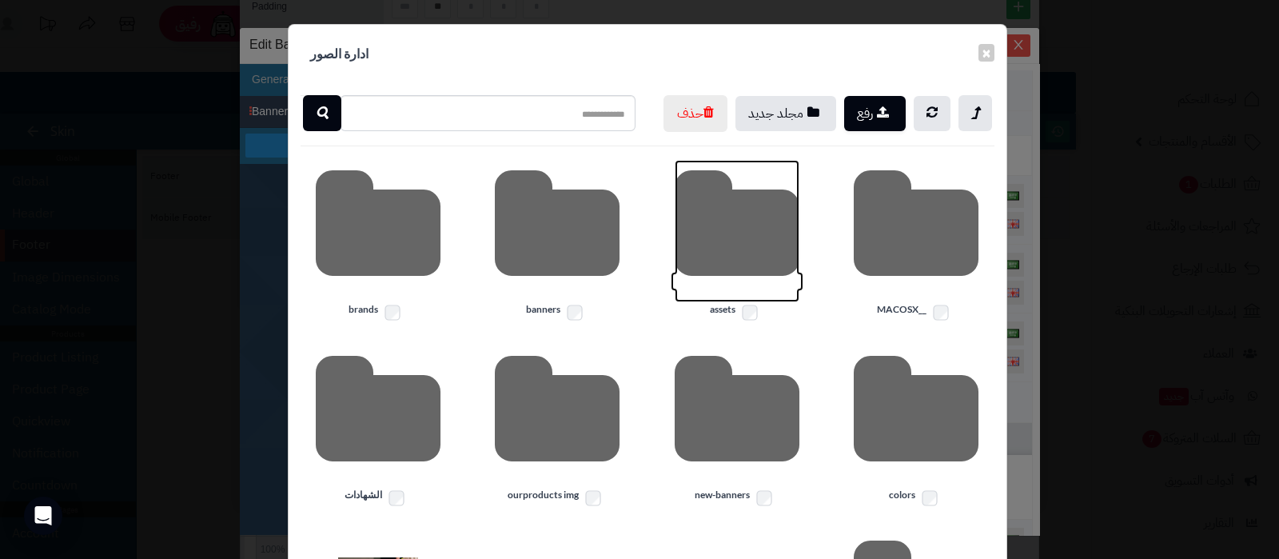
click at [741, 277] on icon at bounding box center [737, 231] width 125 height 142
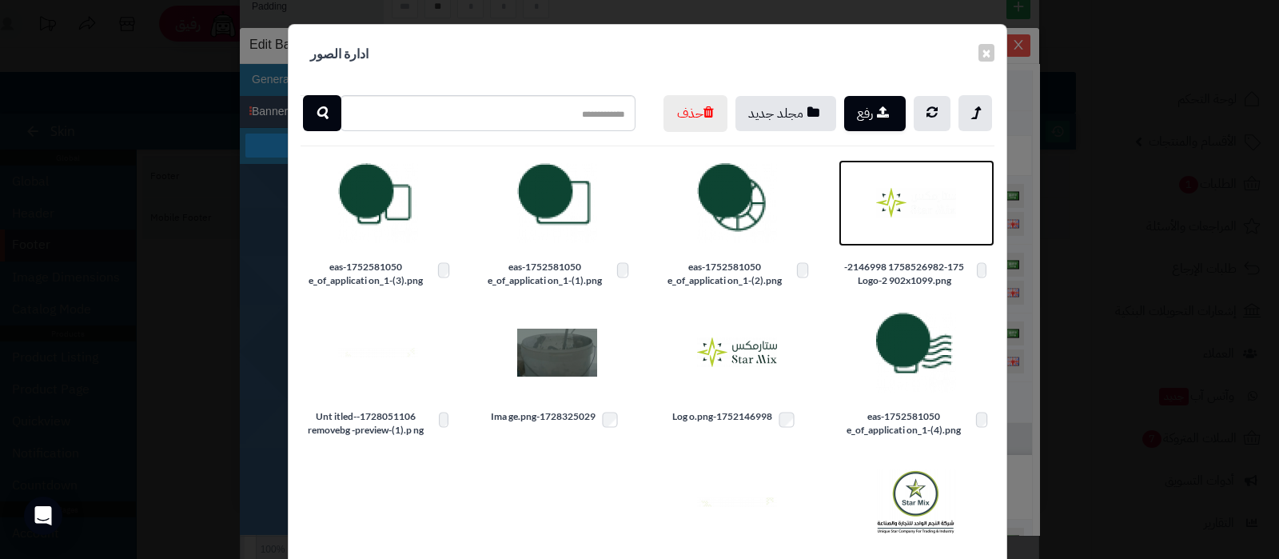
click at [894, 231] on img at bounding box center [916, 203] width 80 height 80
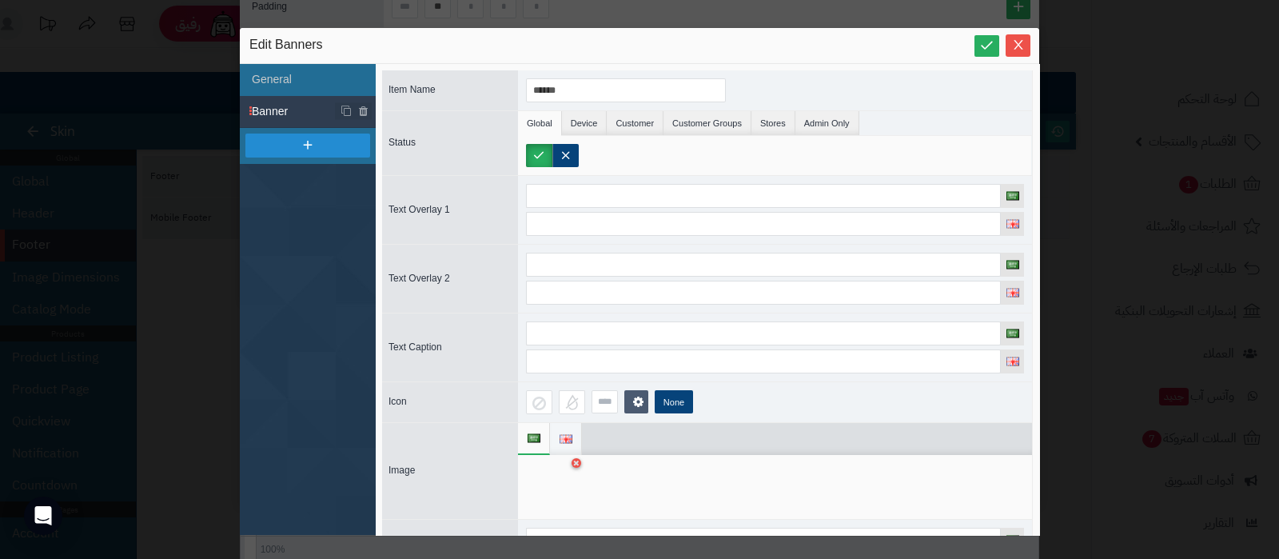
click at [557, 437] on li at bounding box center [566, 439] width 32 height 32
click at [547, 490] on div at bounding box center [551, 487] width 50 height 48
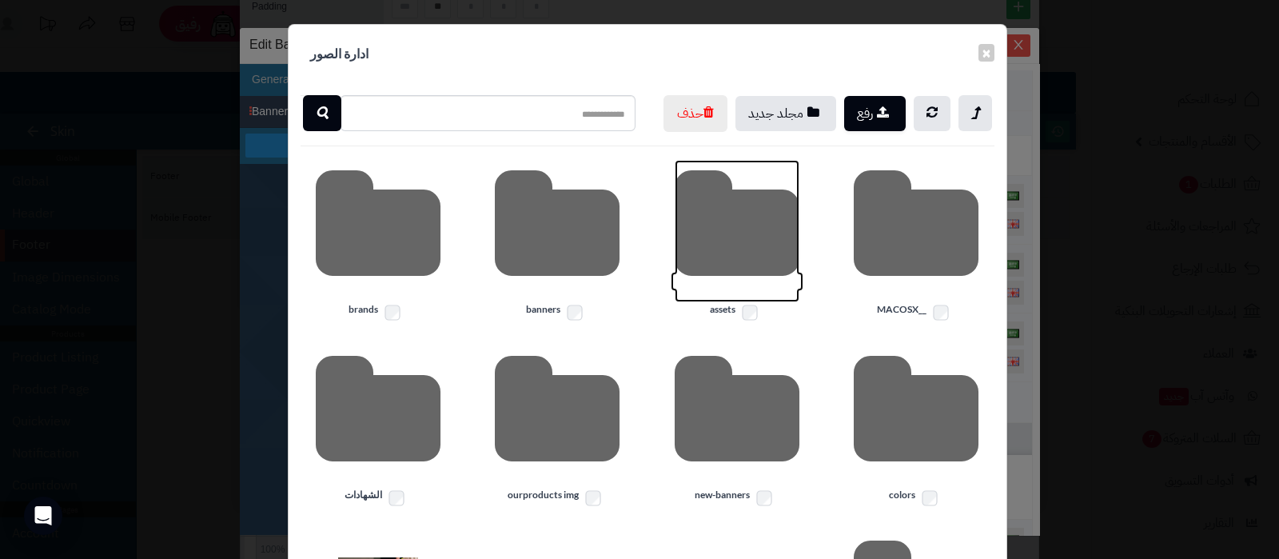
click at [728, 284] on icon at bounding box center [737, 231] width 125 height 142
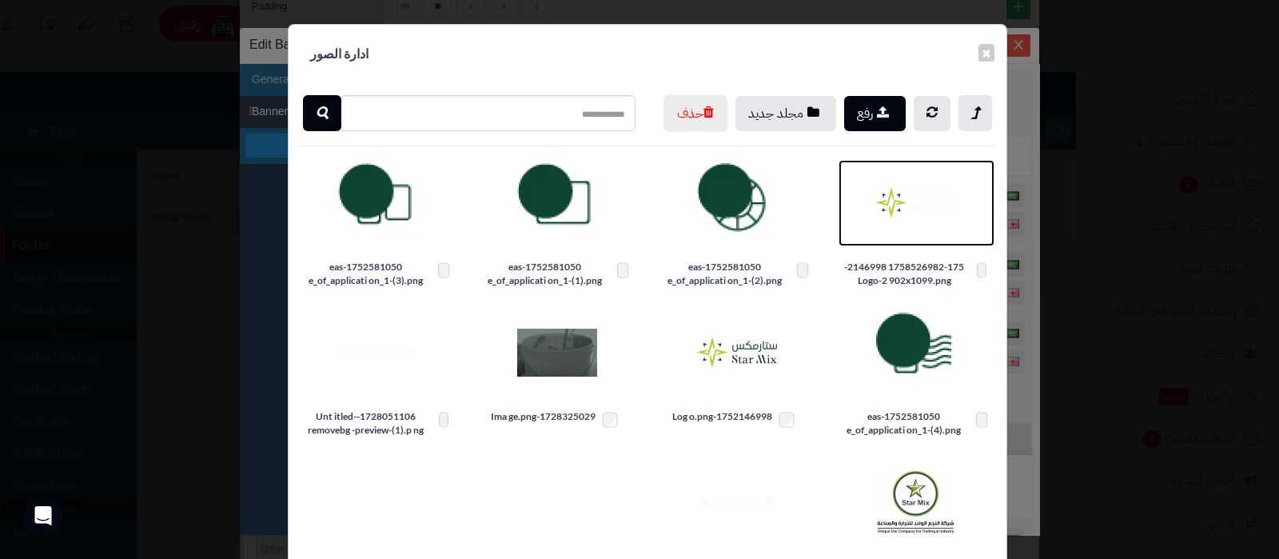
click at [900, 227] on img at bounding box center [916, 203] width 80 height 80
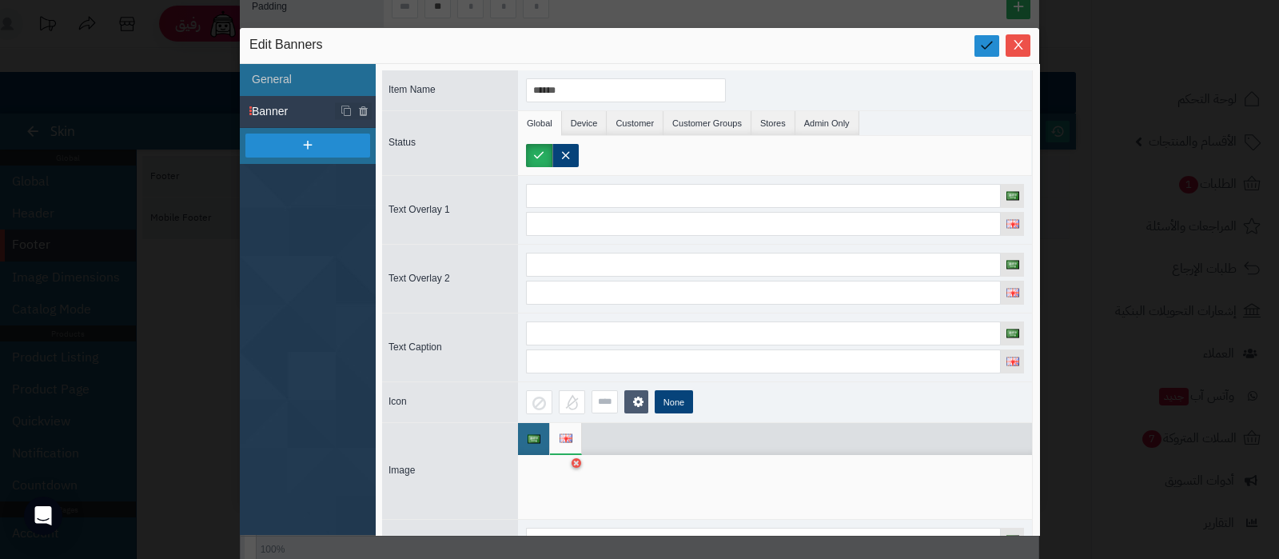
click at [984, 42] on icon at bounding box center [987, 45] width 15 height 15
click at [1015, 44] on icon "Close" at bounding box center [1018, 44] width 13 height 13
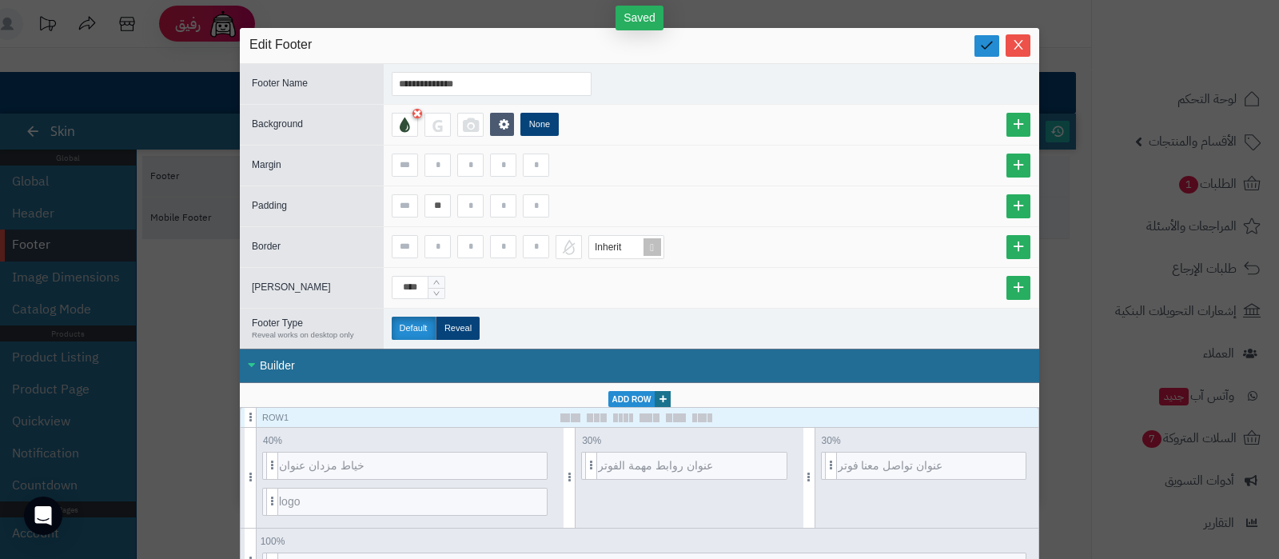
click at [992, 42] on icon at bounding box center [987, 45] width 15 height 15
click at [1019, 43] on icon "Close" at bounding box center [1018, 44] width 13 height 13
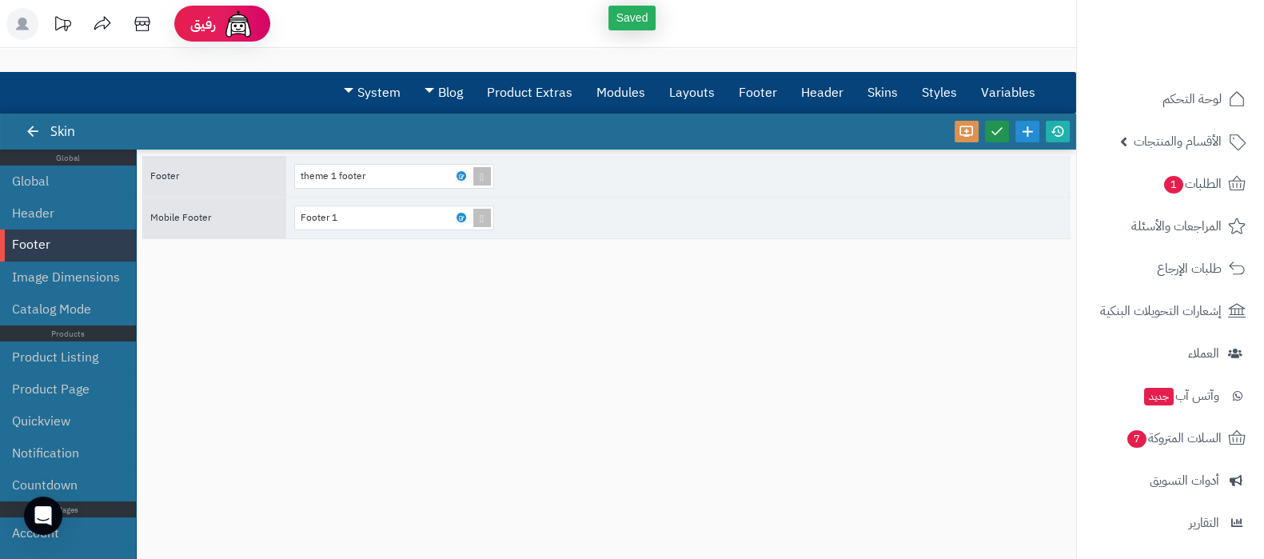
click at [1001, 133] on icon at bounding box center [997, 131] width 14 height 14
click at [1055, 133] on icon at bounding box center [1058, 131] width 14 height 14
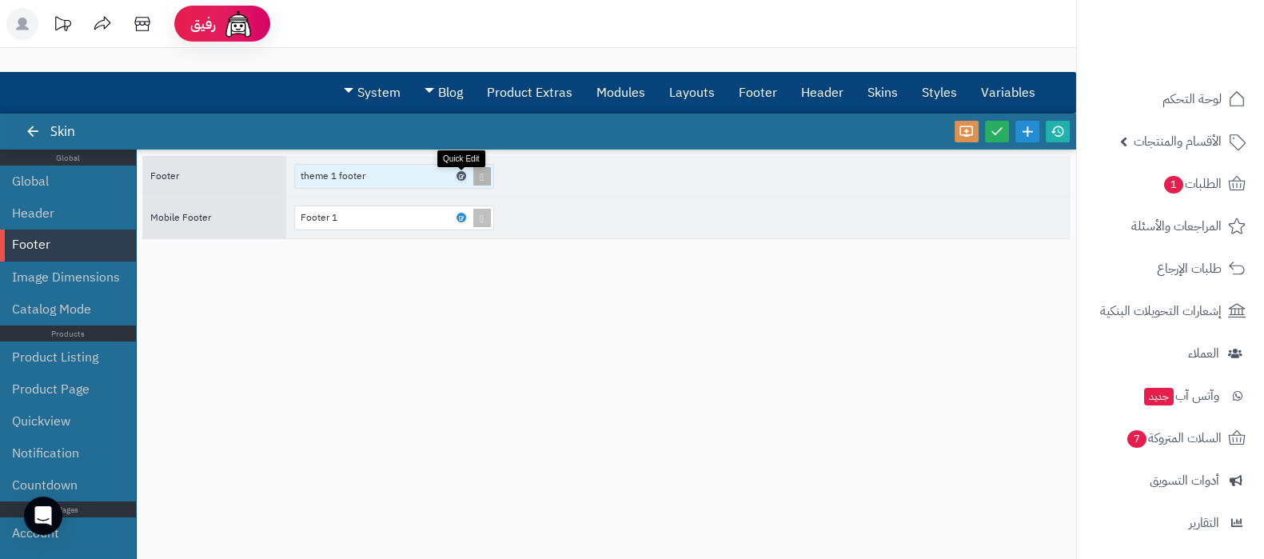
click at [460, 177] on icon at bounding box center [460, 176] width 5 height 7
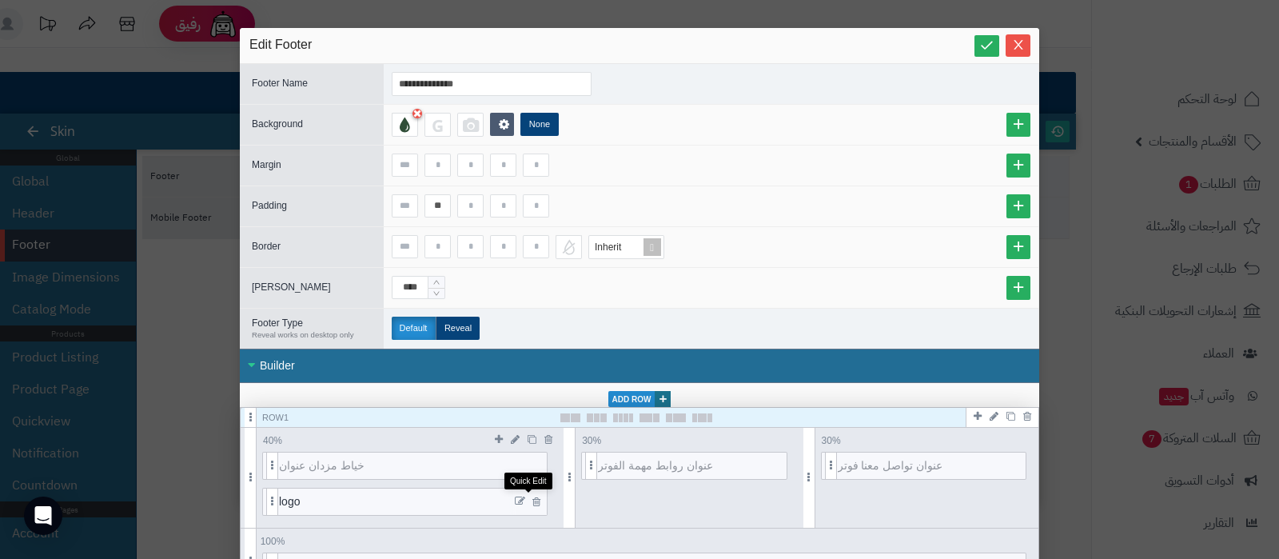
click at [525, 497] on icon at bounding box center [520, 501] width 10 height 11
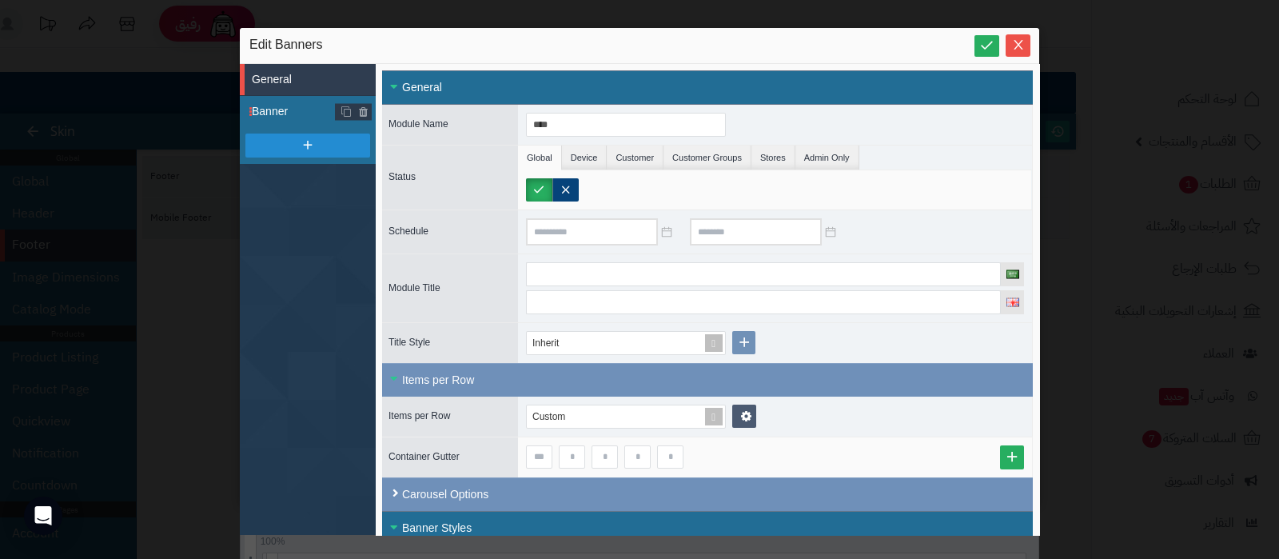
click at [284, 106] on span "Banner" at bounding box center [314, 111] width 124 height 17
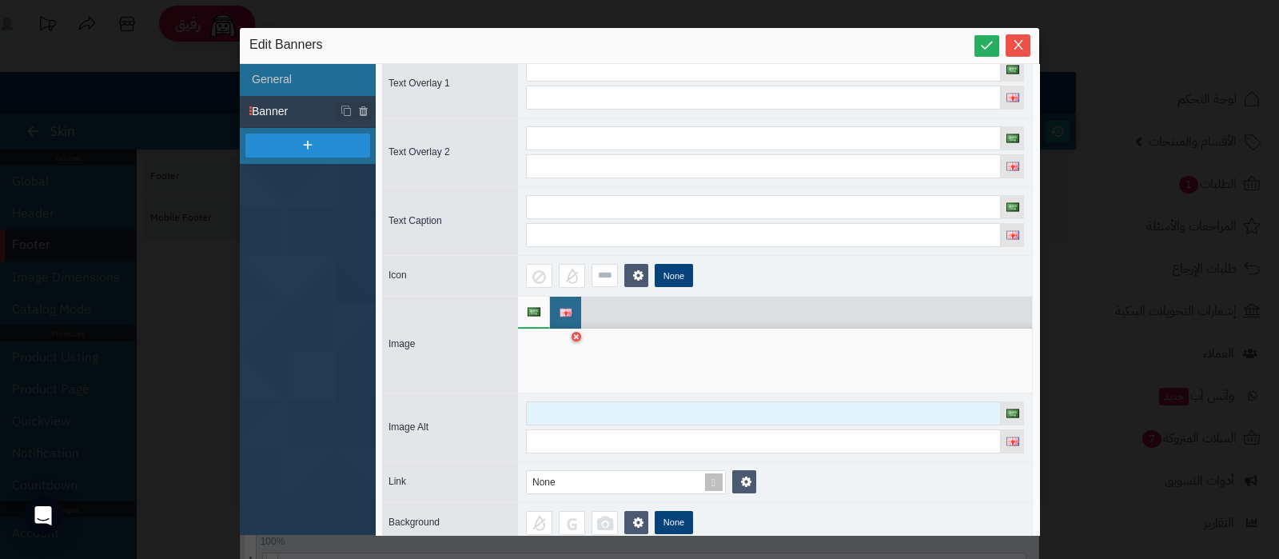
scroll to position [139, 0]
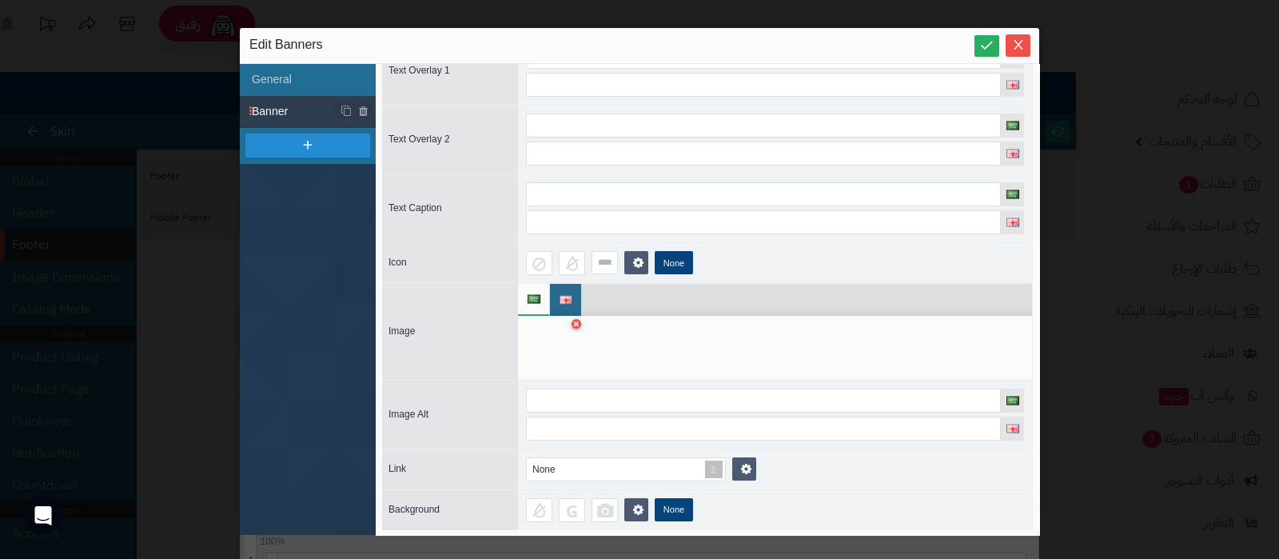
click at [552, 357] on div at bounding box center [551, 348] width 50 height 48
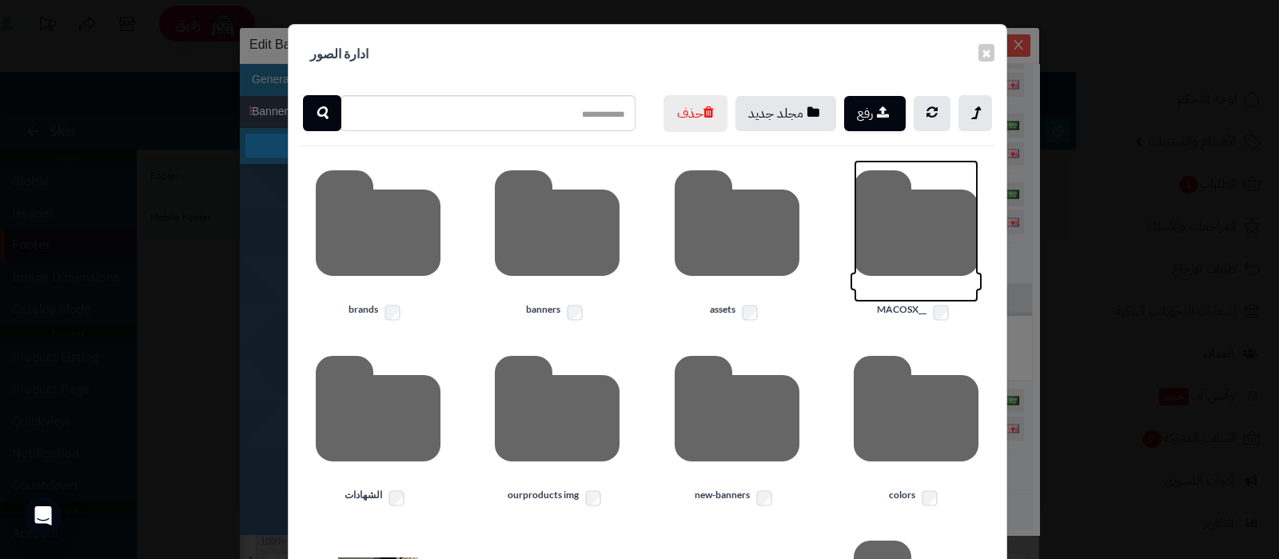
click at [920, 265] on icon at bounding box center [916, 231] width 125 height 142
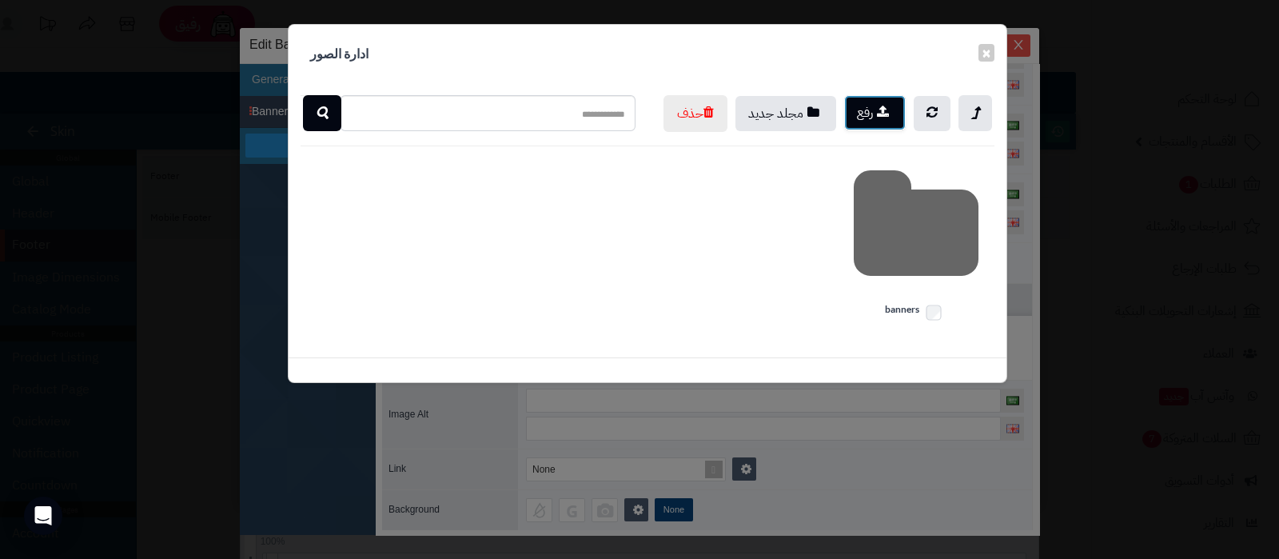
click at [879, 116] on icon "button" at bounding box center [883, 112] width 12 height 14
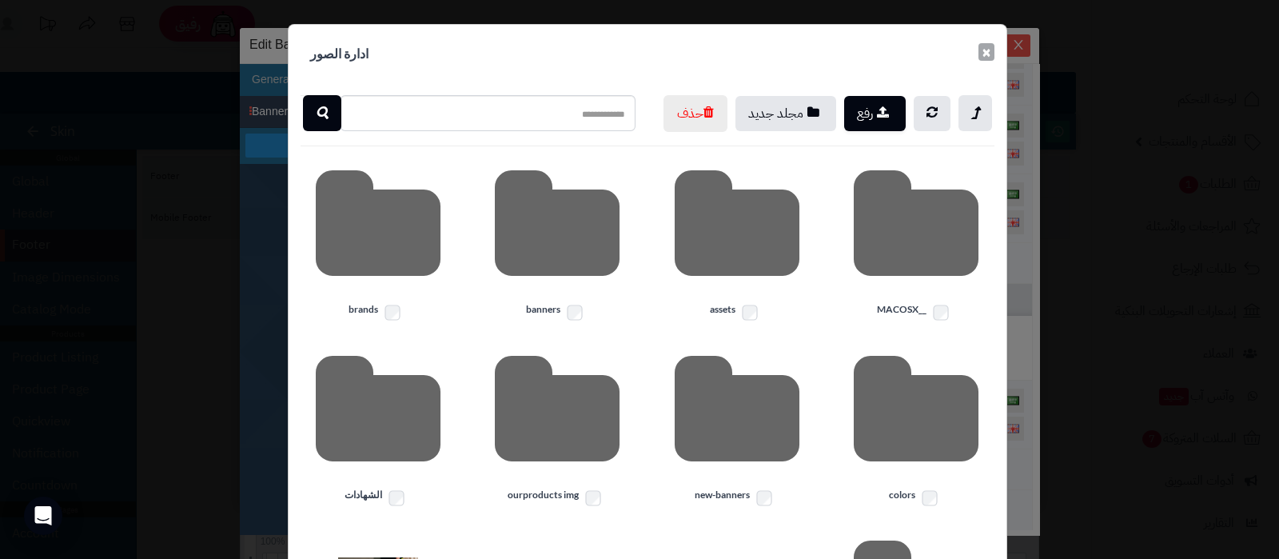
click at [992, 49] on button "×" at bounding box center [987, 52] width 16 height 18
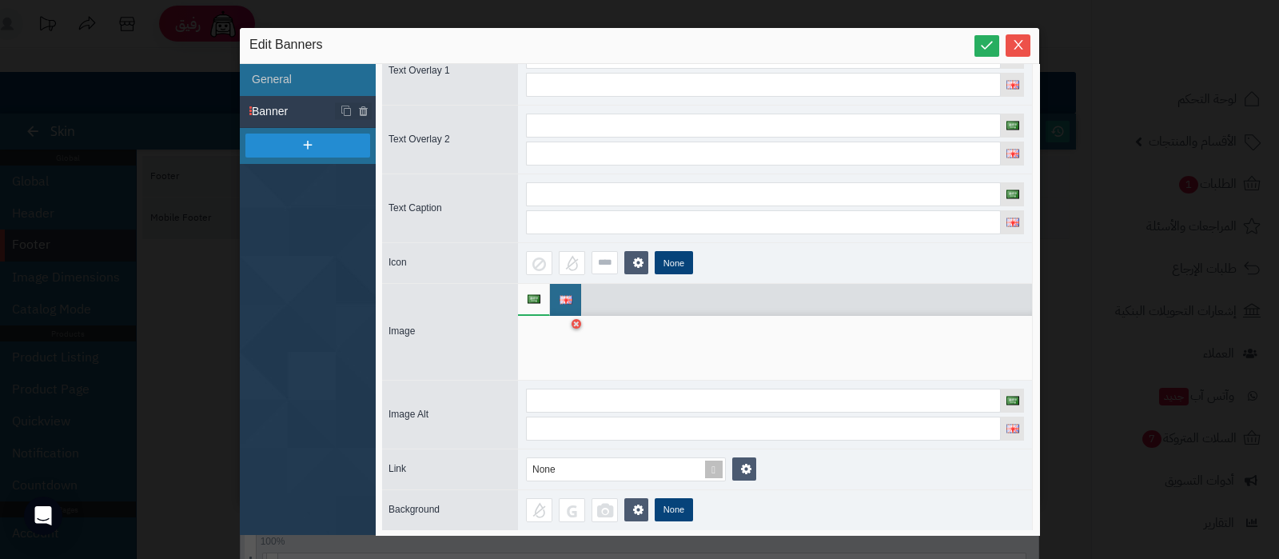
click at [553, 345] on div at bounding box center [551, 348] width 50 height 48
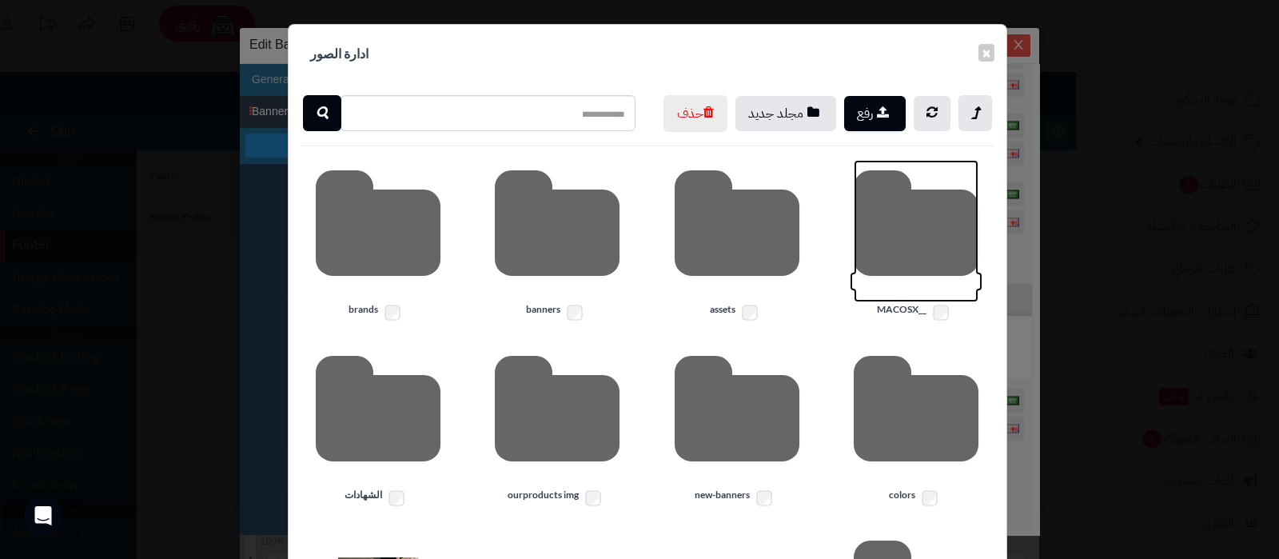
click at [895, 269] on icon at bounding box center [916, 231] width 125 height 142
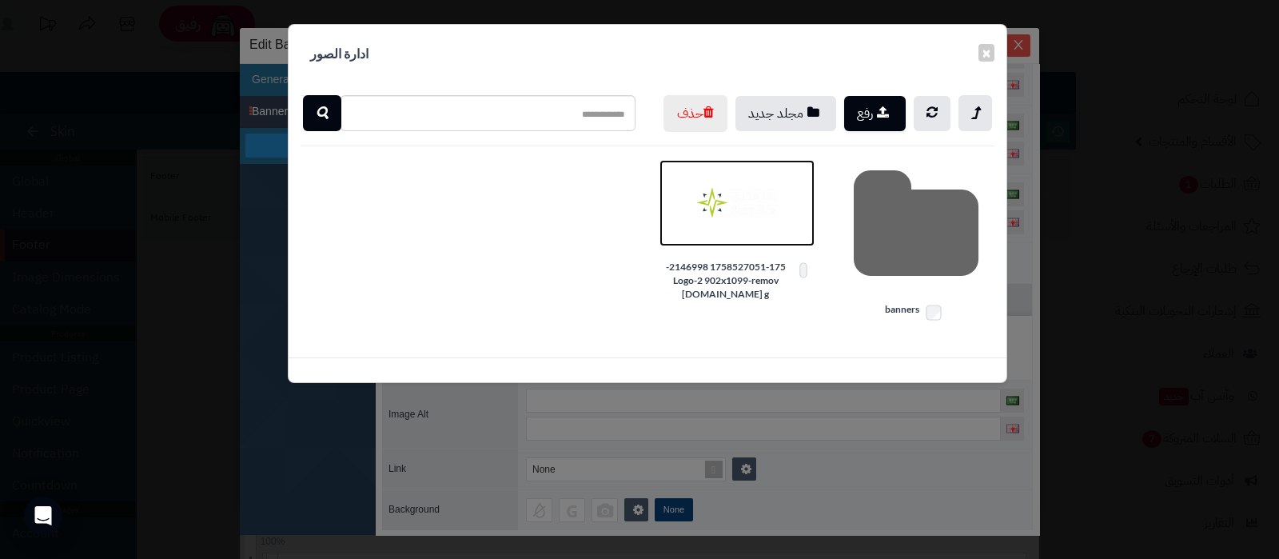
click at [724, 243] on img at bounding box center [737, 203] width 80 height 80
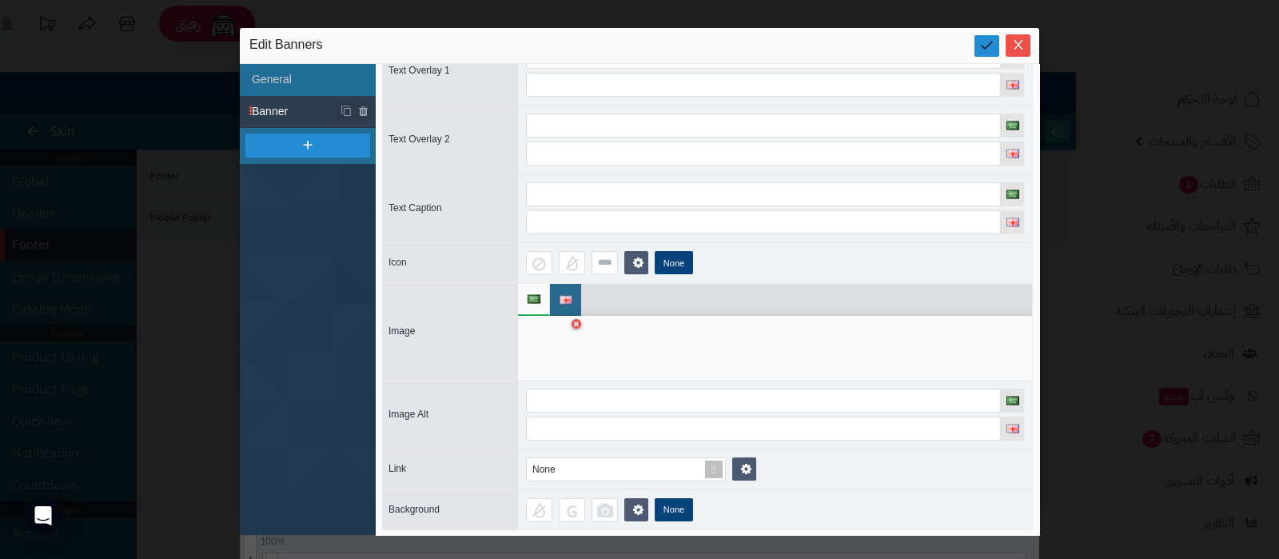
click at [989, 51] on icon at bounding box center [987, 45] width 15 height 15
click at [1015, 41] on icon "Close" at bounding box center [1018, 45] width 9 height 10
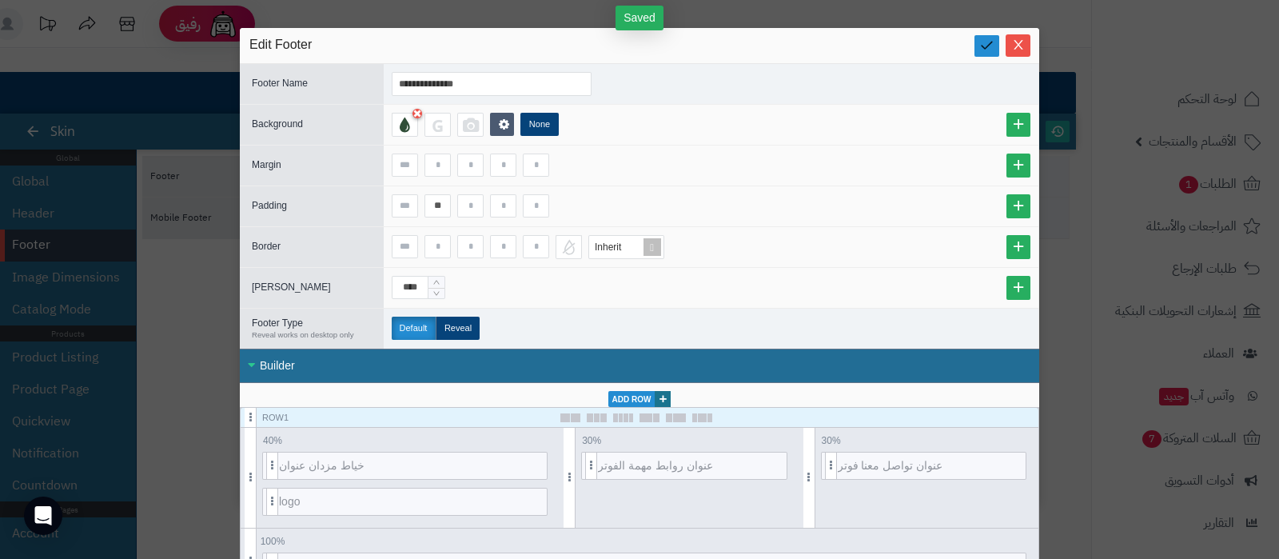
click at [992, 48] on icon at bounding box center [987, 45] width 15 height 15
click at [1023, 48] on icon "Close" at bounding box center [1018, 45] width 9 height 10
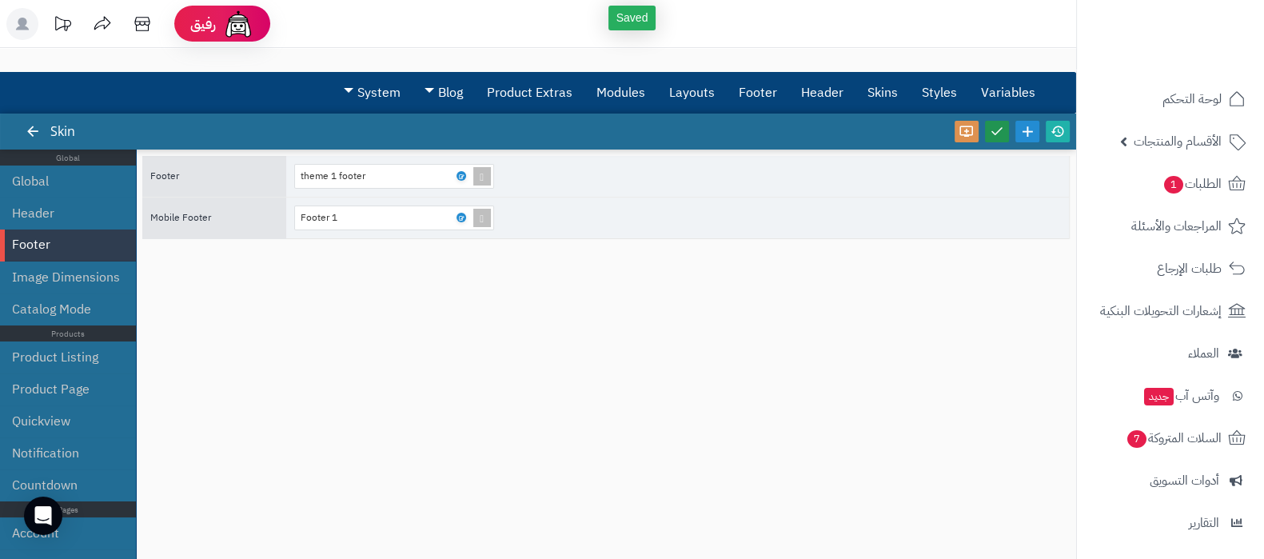
click at [992, 134] on icon at bounding box center [997, 131] width 14 height 14
click at [1057, 134] on icon at bounding box center [1058, 131] width 14 height 14
click at [460, 177] on icon at bounding box center [460, 176] width 5 height 7
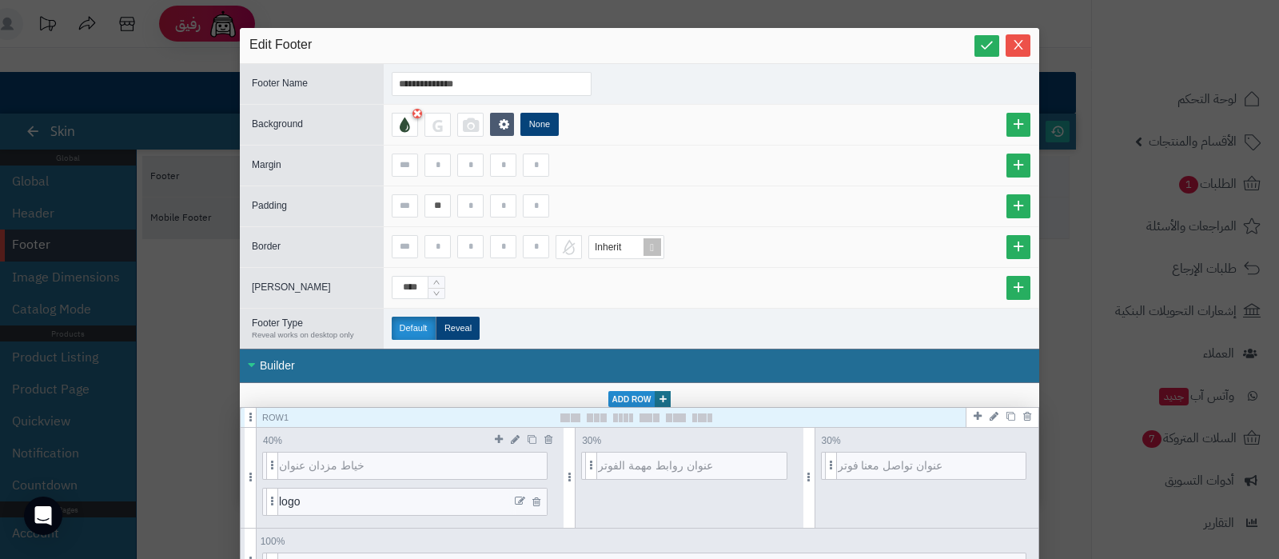
click at [525, 497] on icon at bounding box center [520, 501] width 10 height 11
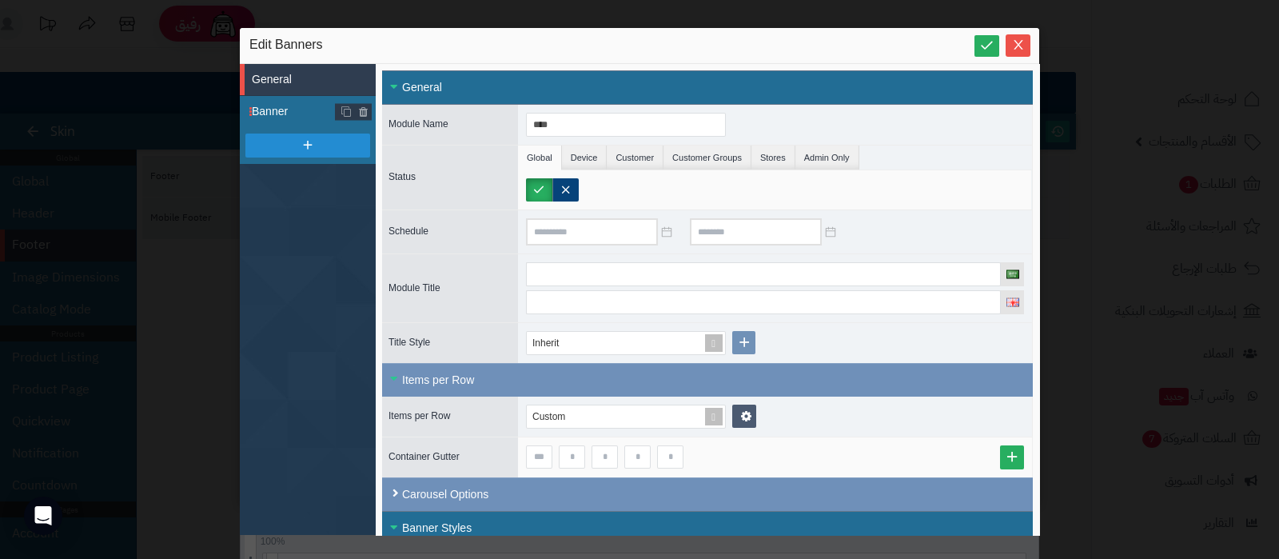
click at [289, 112] on span "Banner" at bounding box center [314, 111] width 124 height 17
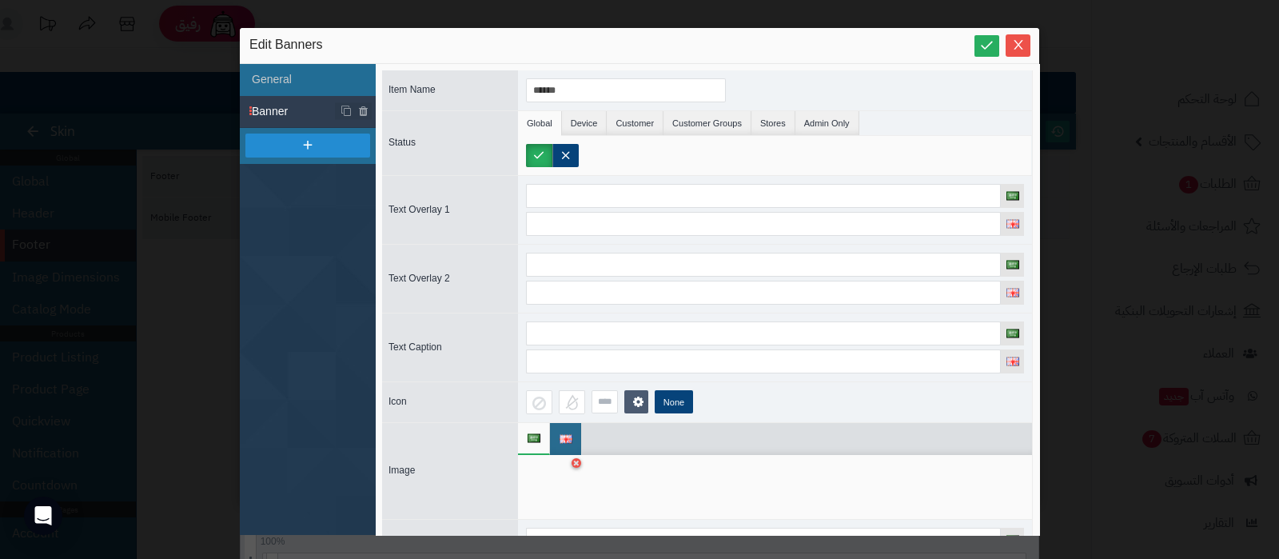
click at [552, 473] on div at bounding box center [551, 487] width 50 height 48
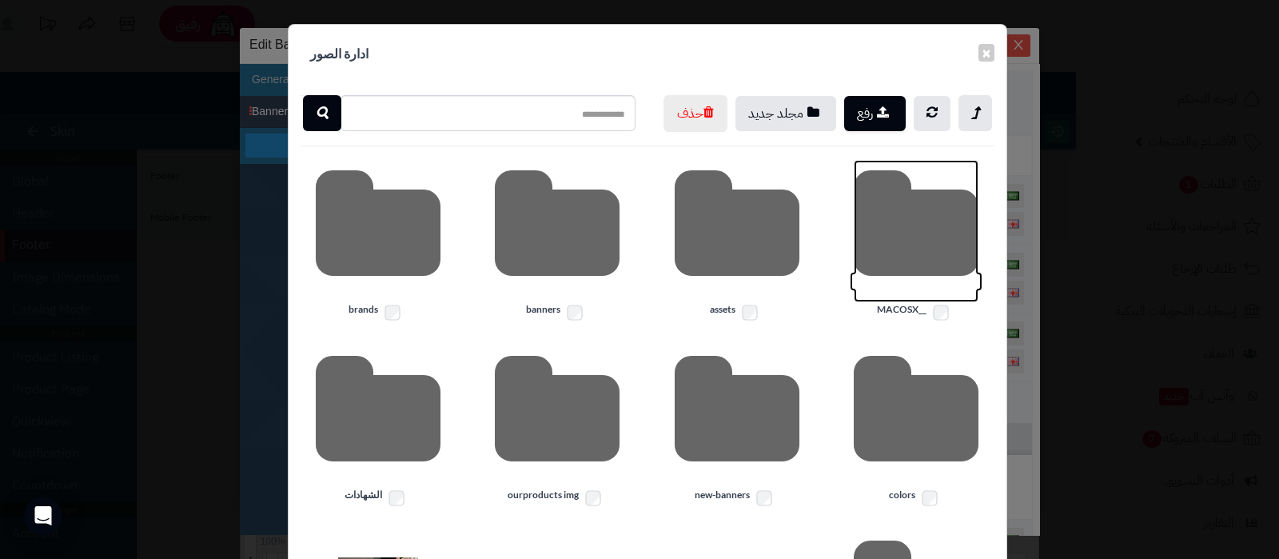
click at [894, 260] on icon at bounding box center [916, 231] width 125 height 142
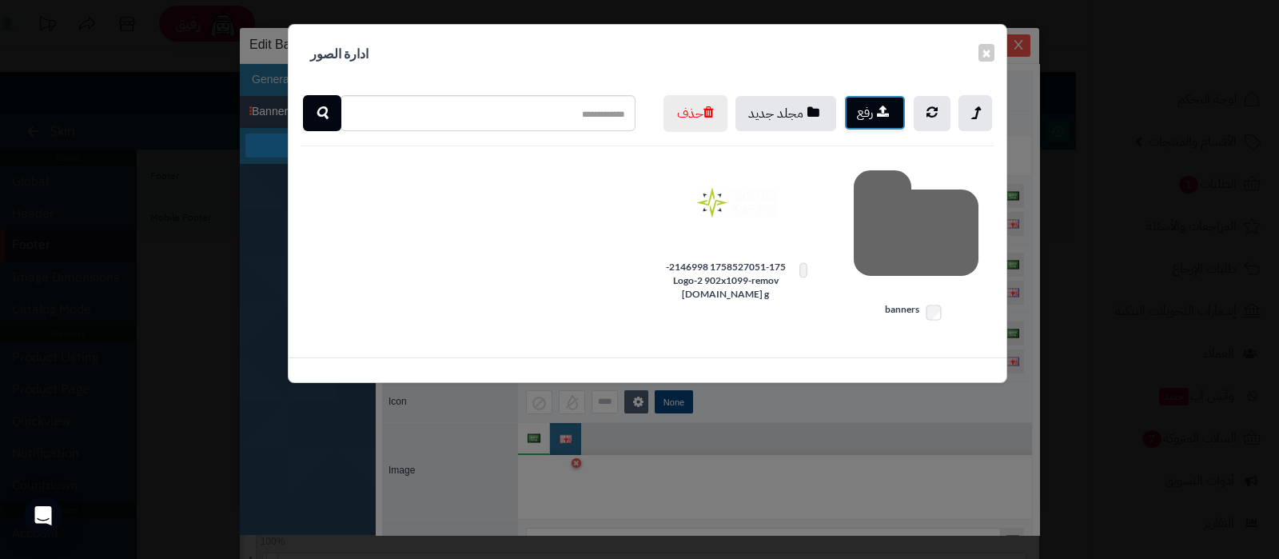
click at [868, 110] on button "رفع" at bounding box center [875, 112] width 62 height 35
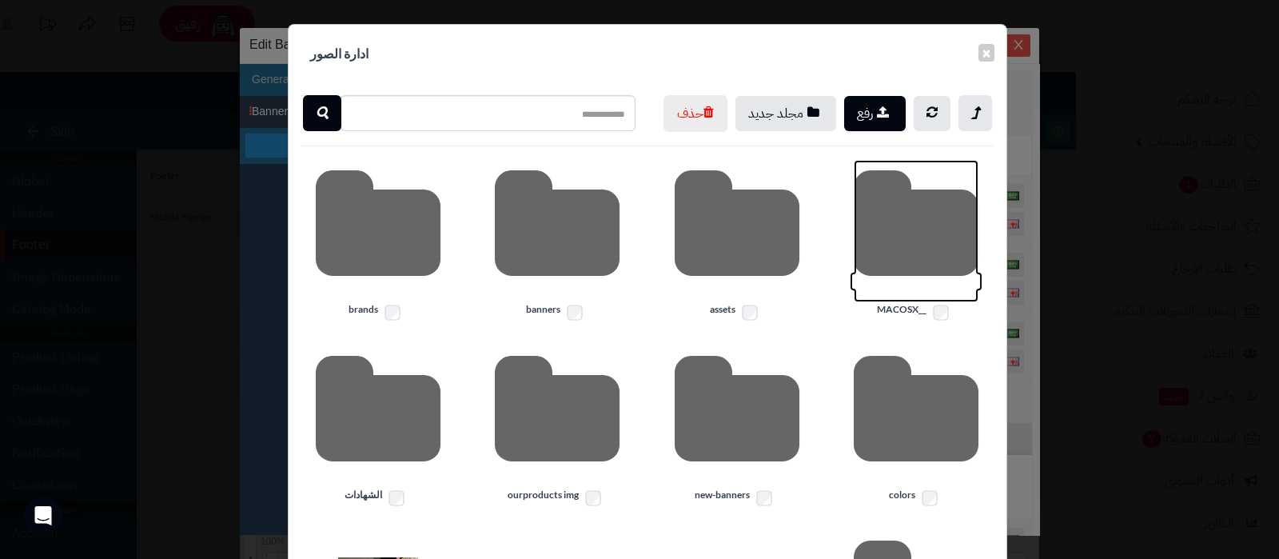
click at [934, 254] on icon at bounding box center [916, 231] width 125 height 142
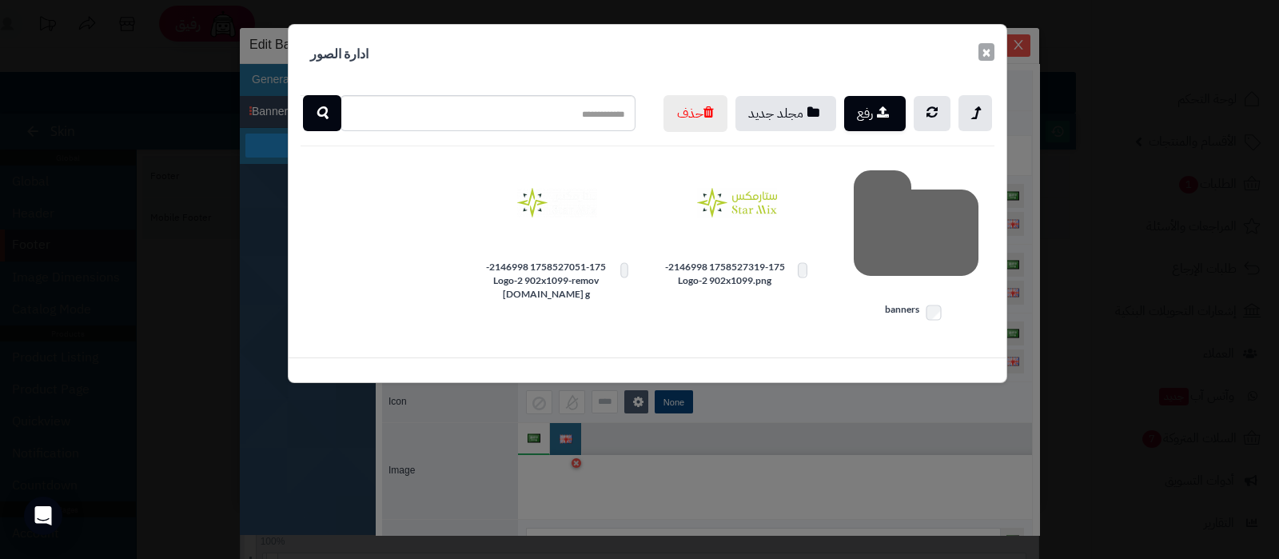
click at [987, 49] on button "×" at bounding box center [987, 52] width 16 height 18
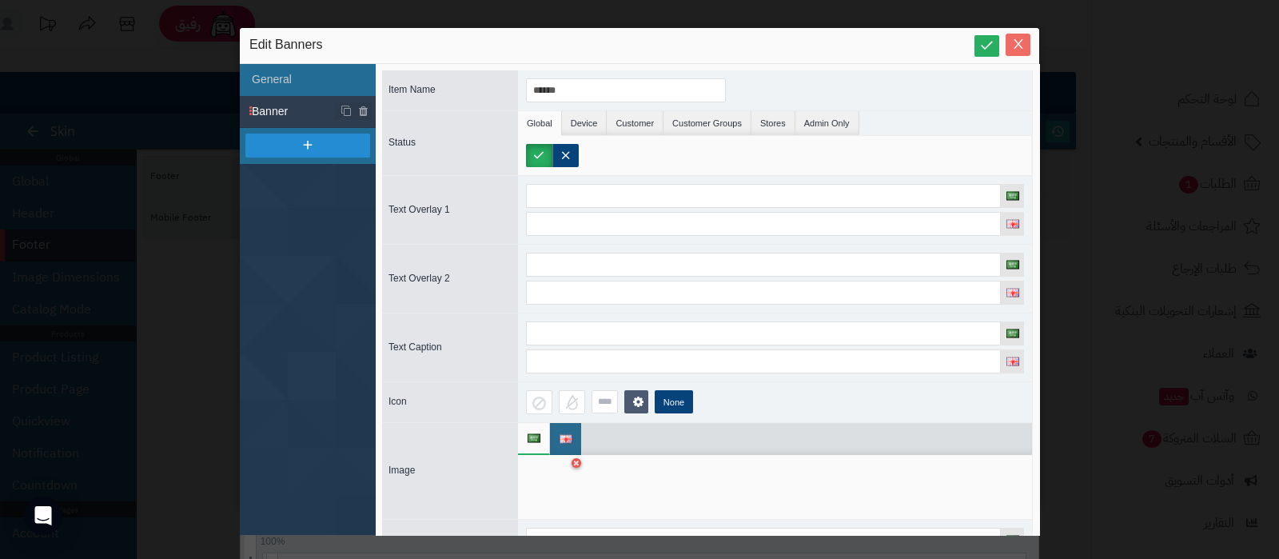
click at [1016, 49] on icon "Close" at bounding box center [1018, 44] width 13 height 13
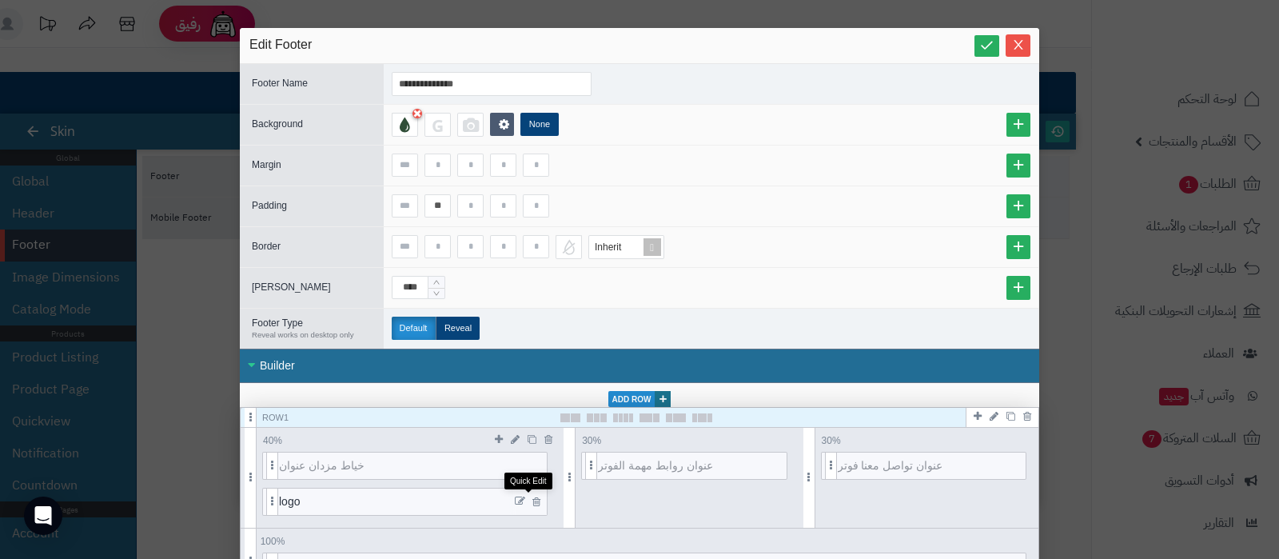
click at [525, 497] on icon at bounding box center [520, 501] width 10 height 11
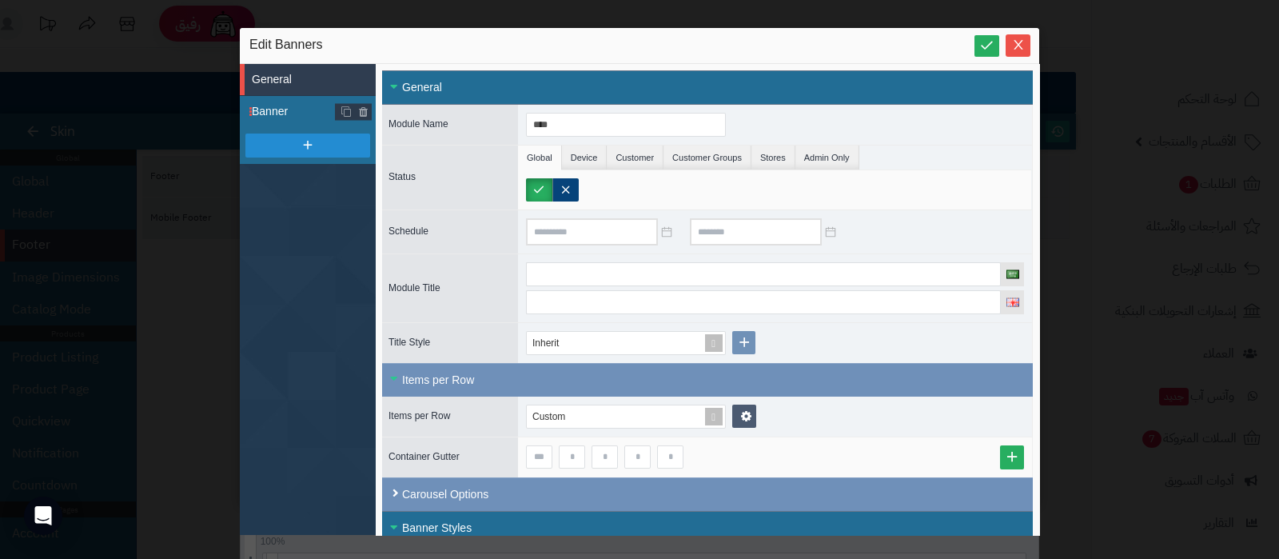
click at [292, 113] on span "Banner" at bounding box center [314, 111] width 124 height 17
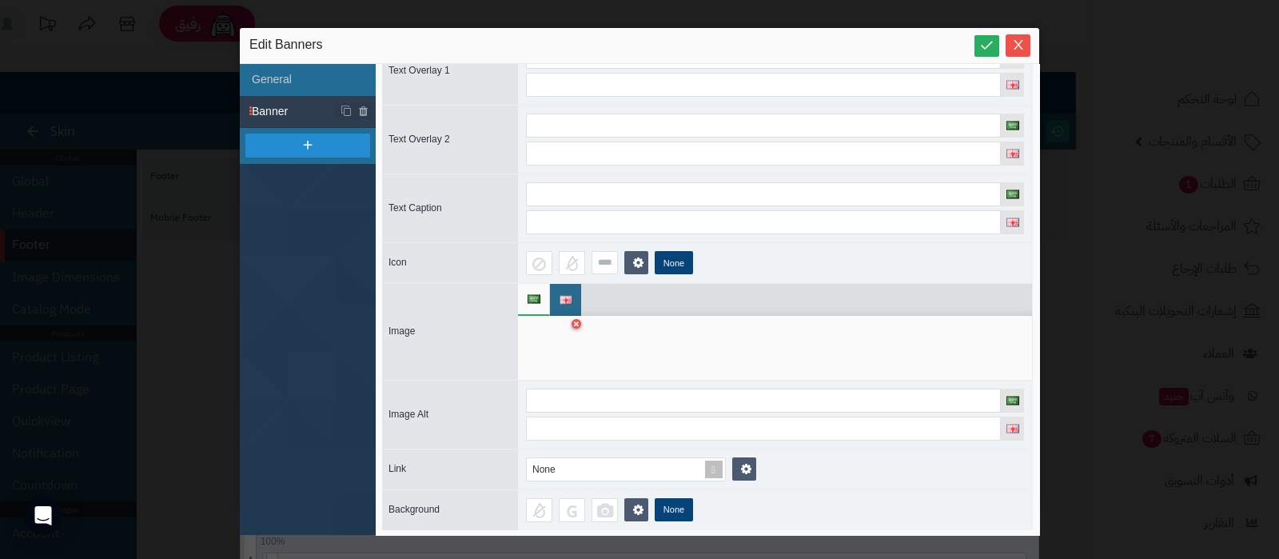
click at [551, 350] on div at bounding box center [551, 348] width 50 height 48
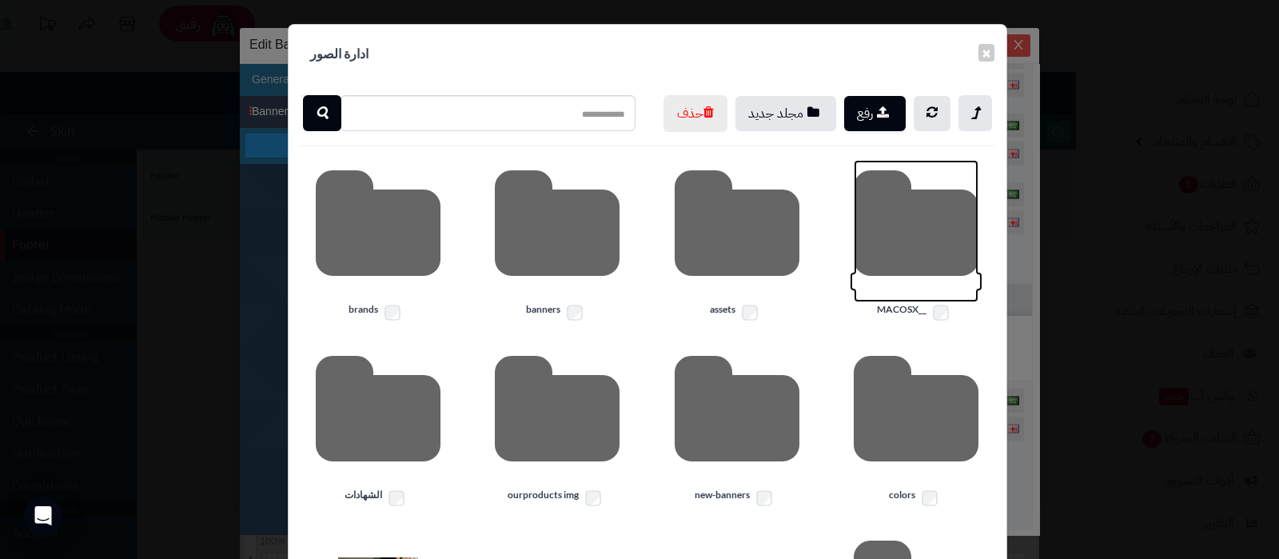
click at [914, 274] on icon at bounding box center [916, 231] width 125 height 142
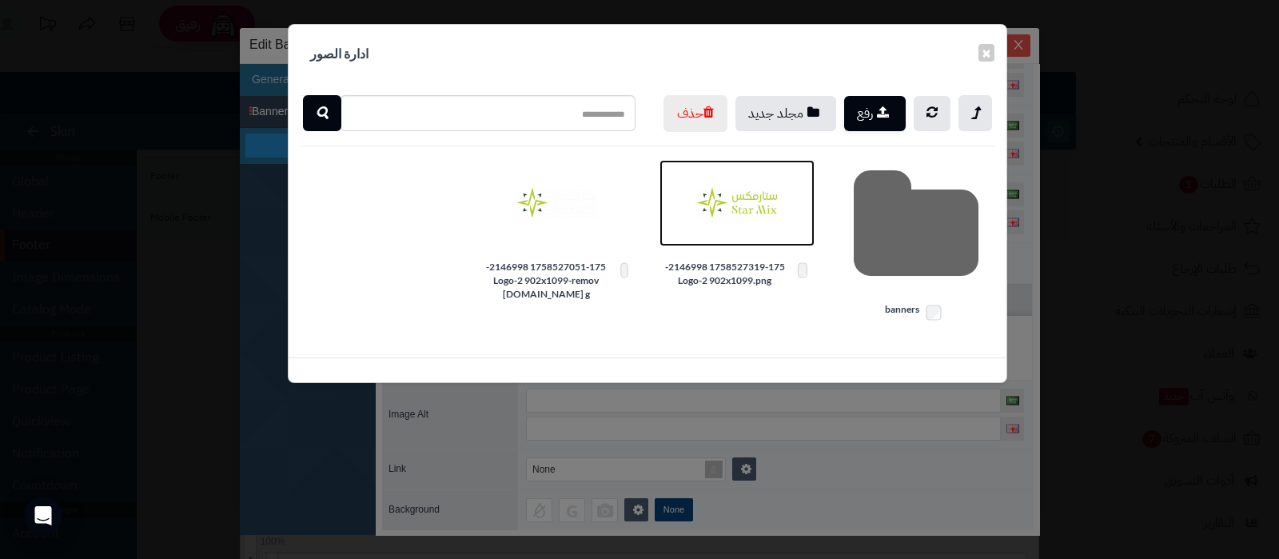
click at [752, 233] on img at bounding box center [737, 203] width 80 height 80
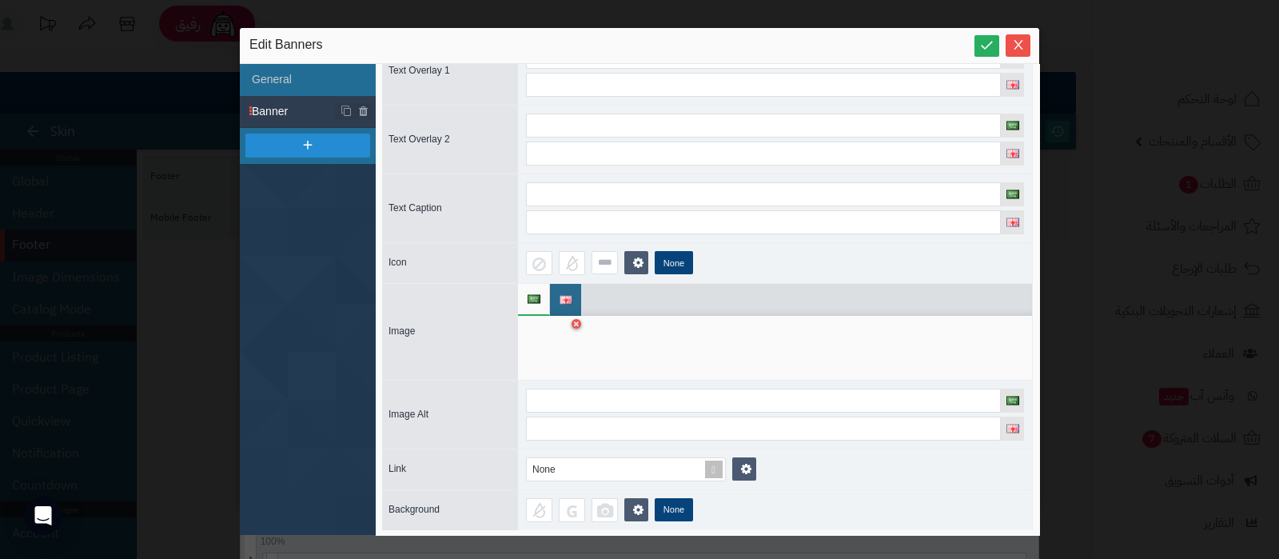
click at [538, 297] on img at bounding box center [534, 298] width 13 height 9
click at [570, 295] on img at bounding box center [566, 299] width 13 height 9
click at [553, 336] on div at bounding box center [551, 348] width 50 height 48
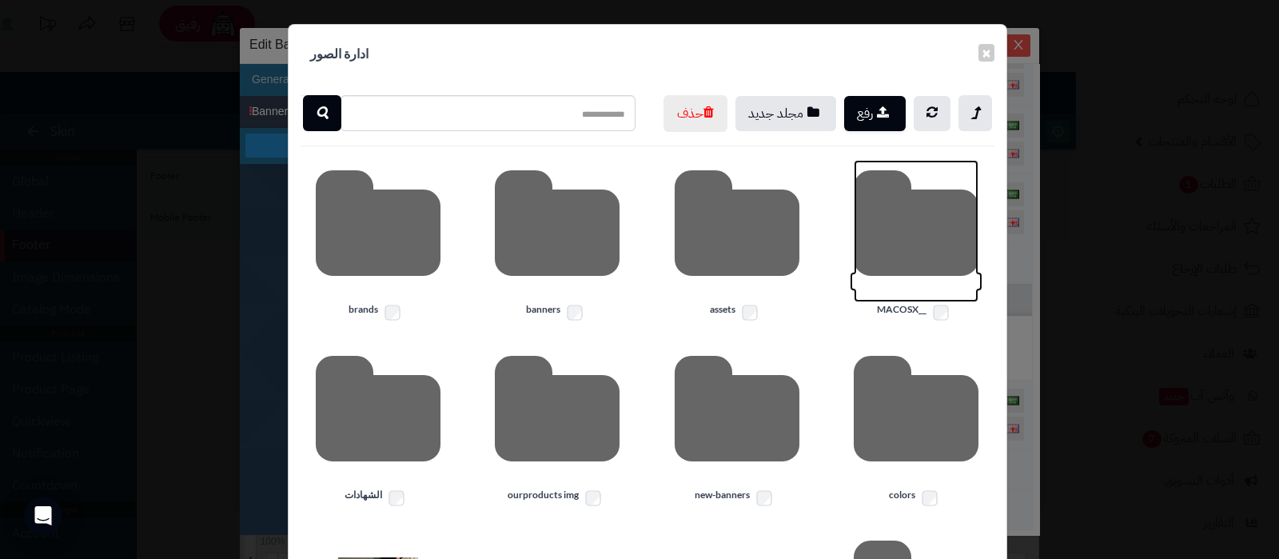
click at [932, 286] on icon at bounding box center [916, 231] width 125 height 142
click at [911, 253] on icon at bounding box center [916, 231] width 125 height 142
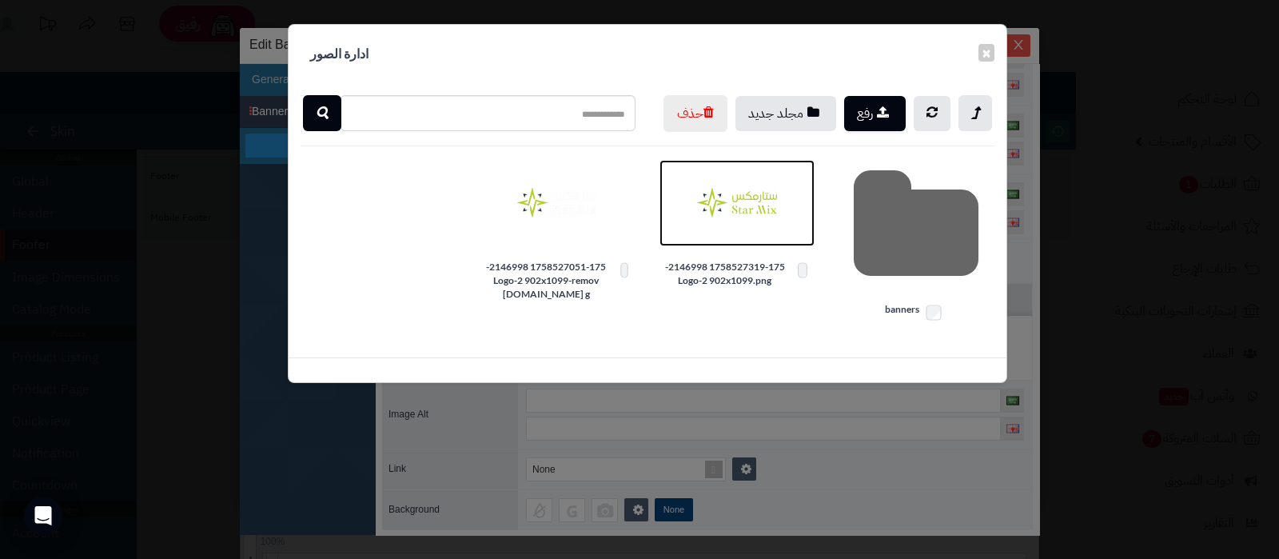
click at [766, 229] on img at bounding box center [737, 203] width 80 height 80
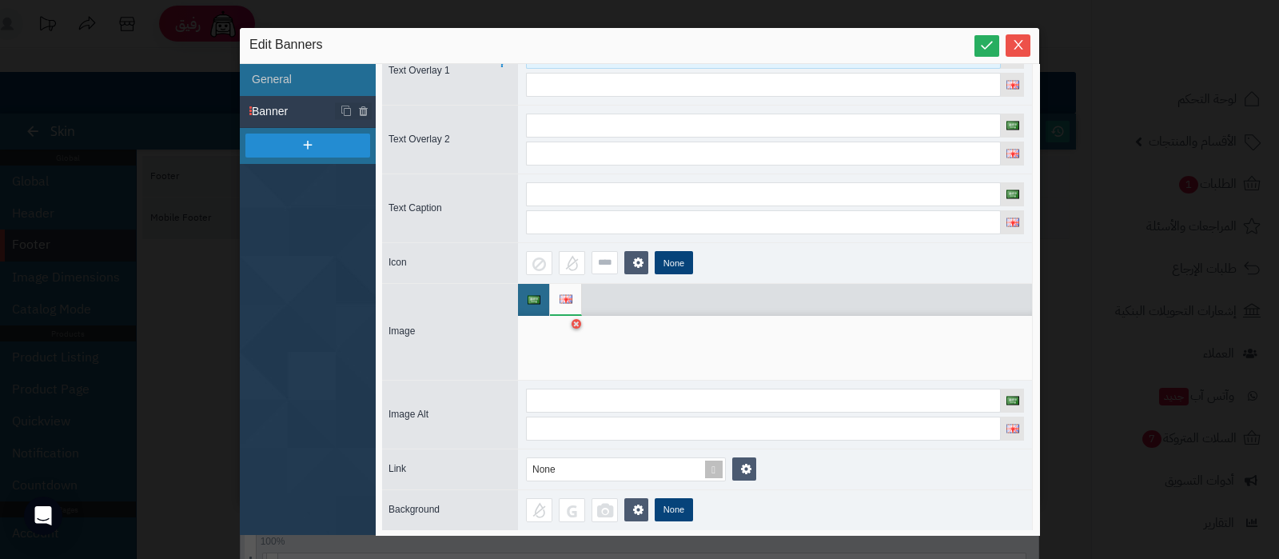
click at [981, 66] on input at bounding box center [763, 57] width 475 height 24
click at [987, 52] on icon at bounding box center [987, 45] width 15 height 15
click at [1026, 36] on button "Close" at bounding box center [1018, 45] width 25 height 22
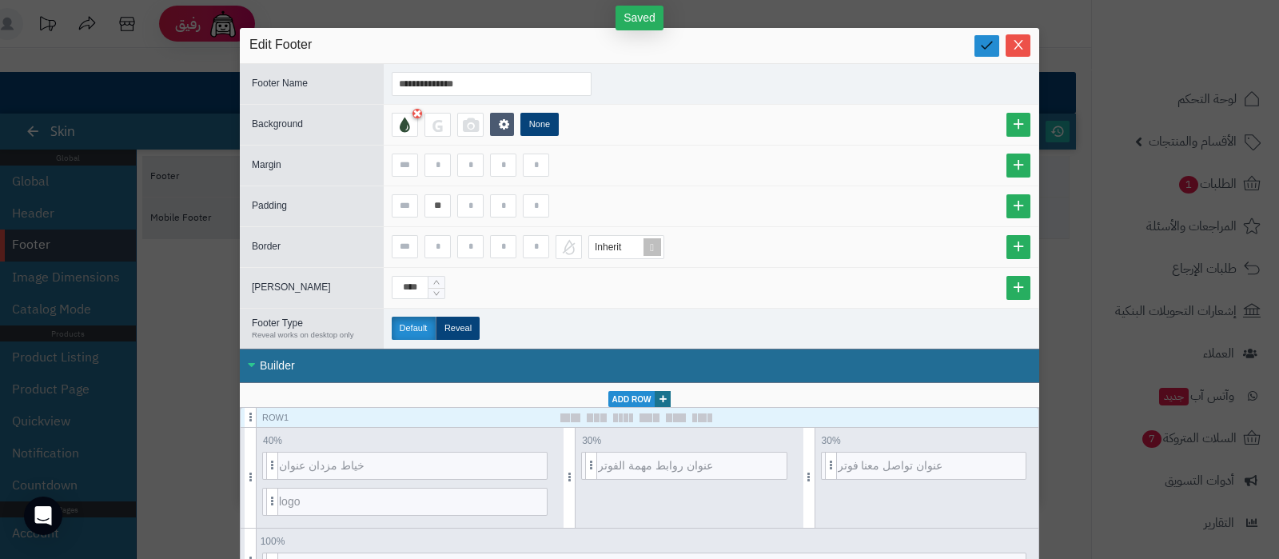
click at [988, 35] on link at bounding box center [987, 46] width 25 height 22
click at [1025, 49] on icon "Close" at bounding box center [1018, 44] width 13 height 13
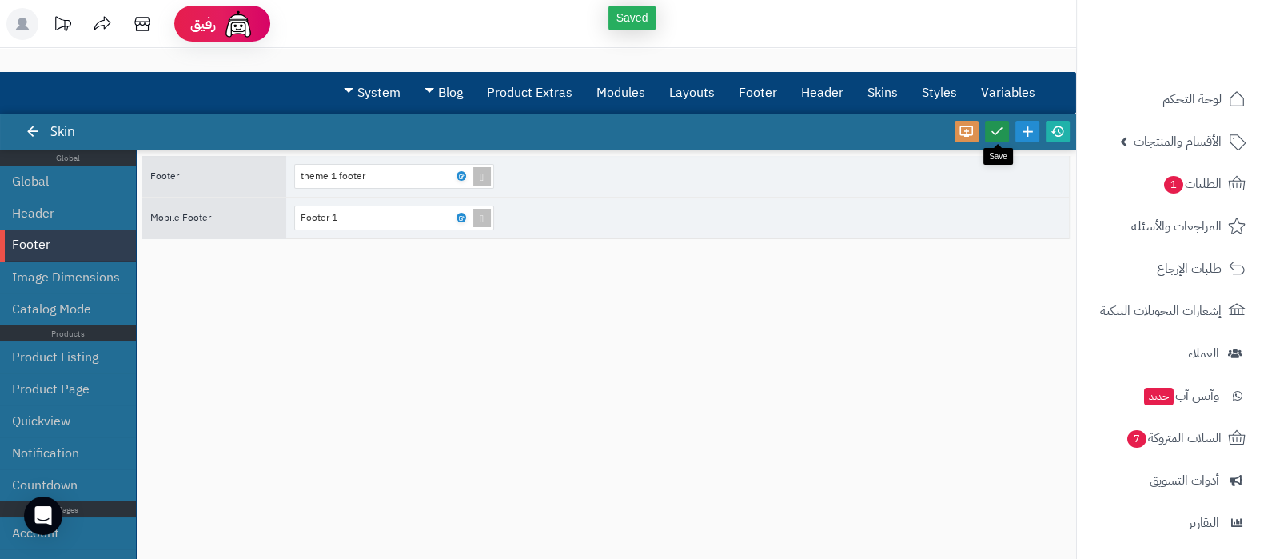
click at [1001, 130] on icon at bounding box center [997, 131] width 14 height 14
click at [1067, 134] on link at bounding box center [1058, 132] width 24 height 22
click at [457, 179] on div "theme 1 footer" at bounding box center [388, 176] width 174 height 22
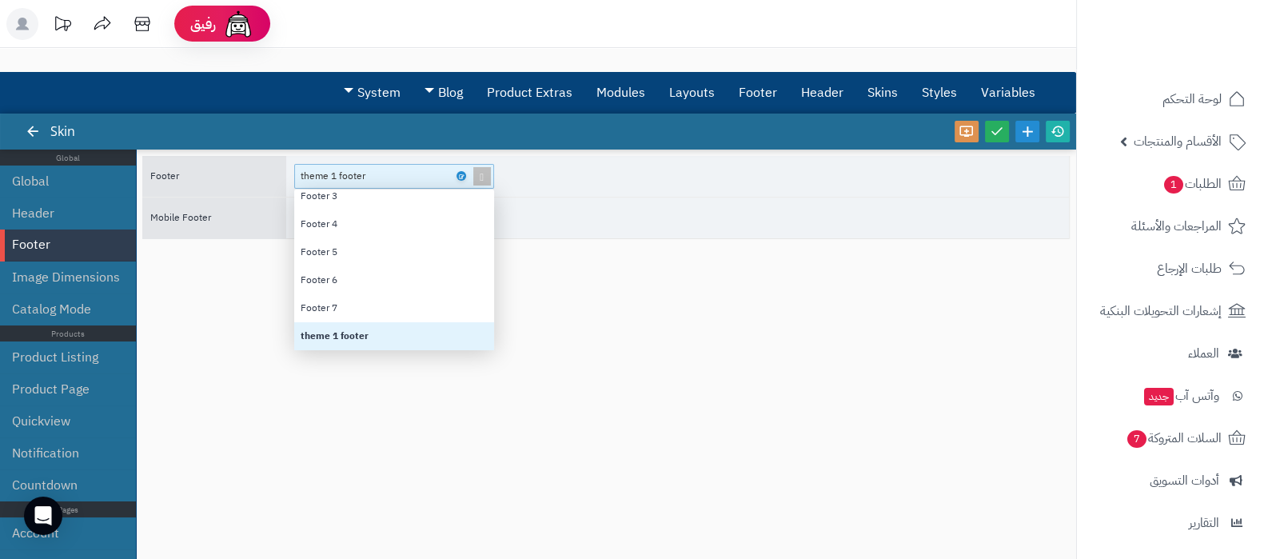
scroll to position [83, 0]
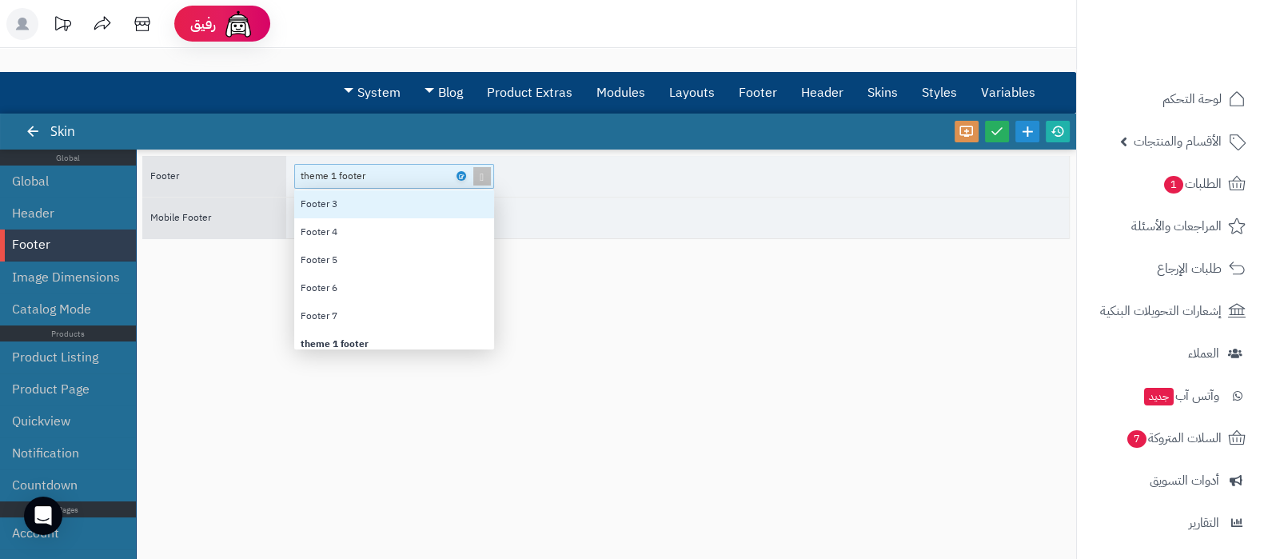
click at [676, 375] on div "Footer theme 1 footer None Footer 1 Footer 2 Footer 3 Footer 4 Footer 5 Footer …" at bounding box center [606, 346] width 928 height 381
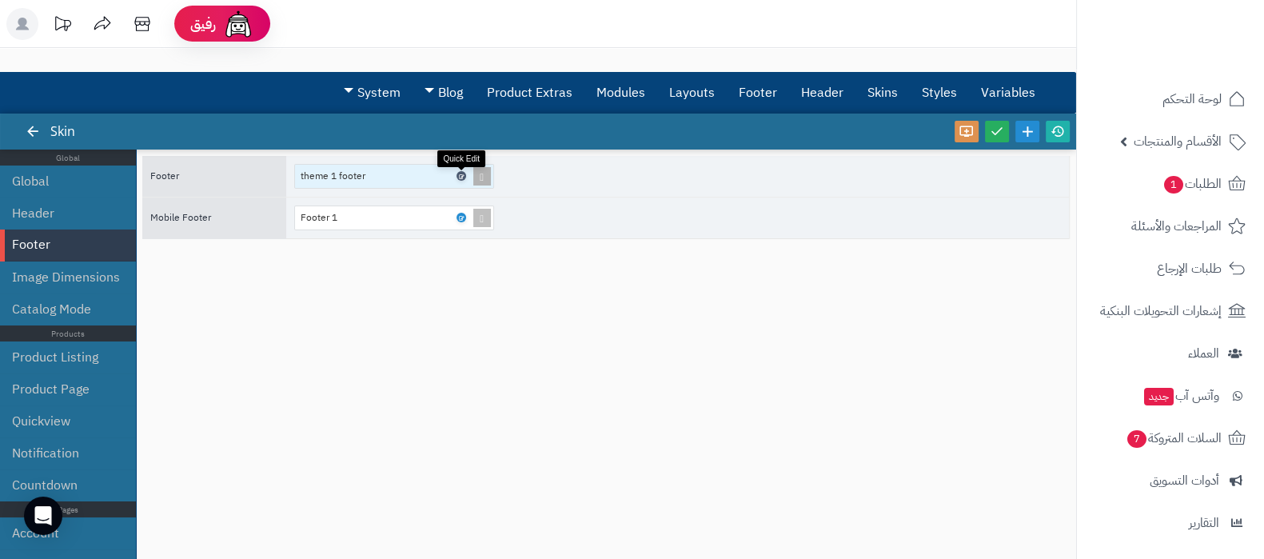
click at [463, 171] on link at bounding box center [462, 176] width 10 height 10
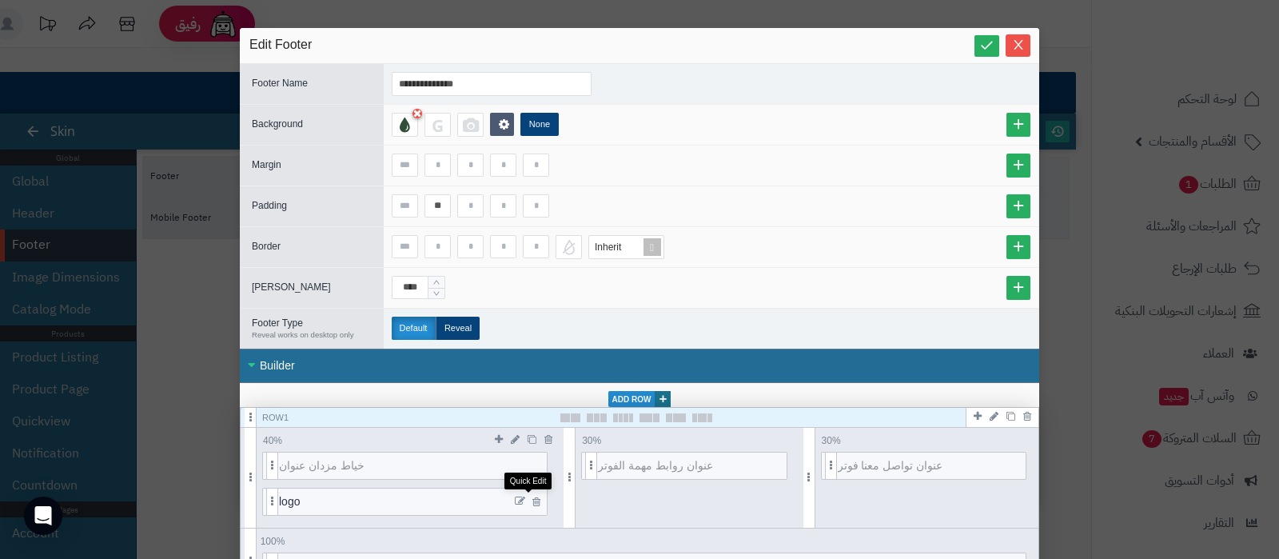
click at [524, 500] on icon at bounding box center [520, 501] width 10 height 11
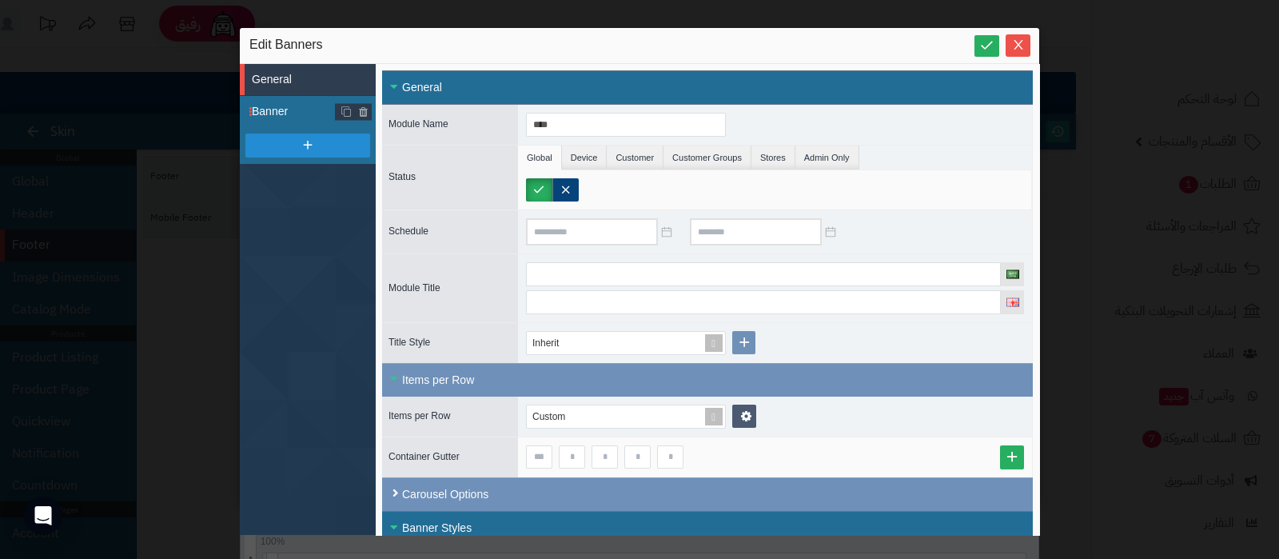
click at [288, 110] on span "Banner" at bounding box center [314, 111] width 124 height 17
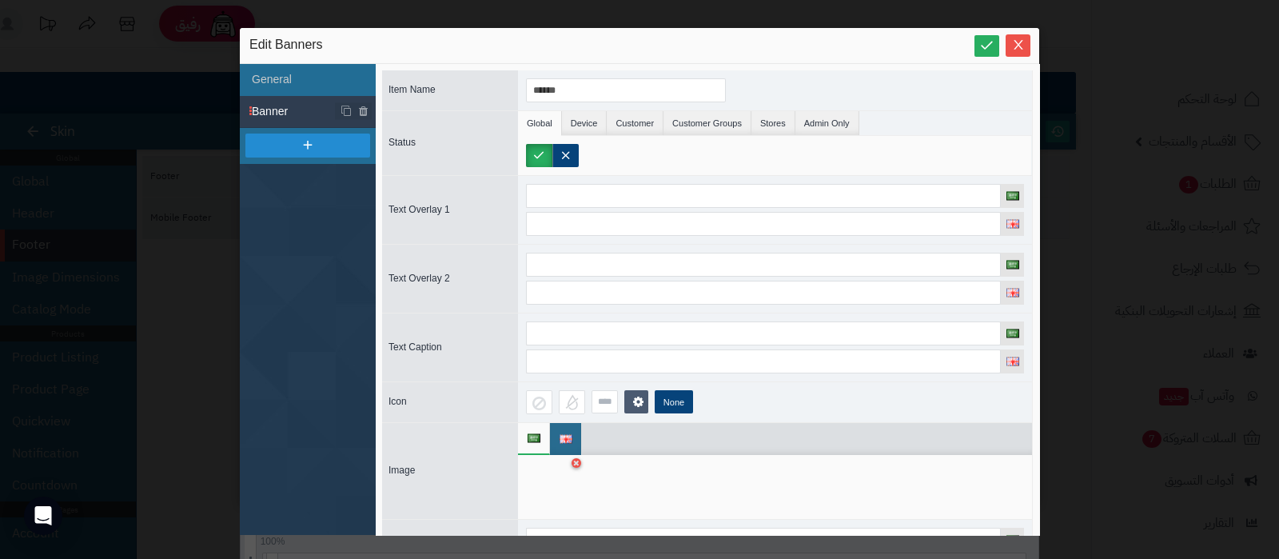
click at [547, 489] on div at bounding box center [551, 487] width 50 height 48
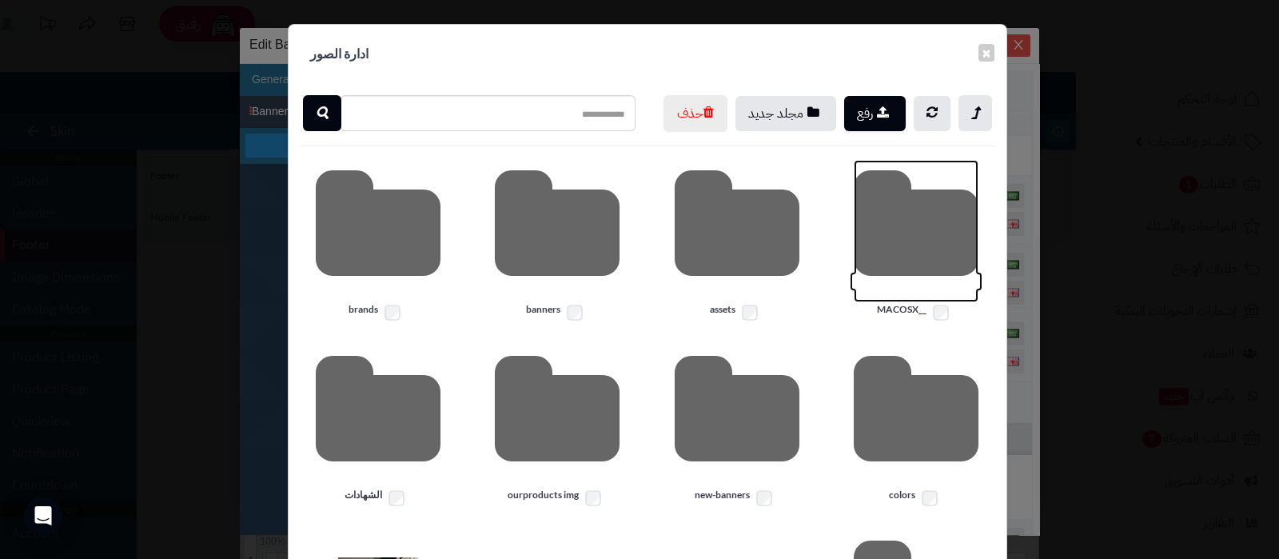
click at [932, 248] on icon at bounding box center [916, 231] width 125 height 142
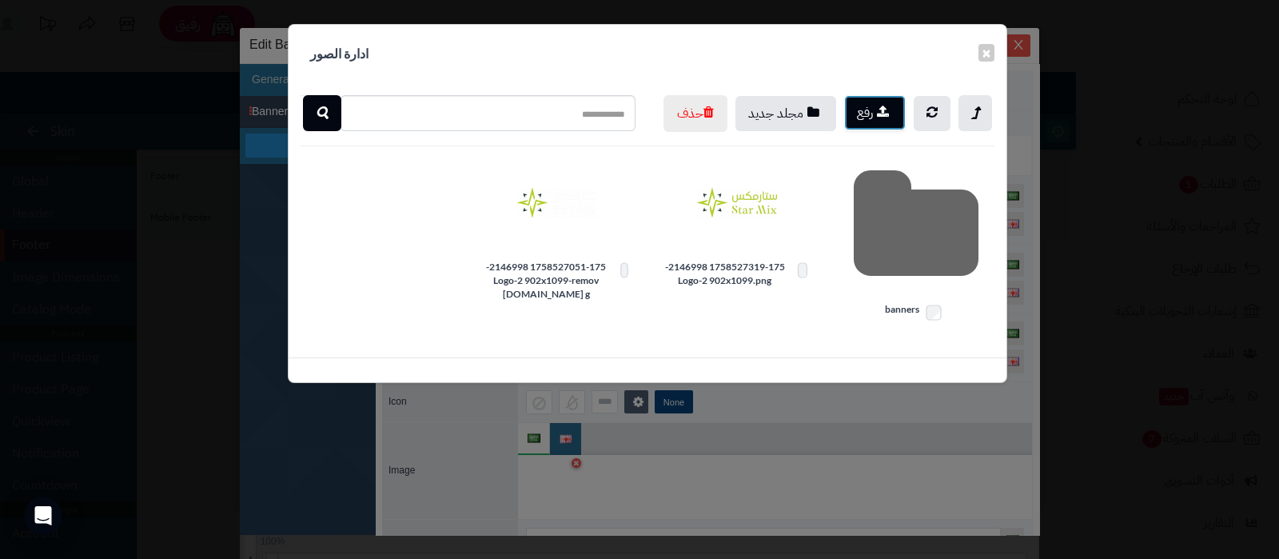
click at [882, 113] on icon "button" at bounding box center [883, 112] width 12 height 14
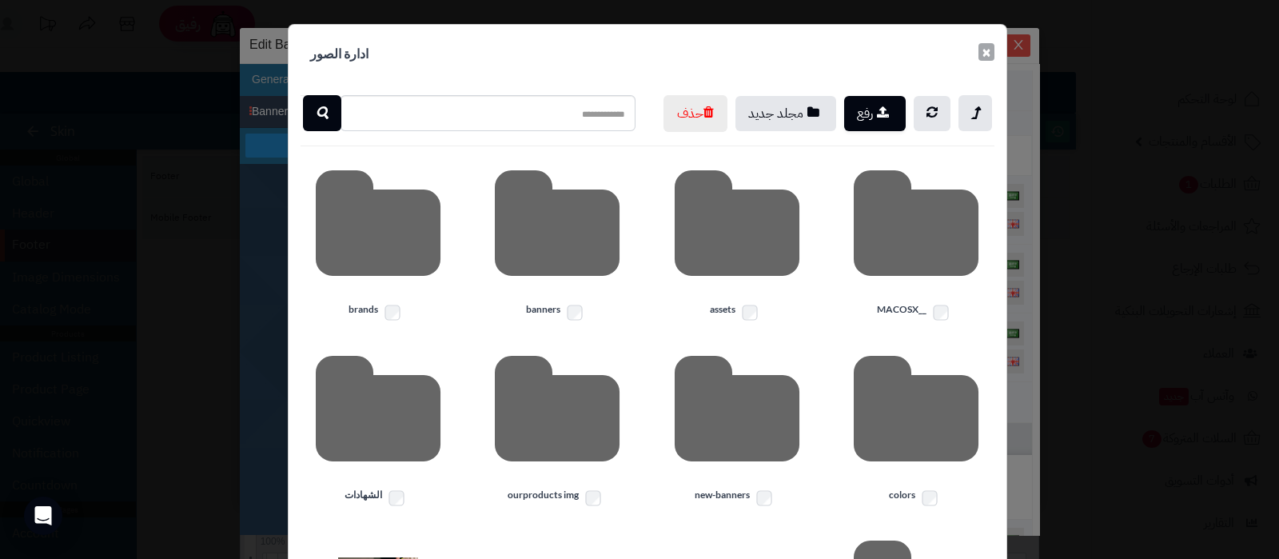
click at [992, 54] on button "×" at bounding box center [987, 52] width 16 height 18
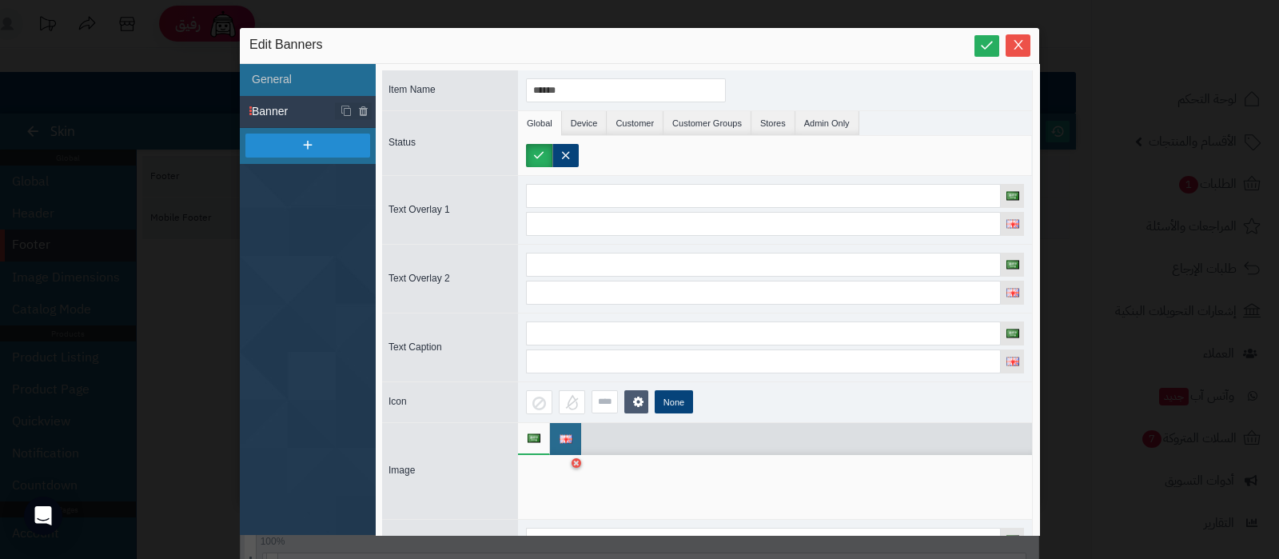
click at [541, 477] on div at bounding box center [551, 487] width 50 height 48
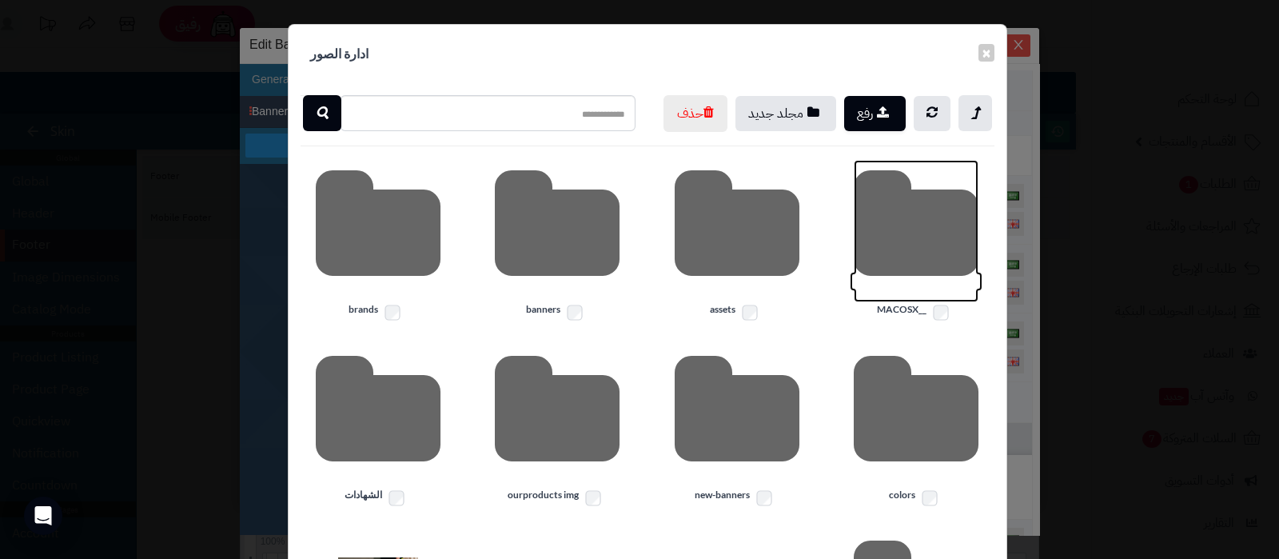
click at [913, 265] on icon at bounding box center [916, 231] width 125 height 142
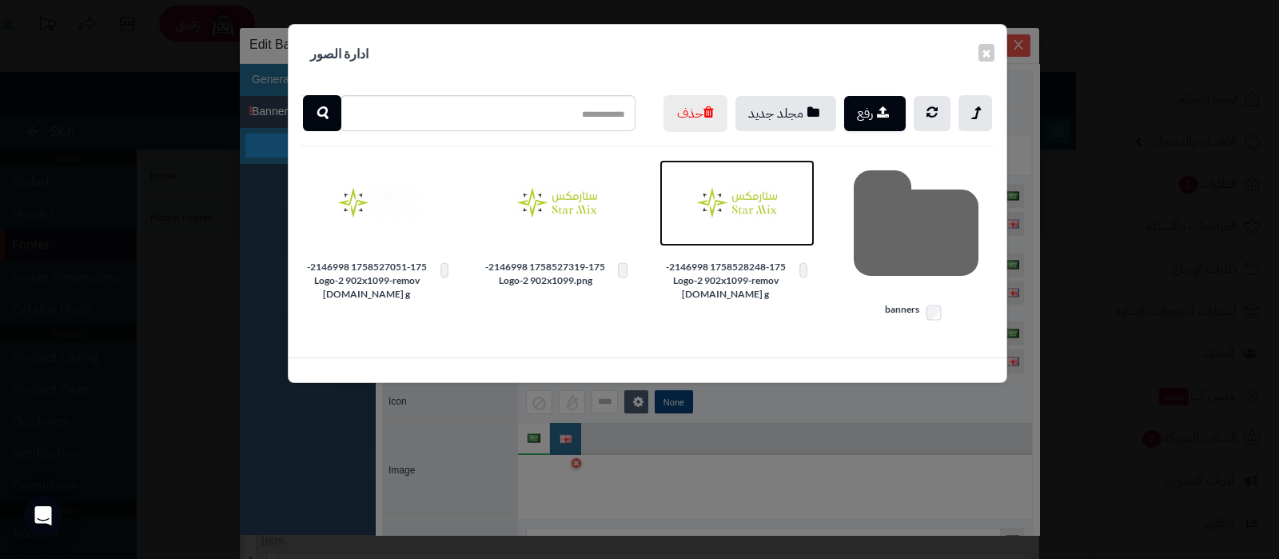
click at [736, 233] on img at bounding box center [737, 203] width 80 height 80
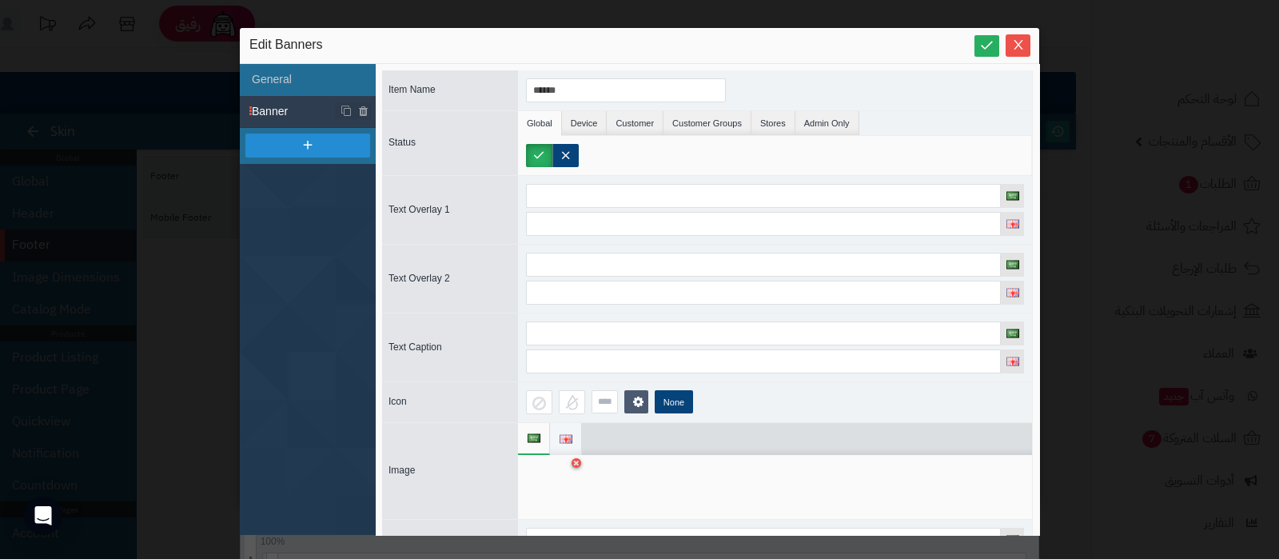
click at [561, 428] on span at bounding box center [566, 439] width 12 height 32
click at [559, 477] on div at bounding box center [551, 487] width 50 height 48
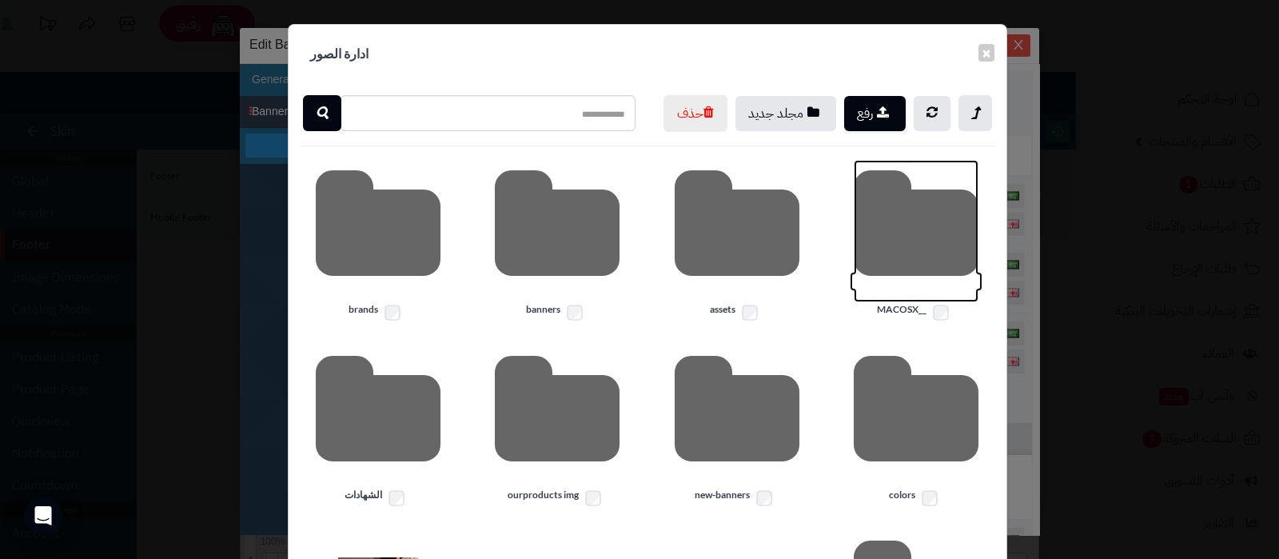
click at [924, 263] on icon at bounding box center [916, 231] width 125 height 142
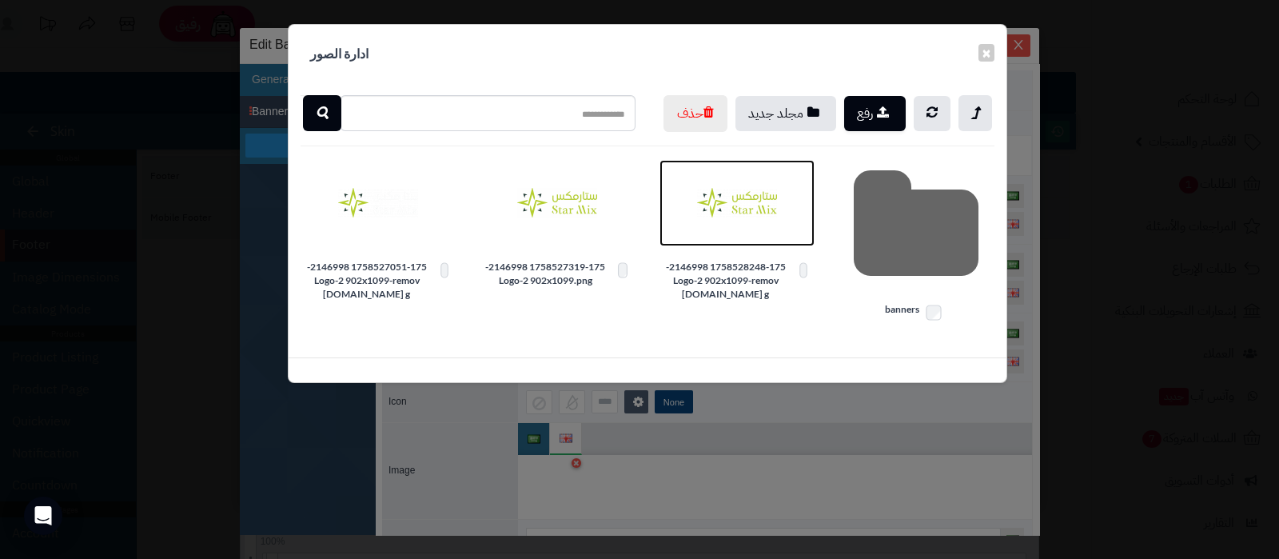
click at [744, 240] on img at bounding box center [737, 203] width 80 height 80
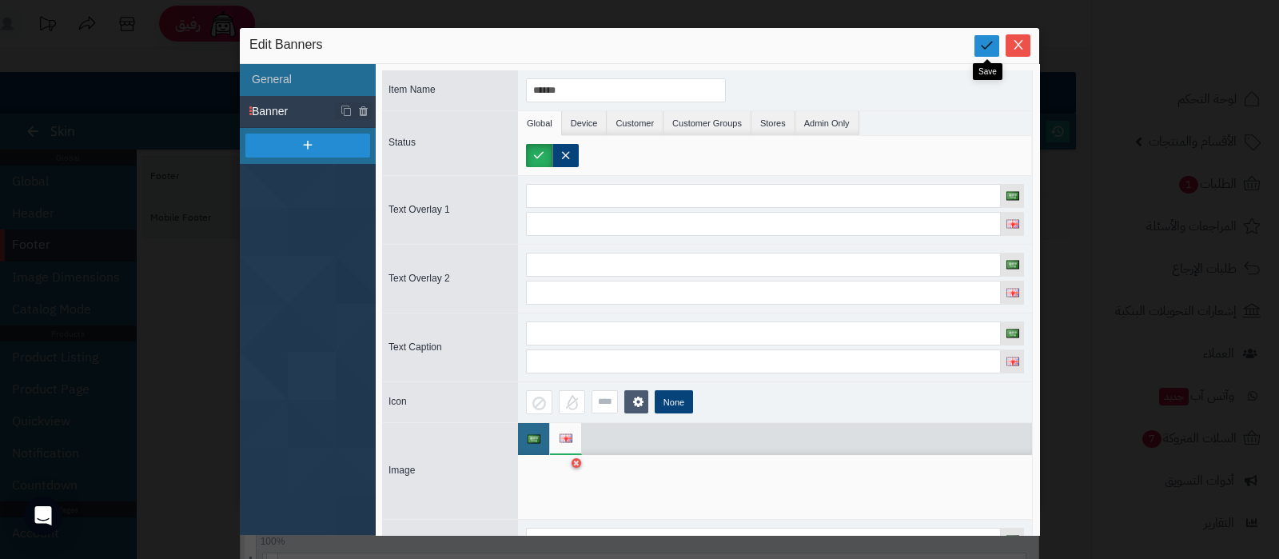
click at [981, 40] on icon at bounding box center [987, 45] width 15 height 15
click at [1012, 42] on icon "Close" at bounding box center [1018, 44] width 13 height 13
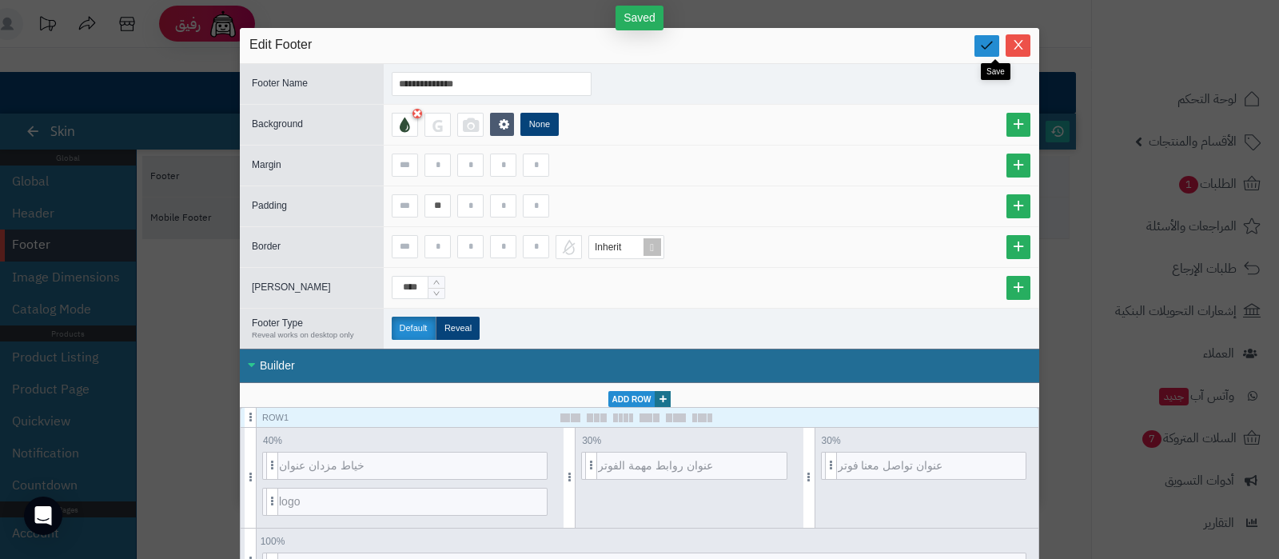
click at [992, 50] on icon at bounding box center [987, 45] width 15 height 15
click at [1023, 50] on icon "Close" at bounding box center [1018, 44] width 13 height 13
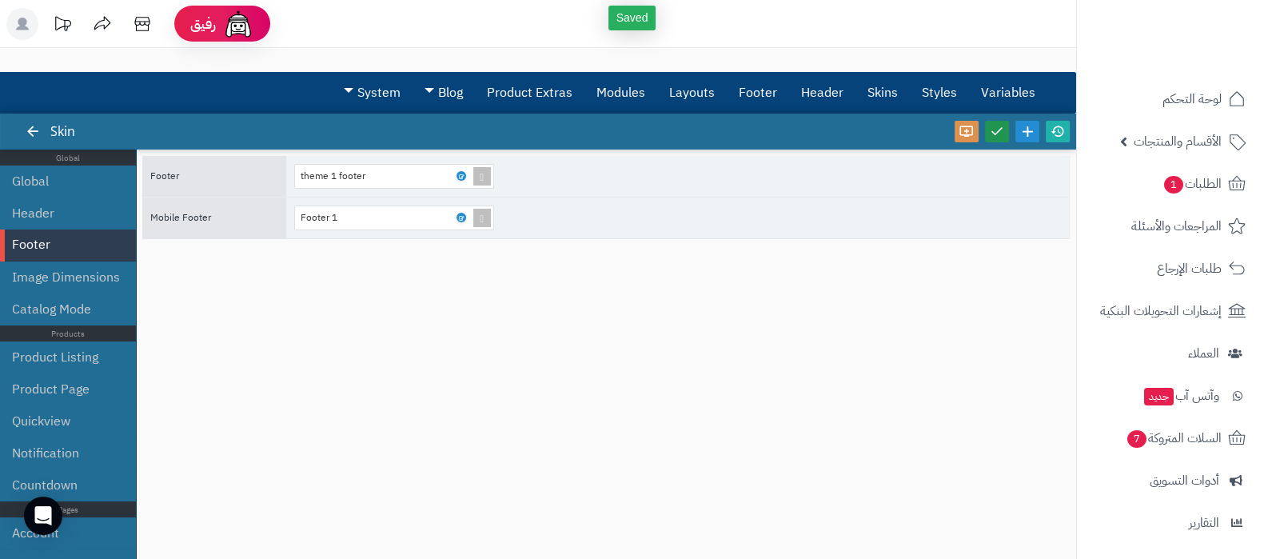
click at [1004, 131] on link at bounding box center [997, 132] width 24 height 22
click at [1059, 127] on icon at bounding box center [1058, 131] width 14 height 14
click at [1134, 147] on link "الأقسام والمنتجات" at bounding box center [1171, 141] width 168 height 38
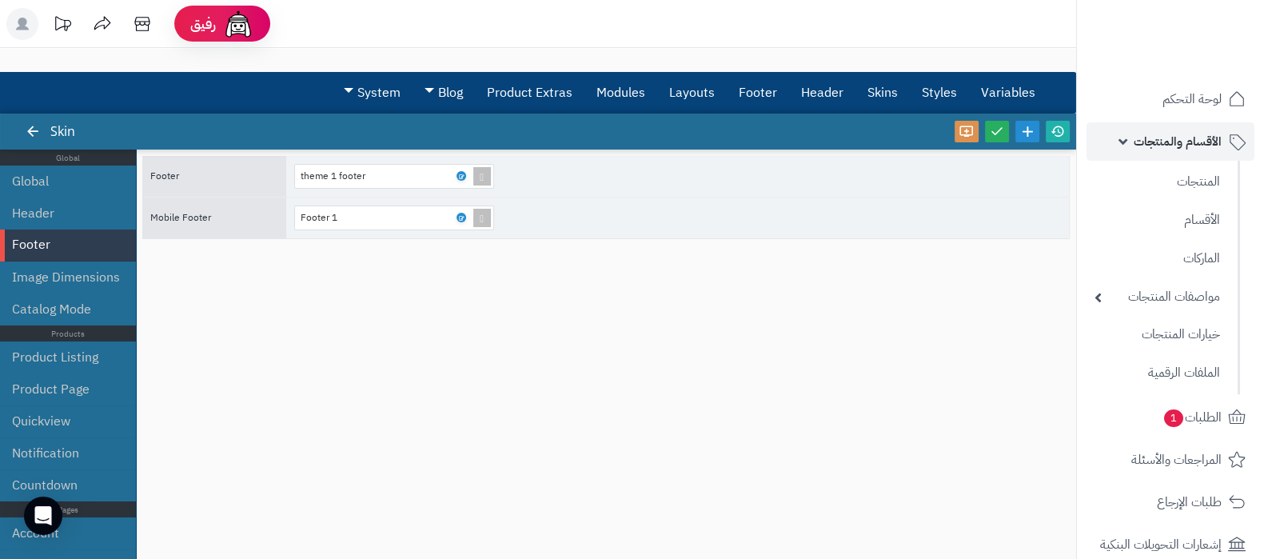
click at [1159, 141] on span "الأقسام والمنتجات" at bounding box center [1178, 141] width 88 height 22
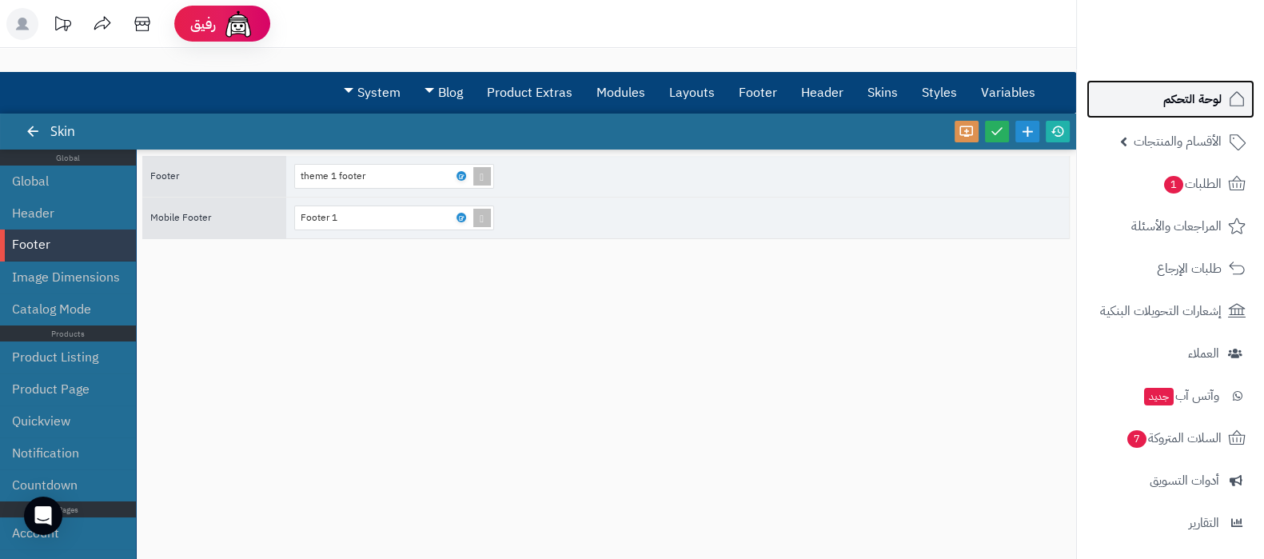
click at [1179, 102] on span "لوحة التحكم" at bounding box center [1192, 99] width 58 height 22
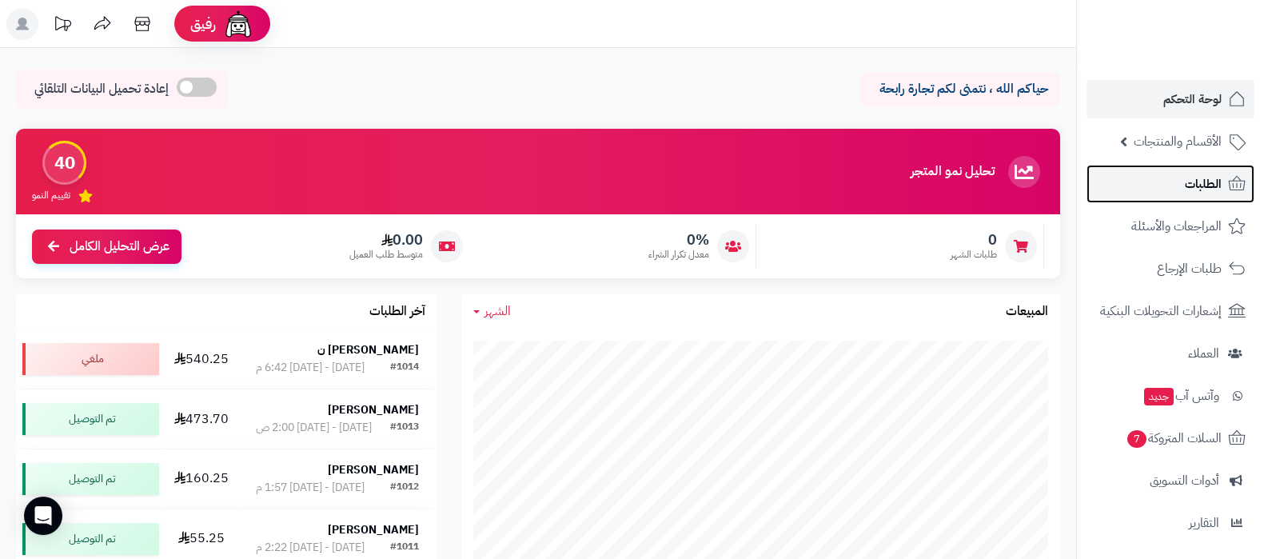
click at [1165, 176] on link "الطلبات" at bounding box center [1171, 184] width 168 height 38
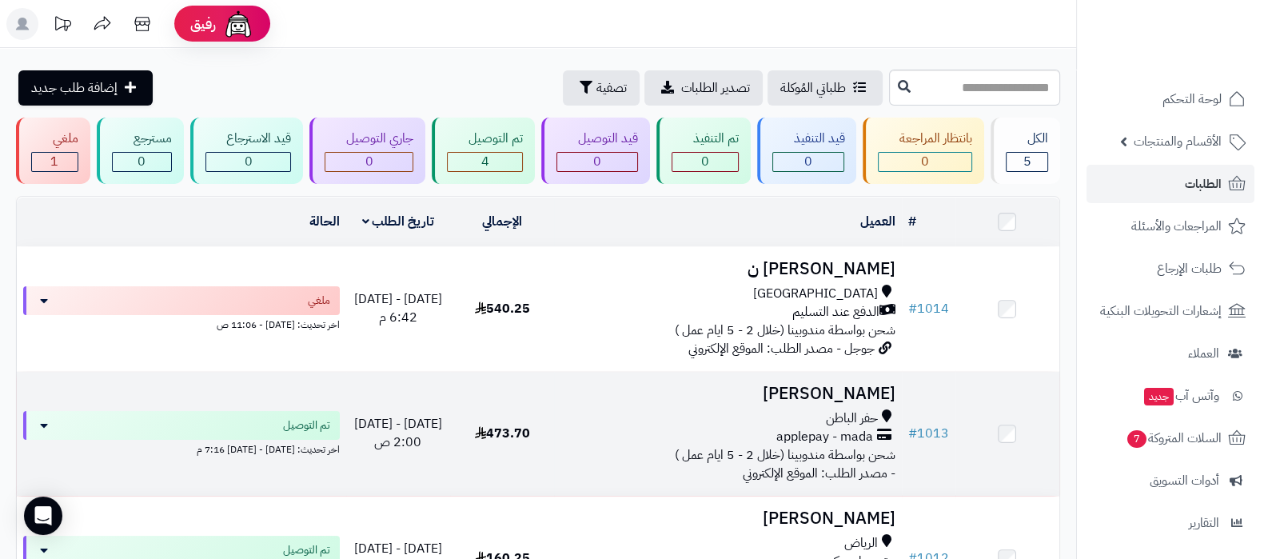
click at [832, 393] on h3 "[PERSON_NAME]" at bounding box center [728, 394] width 334 height 18
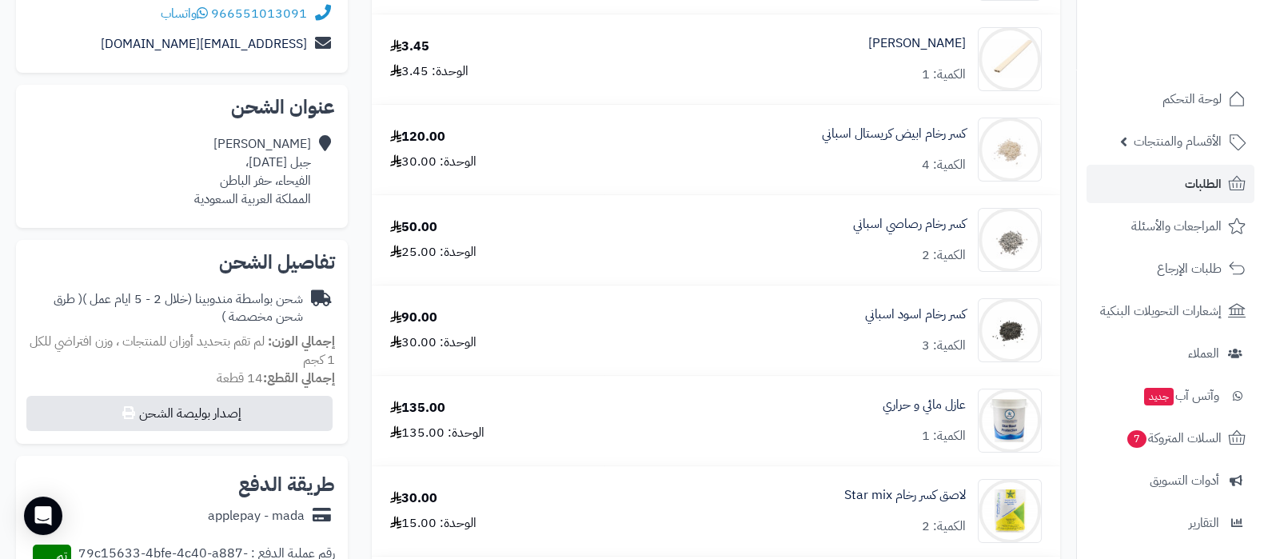
scroll to position [300, 0]
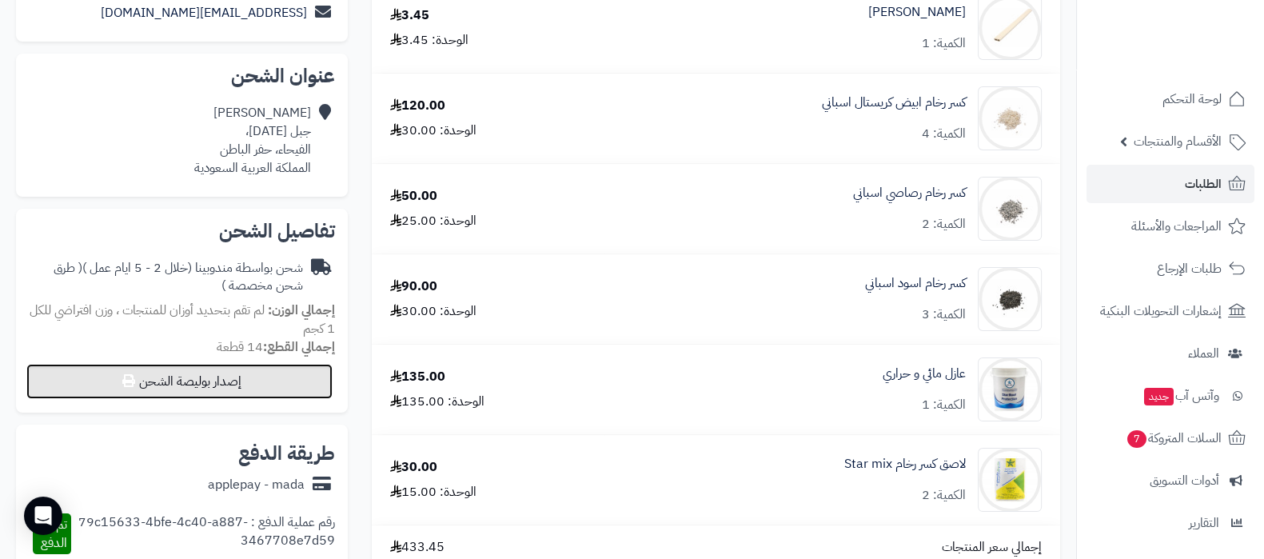
click at [168, 388] on button "إصدار بوليصة الشحن" at bounding box center [179, 381] width 306 height 35
select select
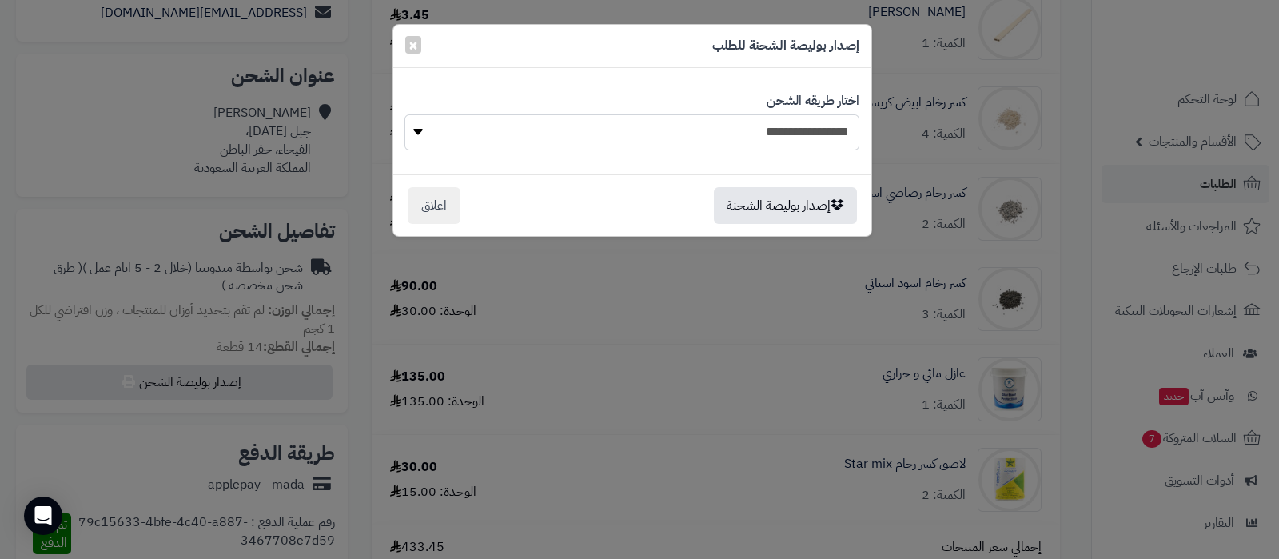
click at [795, 126] on select "**********" at bounding box center [632, 132] width 454 height 36
click at [413, 41] on span "×" at bounding box center [414, 44] width 10 height 24
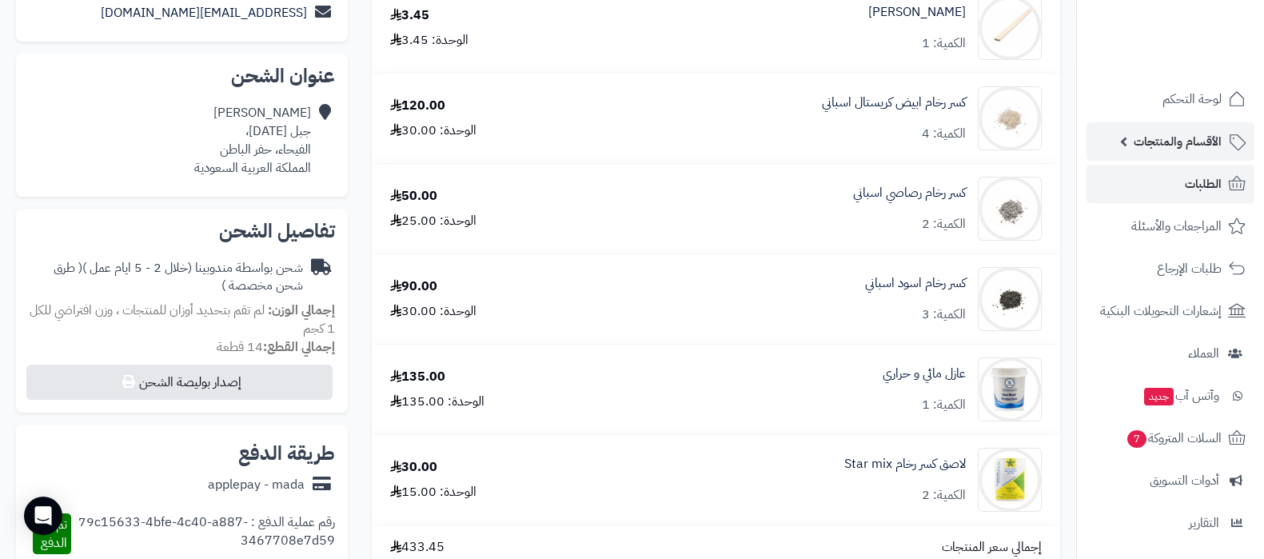
click at [1155, 150] on span "الأقسام والمنتجات" at bounding box center [1178, 141] width 88 height 22
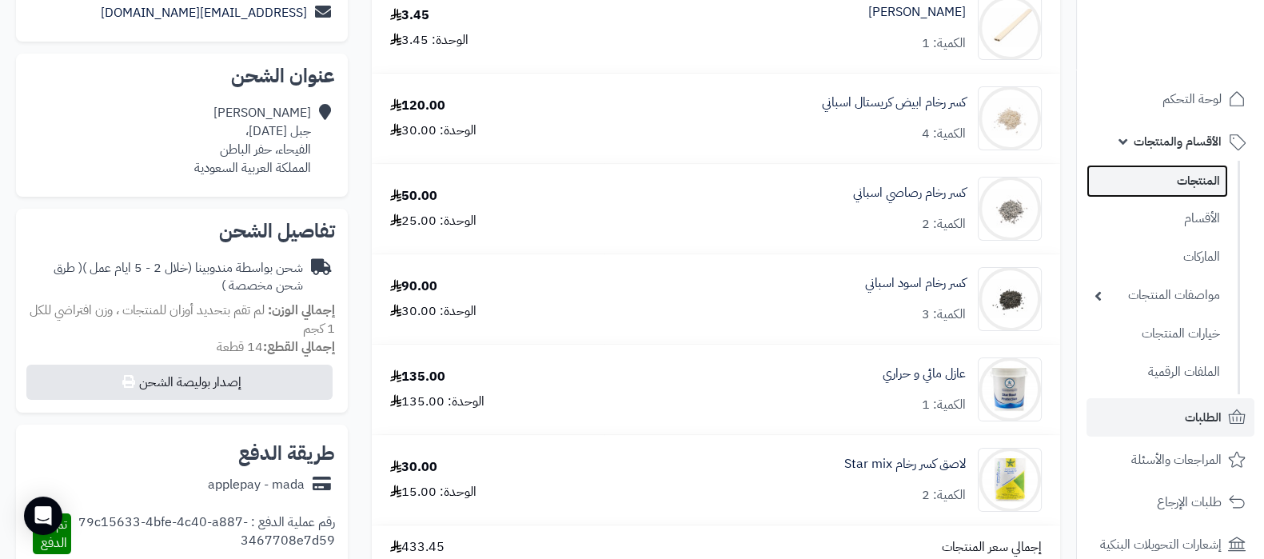
click at [1159, 176] on link "المنتجات" at bounding box center [1158, 181] width 142 height 33
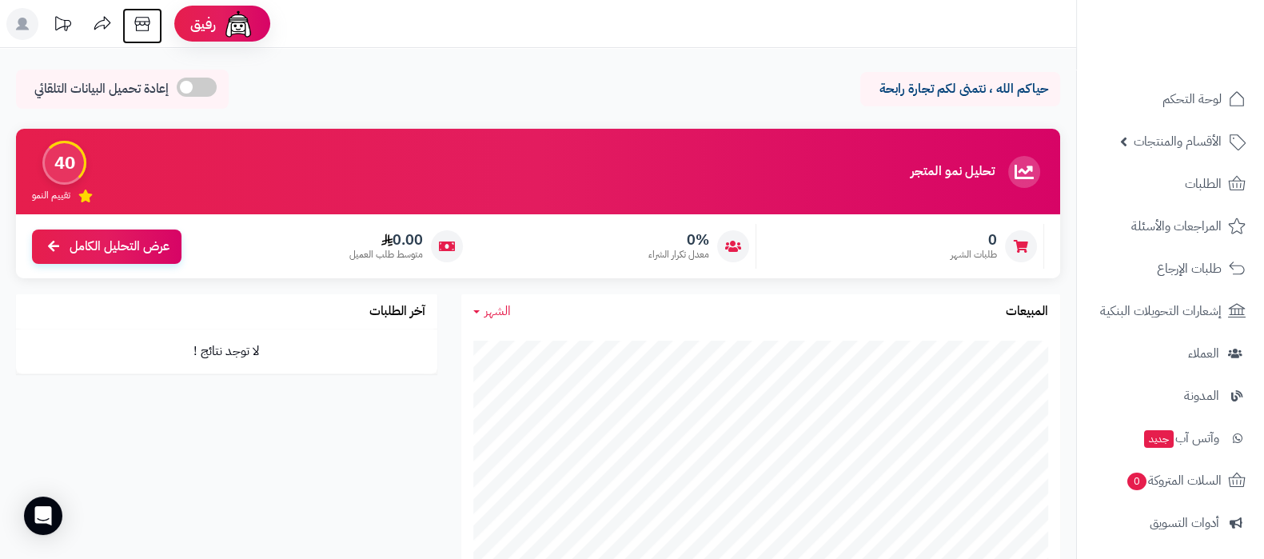
click at [141, 34] on icon at bounding box center [142, 24] width 32 height 32
